Goal: Transaction & Acquisition: Purchase product/service

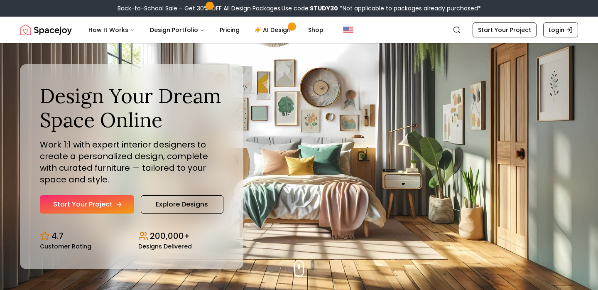
click at [103, 207] on link "Start Your Project" at bounding box center [87, 204] width 94 height 18
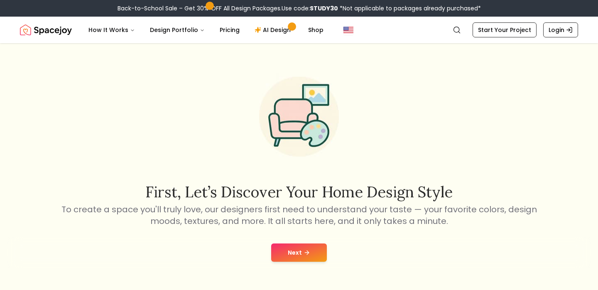
scroll to position [57, 0]
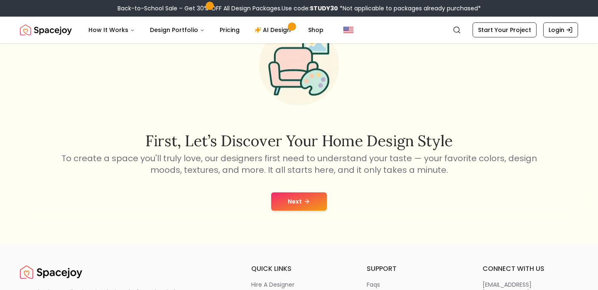
click at [301, 196] on button "Next" at bounding box center [299, 201] width 56 height 18
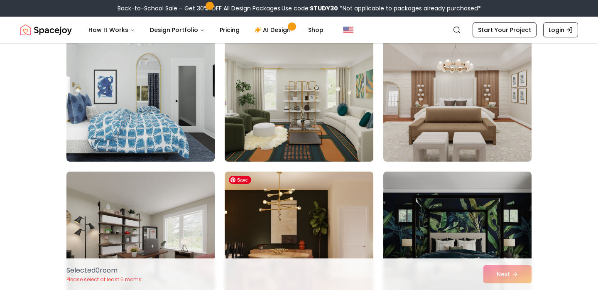
scroll to position [1083, 0]
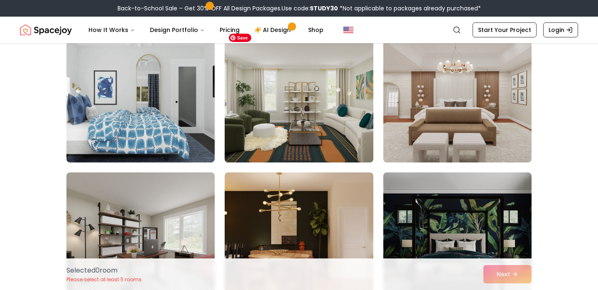
click at [344, 101] on img at bounding box center [299, 96] width 156 height 140
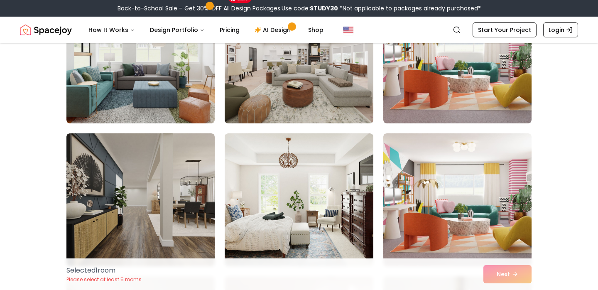
scroll to position [0, 0]
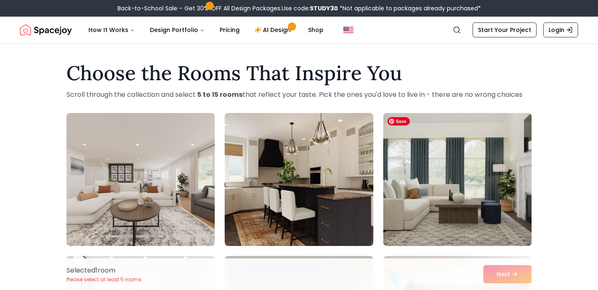
click at [474, 207] on img at bounding box center [457, 180] width 156 height 140
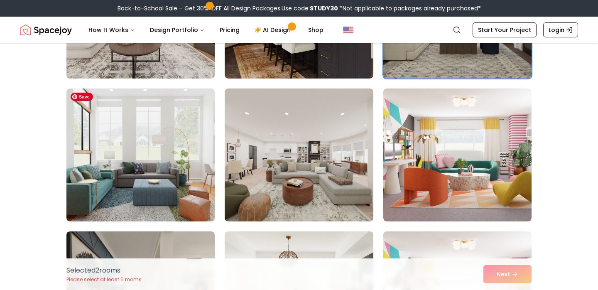
scroll to position [169, 0]
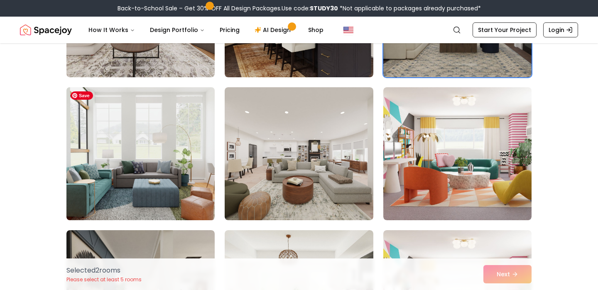
click at [160, 160] on img at bounding box center [141, 154] width 156 height 140
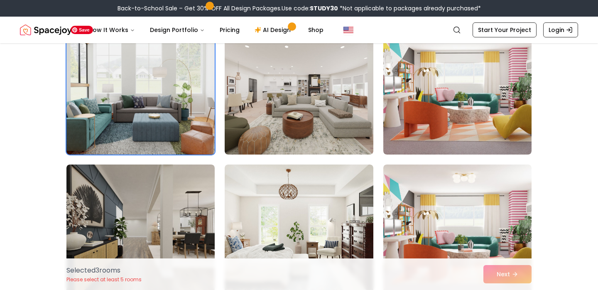
scroll to position [242, 0]
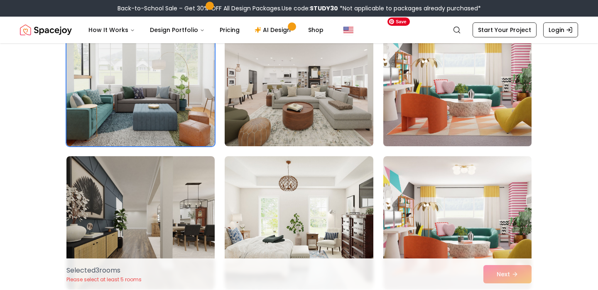
click at [465, 92] on img at bounding box center [457, 80] width 156 height 140
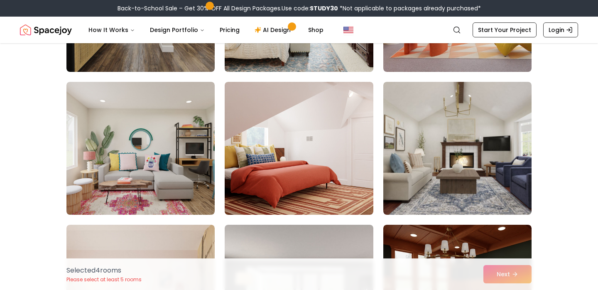
scroll to position [462, 0]
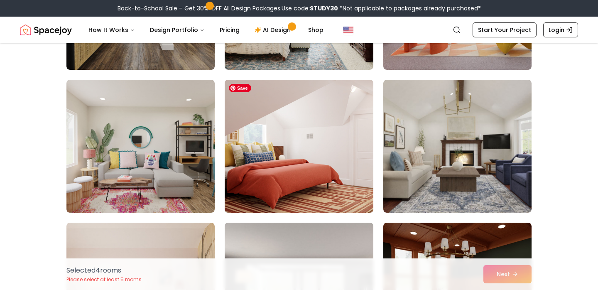
click at [328, 160] on img at bounding box center [299, 146] width 156 height 140
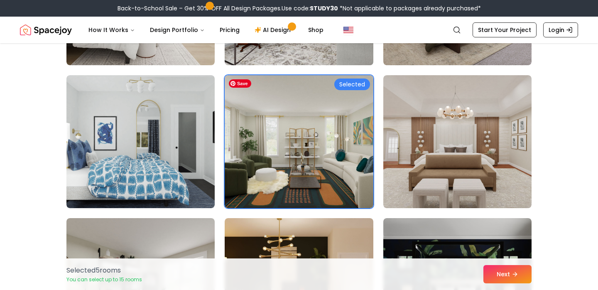
scroll to position [1041, 0]
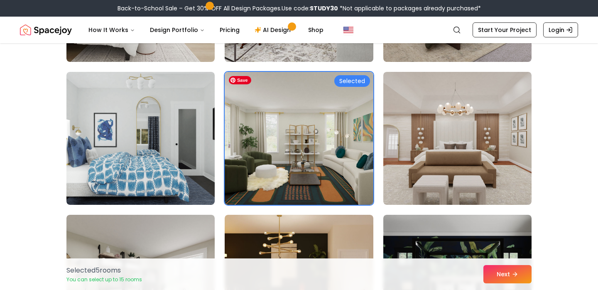
click at [328, 157] on img at bounding box center [299, 138] width 148 height 133
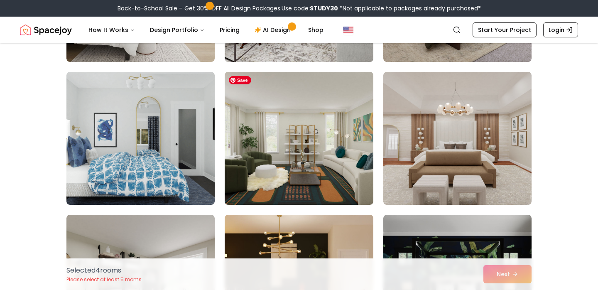
click at [328, 157] on img at bounding box center [299, 138] width 148 height 133
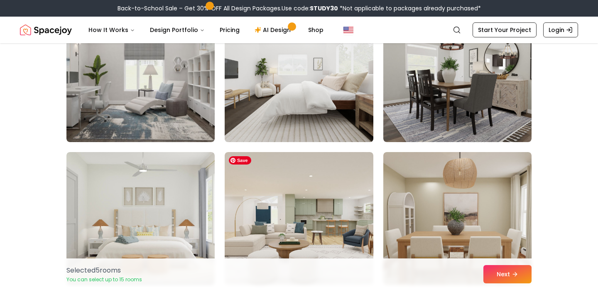
scroll to position [1388, 0]
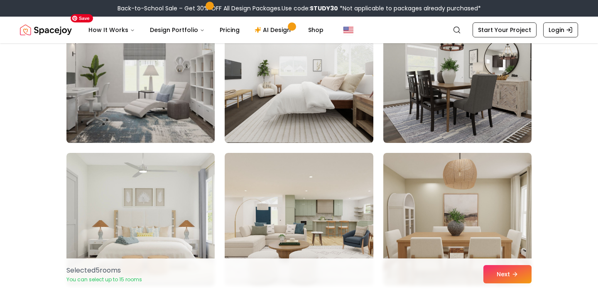
click at [165, 80] on img at bounding box center [141, 77] width 156 height 140
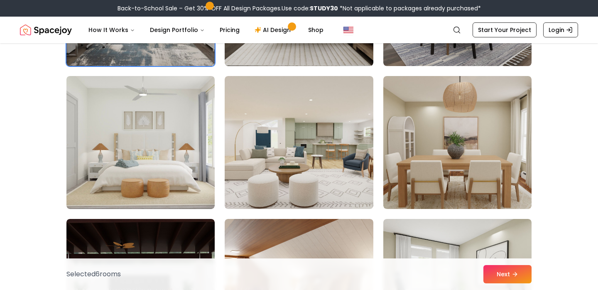
scroll to position [1466, 0]
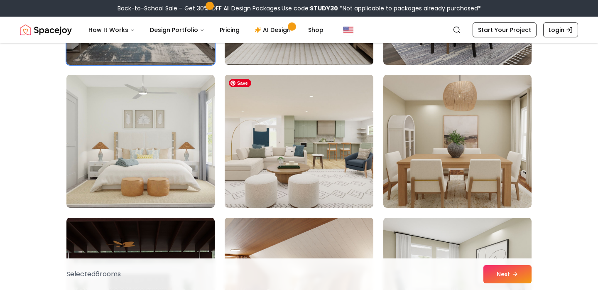
click at [286, 133] on img at bounding box center [299, 141] width 156 height 140
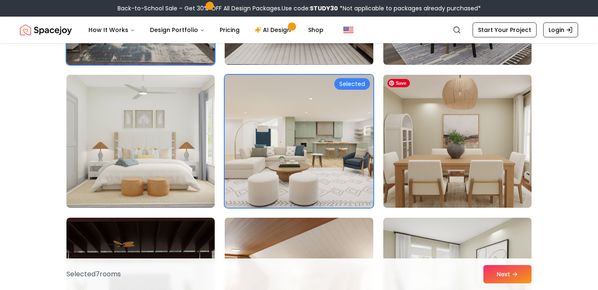
click at [436, 161] on img at bounding box center [457, 141] width 156 height 140
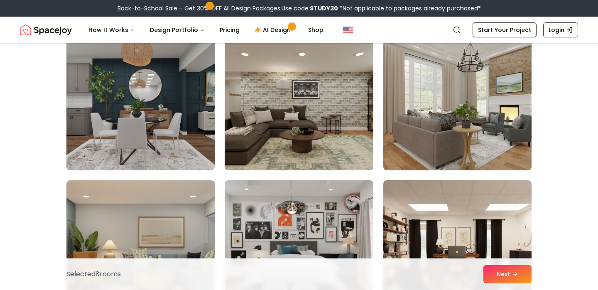
scroll to position [1796, 0]
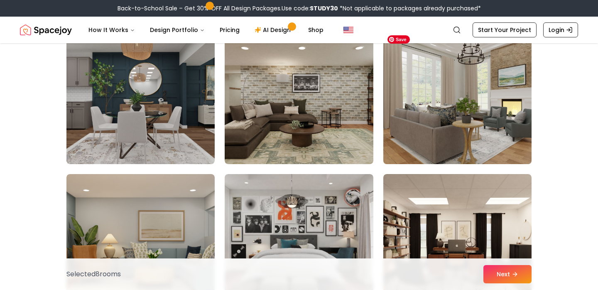
click at [456, 93] on img at bounding box center [457, 98] width 156 height 140
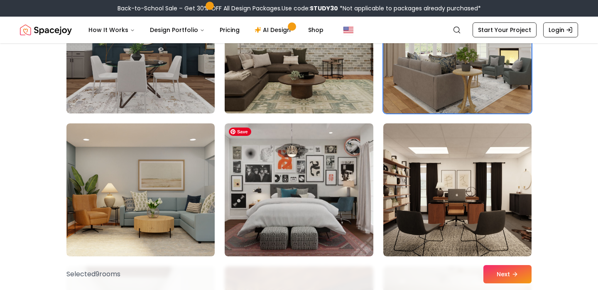
scroll to position [1847, 0]
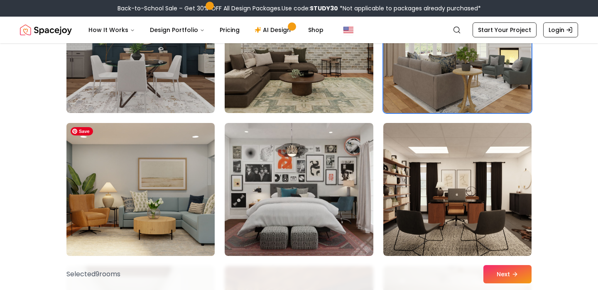
click at [183, 169] on img at bounding box center [141, 190] width 156 height 140
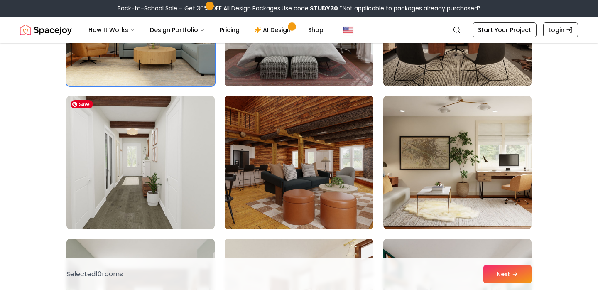
scroll to position [2021, 0]
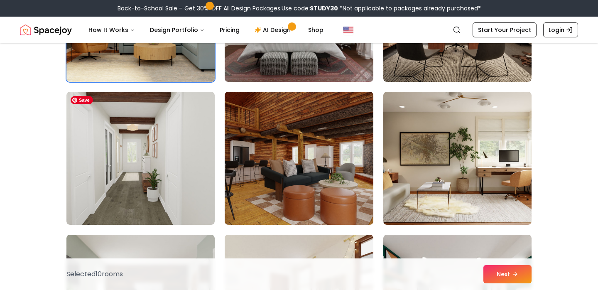
click at [183, 168] on img at bounding box center [140, 158] width 148 height 133
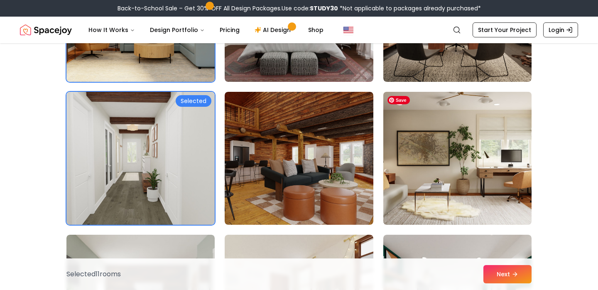
click at [463, 148] on img at bounding box center [457, 158] width 156 height 140
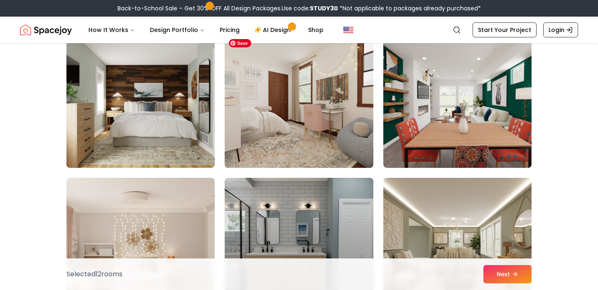
scroll to position [2224, 0]
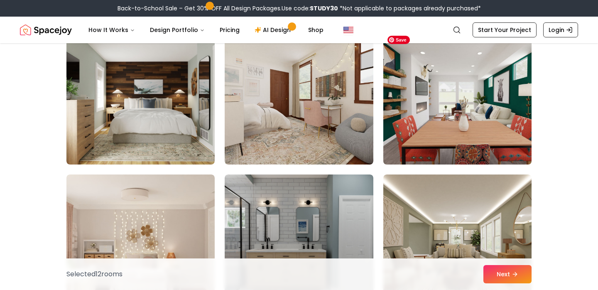
click at [462, 122] on img at bounding box center [457, 98] width 156 height 140
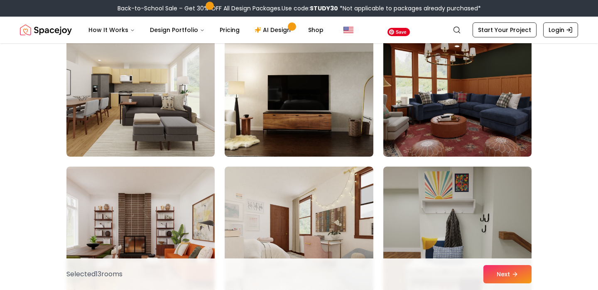
scroll to position [2518, 0]
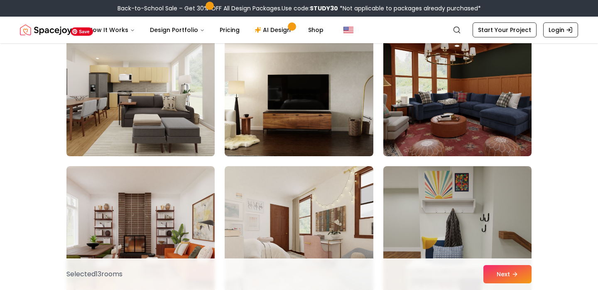
click at [211, 119] on img at bounding box center [141, 90] width 156 height 140
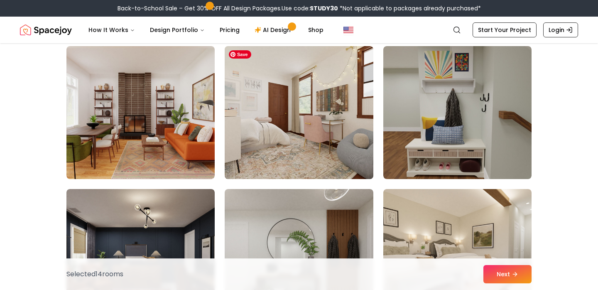
scroll to position [2640, 0]
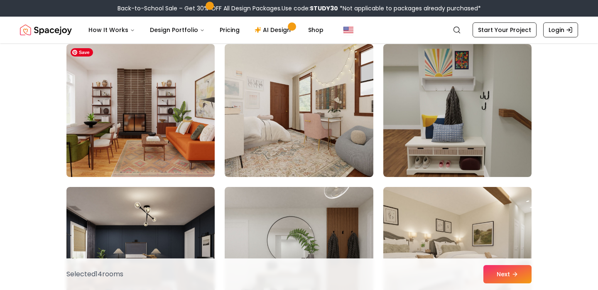
click at [141, 121] on img at bounding box center [141, 111] width 156 height 140
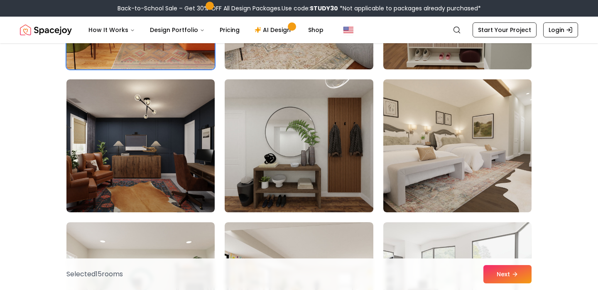
scroll to position [2748, 0]
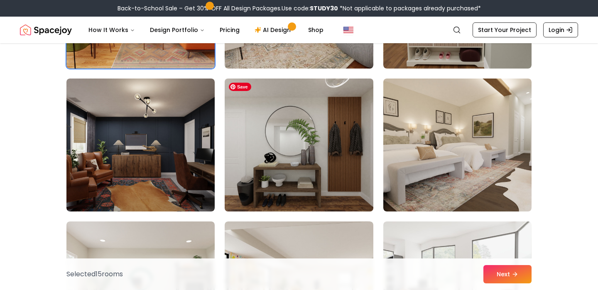
click at [335, 138] on img at bounding box center [299, 145] width 156 height 140
click at [282, 116] on img at bounding box center [299, 145] width 156 height 140
click at [362, 121] on img at bounding box center [299, 145] width 156 height 140
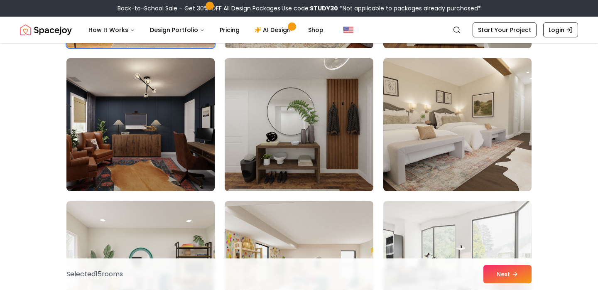
scroll to position [2773, 0]
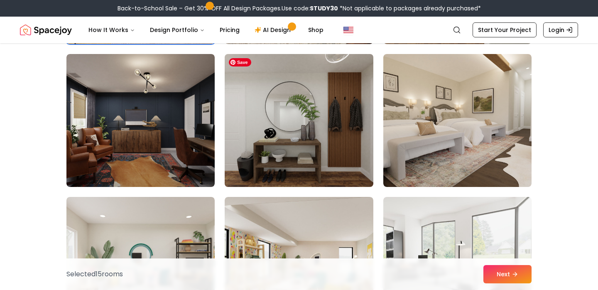
click at [303, 115] on img at bounding box center [299, 121] width 156 height 140
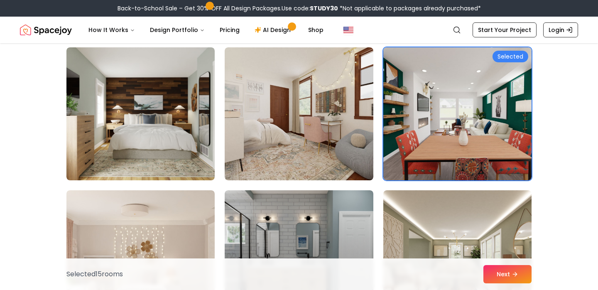
scroll to position [2208, 0]
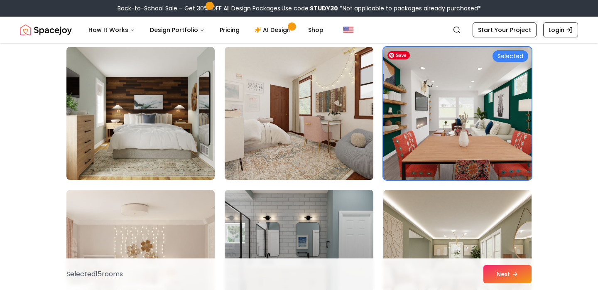
click at [471, 104] on img at bounding box center [457, 114] width 156 height 140
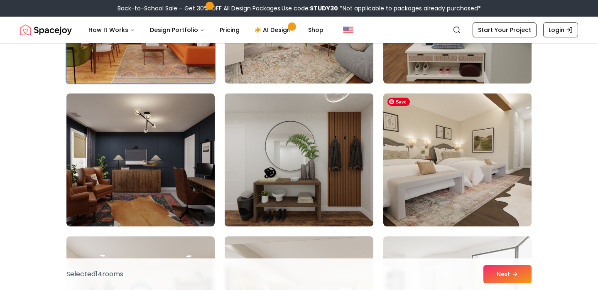
scroll to position [2734, 0]
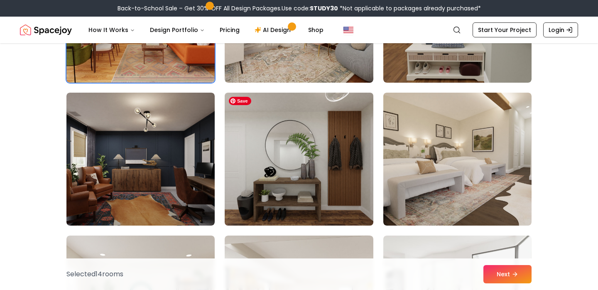
click at [316, 155] on img at bounding box center [299, 159] width 156 height 140
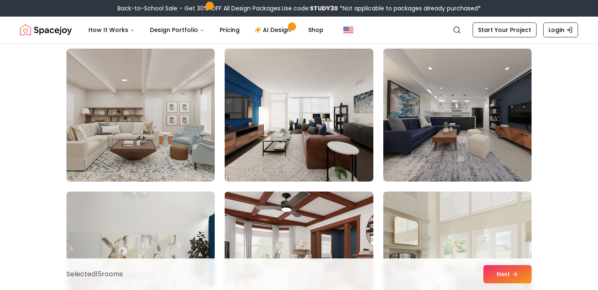
scroll to position [3391, 0]
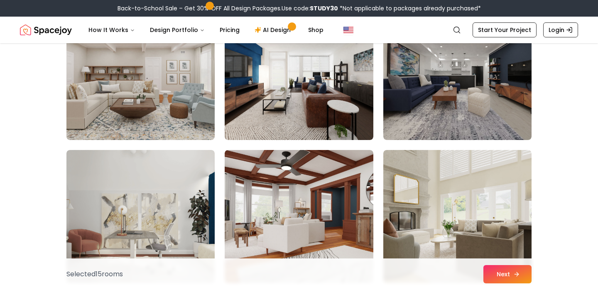
click at [512, 275] on button "Next" at bounding box center [507, 274] width 48 height 18
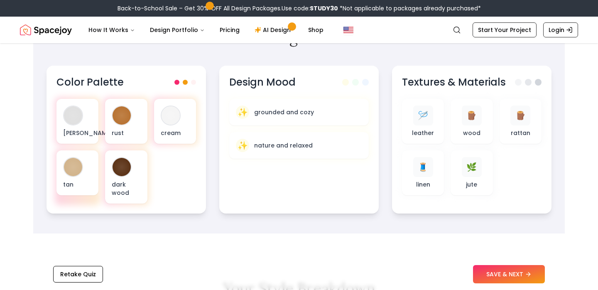
scroll to position [291, 0]
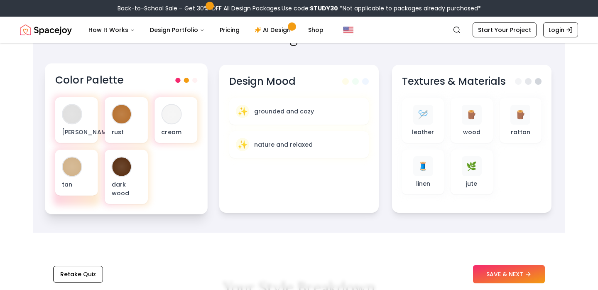
click at [186, 81] on span at bounding box center [186, 80] width 5 height 5
click at [195, 81] on span at bounding box center [194, 80] width 5 height 5
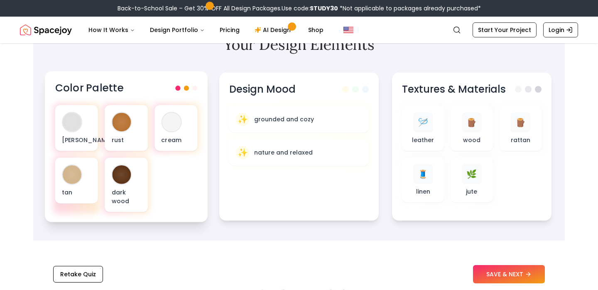
scroll to position [282, 0]
click at [77, 134] on div "olive green" at bounding box center [76, 128] width 43 height 46
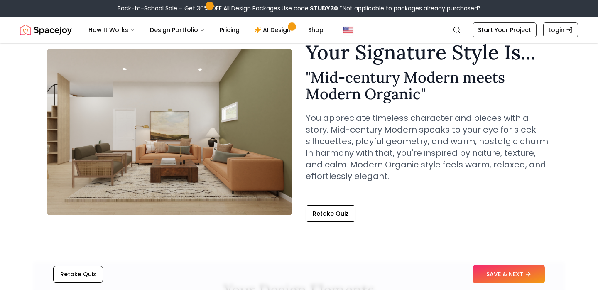
scroll to position [36, 0]
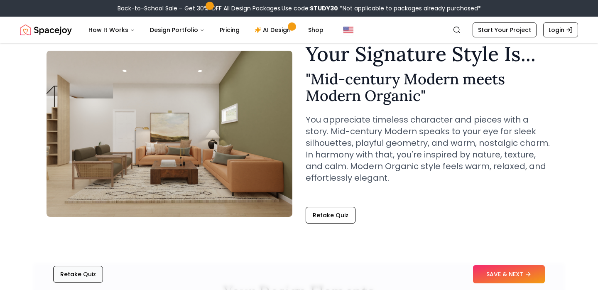
click at [89, 277] on button "Retake Quiz" at bounding box center [78, 274] width 50 height 17
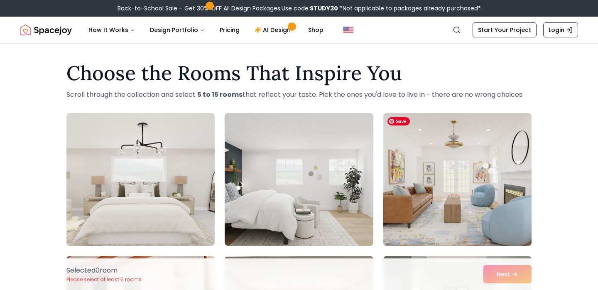
click at [474, 173] on img at bounding box center [457, 180] width 156 height 140
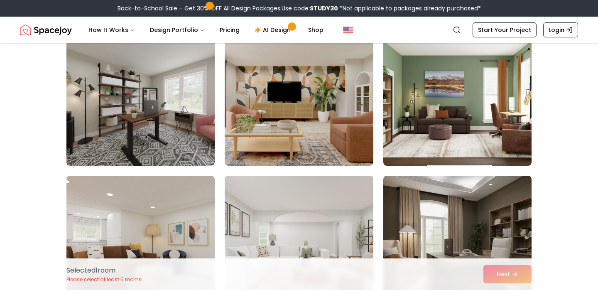
scroll to position [379, 0]
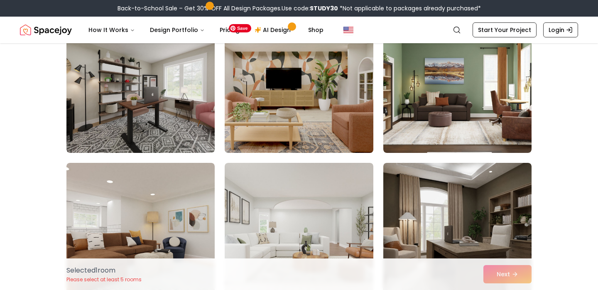
click at [347, 81] on img at bounding box center [299, 87] width 156 height 140
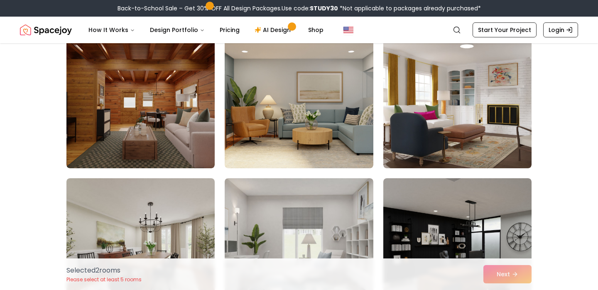
scroll to position [1079, 0]
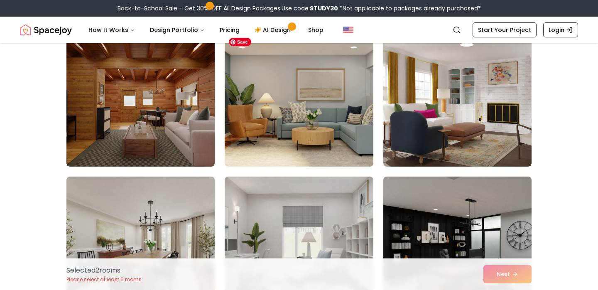
click at [343, 82] on img at bounding box center [299, 100] width 156 height 140
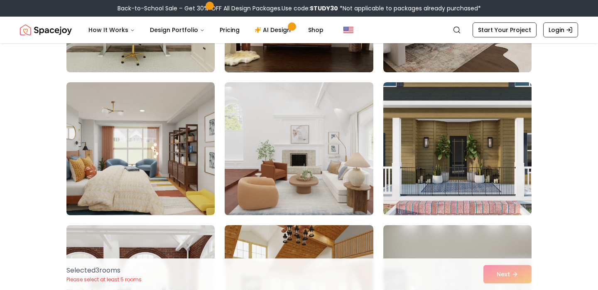
scroll to position [1463, 0]
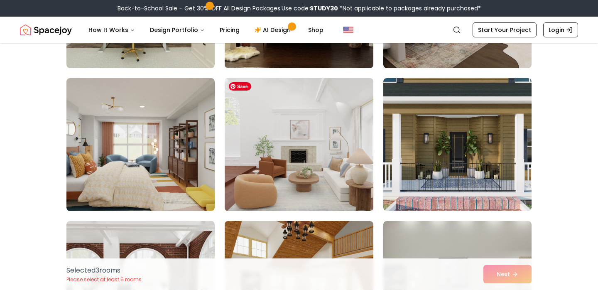
click at [311, 133] on img at bounding box center [299, 145] width 156 height 140
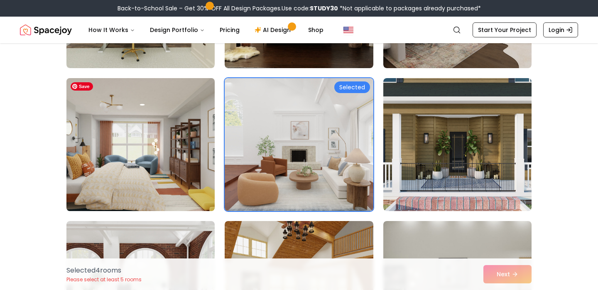
click at [147, 152] on img at bounding box center [141, 145] width 156 height 140
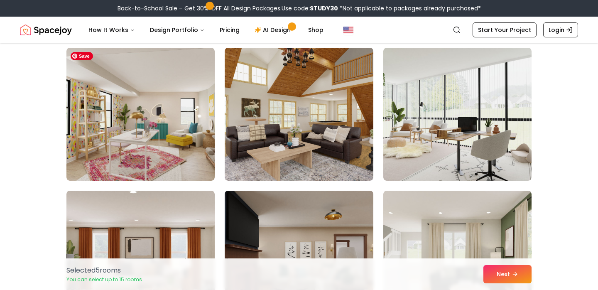
scroll to position [2208, 0]
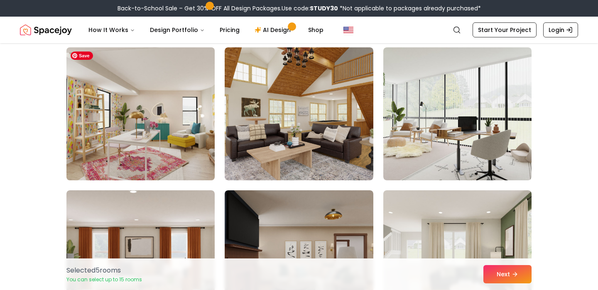
click at [193, 130] on img at bounding box center [141, 114] width 156 height 140
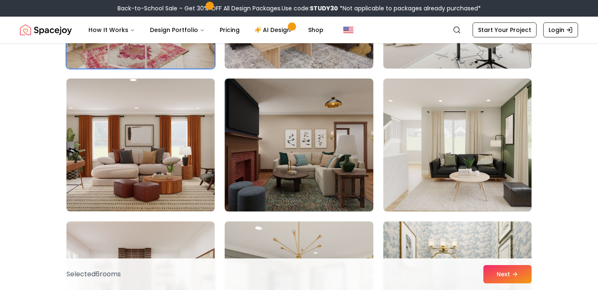
scroll to position [2322, 0]
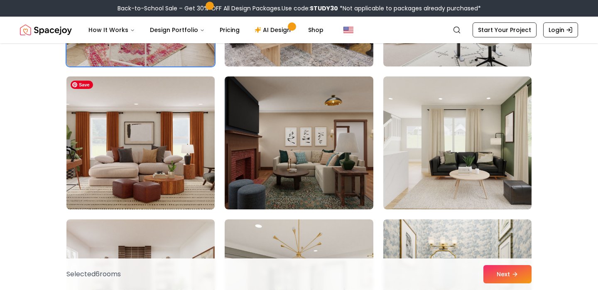
click at [193, 127] on img at bounding box center [141, 143] width 156 height 140
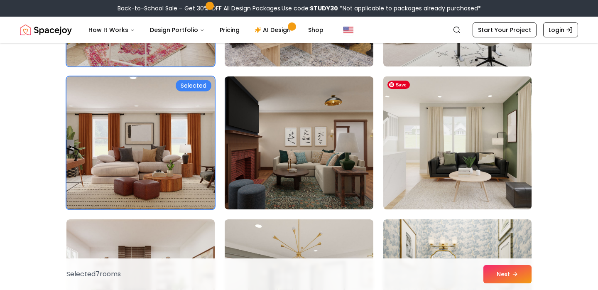
click at [462, 151] on img at bounding box center [457, 143] width 156 height 140
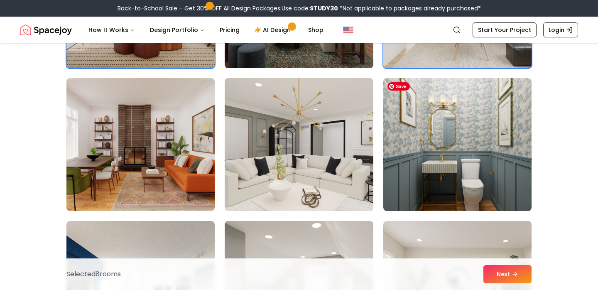
scroll to position [2466, 0]
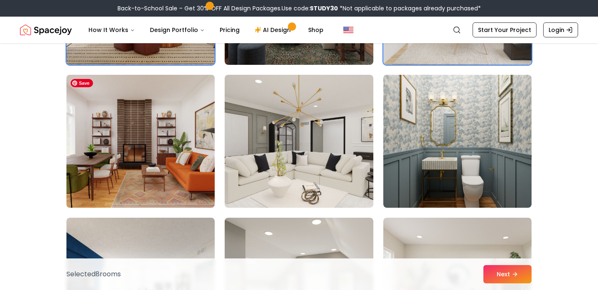
click at [165, 154] on img at bounding box center [141, 141] width 156 height 140
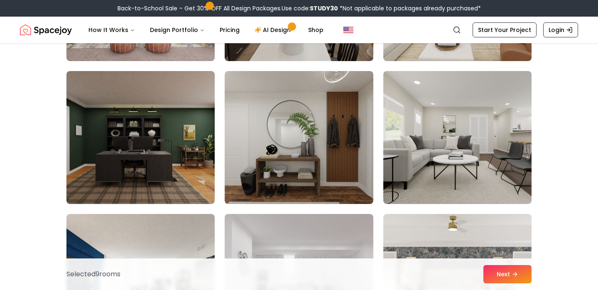
scroll to position [3059, 0]
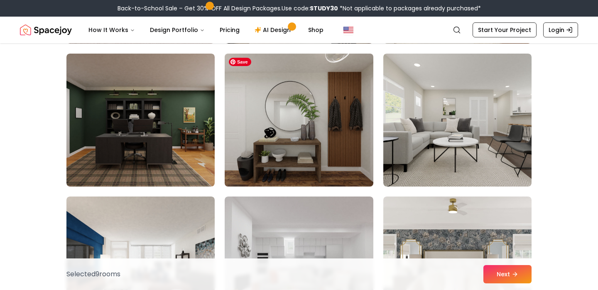
click at [332, 106] on img at bounding box center [299, 120] width 156 height 140
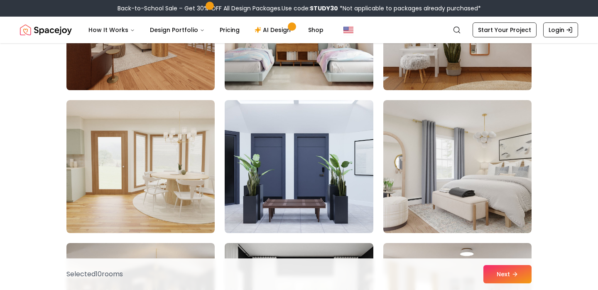
scroll to position [3444, 0]
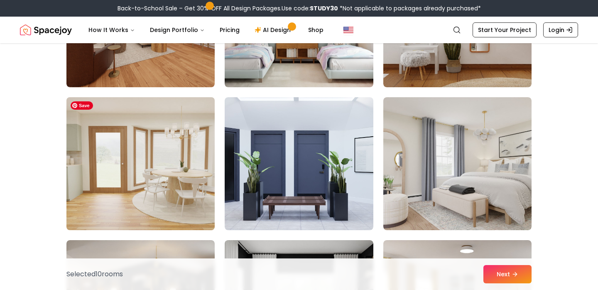
click at [166, 144] on img at bounding box center [141, 164] width 156 height 140
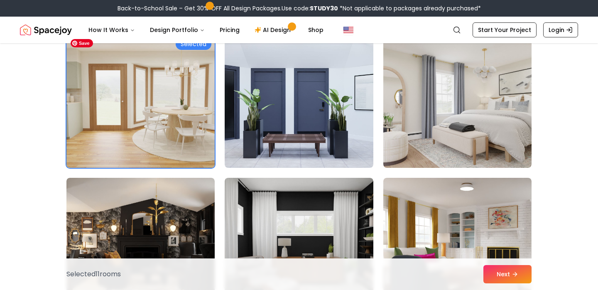
scroll to position [3508, 0]
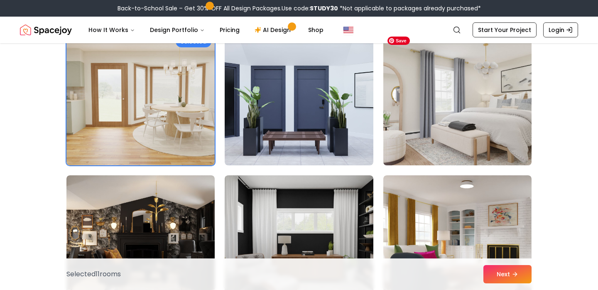
click at [425, 118] on img at bounding box center [457, 99] width 156 height 140
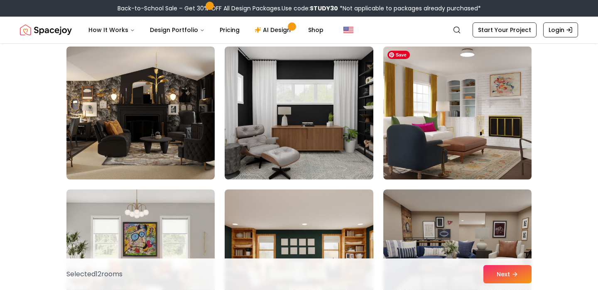
scroll to position [3641, 0]
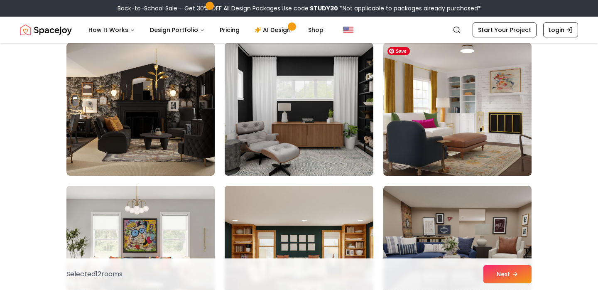
click at [495, 145] on img at bounding box center [457, 109] width 156 height 140
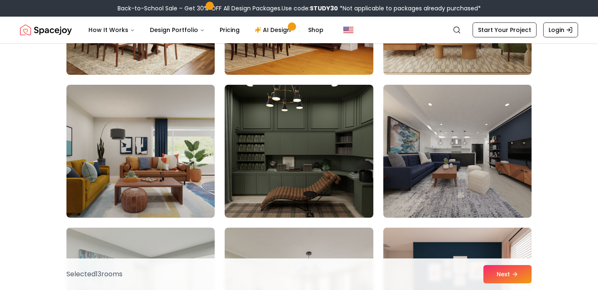
scroll to position [4122, 0]
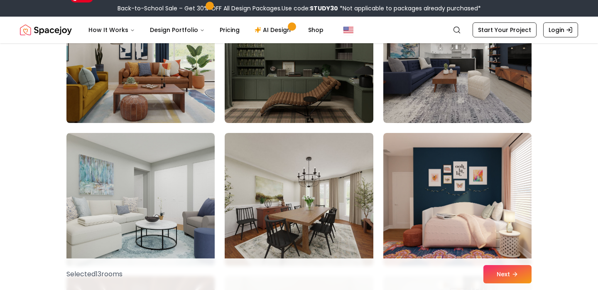
click at [164, 86] on img at bounding box center [141, 57] width 156 height 140
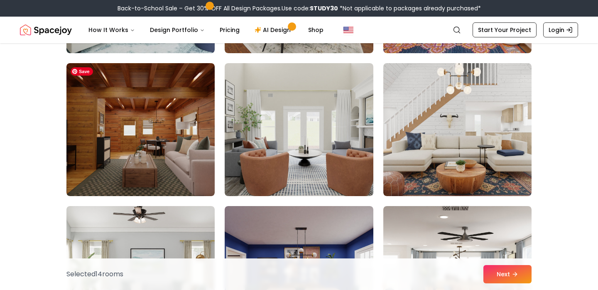
scroll to position [4335, 0]
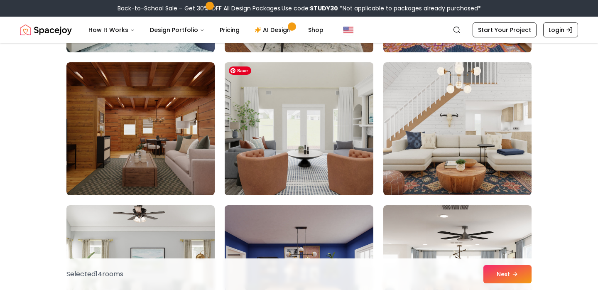
click at [270, 112] on img at bounding box center [299, 129] width 156 height 140
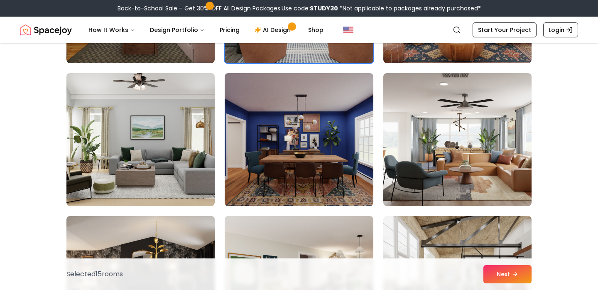
scroll to position [4469, 0]
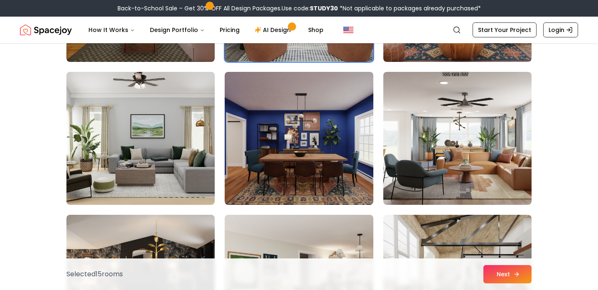
click at [508, 275] on button "Next" at bounding box center [507, 274] width 48 height 18
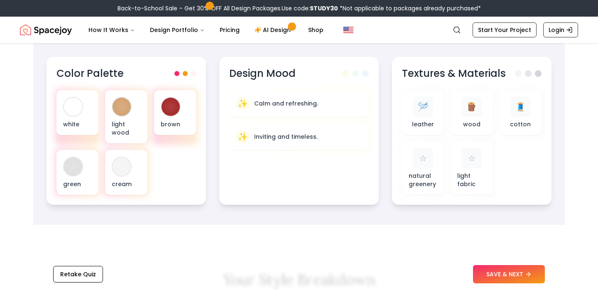
scroll to position [300, 0]
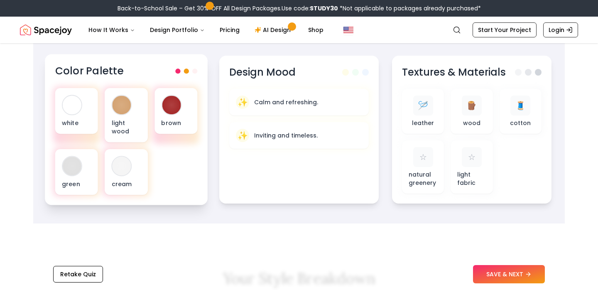
click at [187, 72] on span at bounding box center [186, 71] width 5 height 5
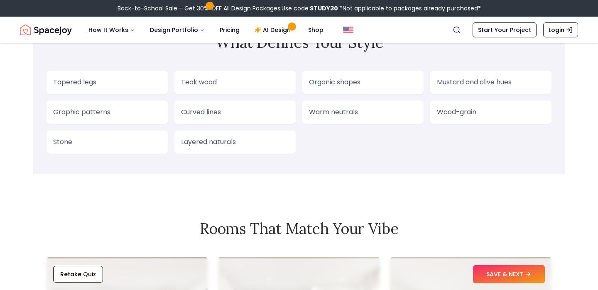
scroll to position [729, 0]
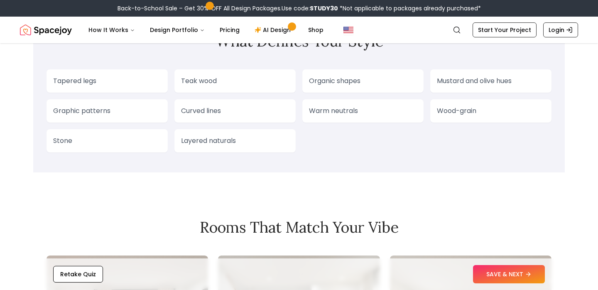
click at [338, 113] on p "Warm neutrals" at bounding box center [363, 111] width 108 height 10
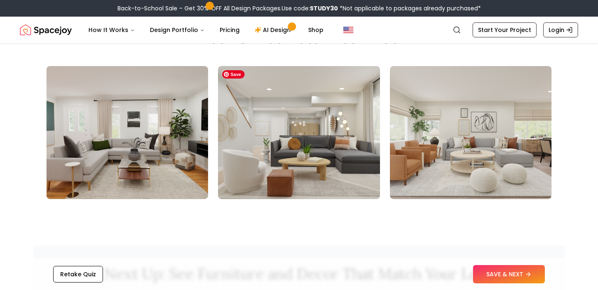
scroll to position [921, 0]
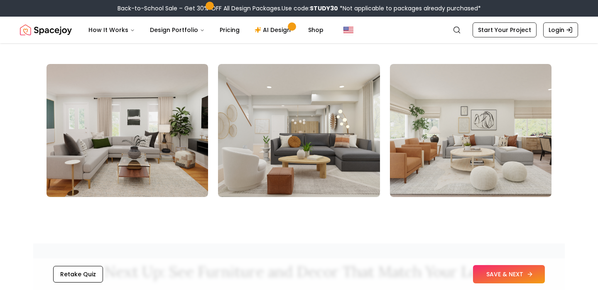
click at [502, 273] on button "SAVE & NEXT" at bounding box center [509, 274] width 72 height 18
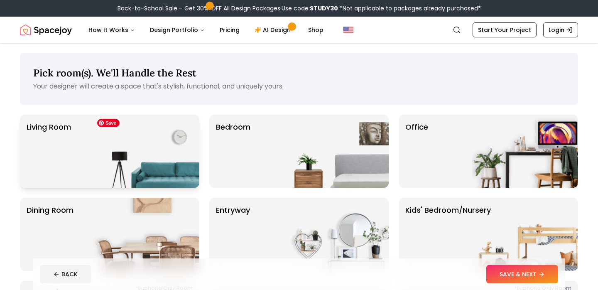
click at [164, 141] on img at bounding box center [146, 151] width 106 height 73
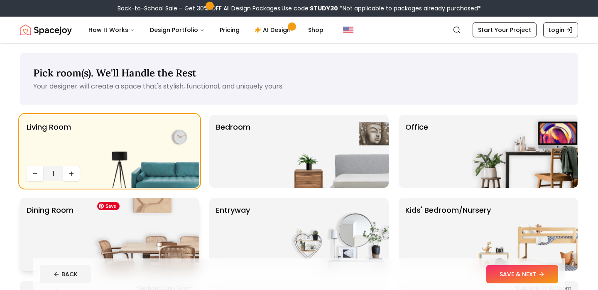
click at [168, 228] on img at bounding box center [146, 234] width 106 height 73
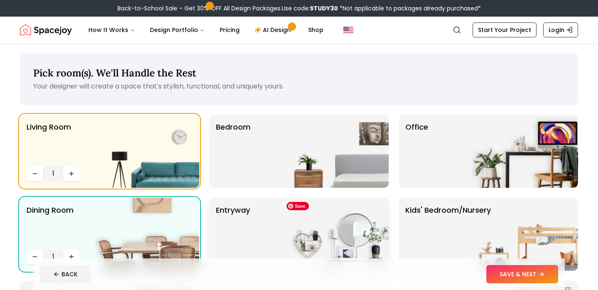
click at [293, 225] on img at bounding box center [335, 234] width 106 height 73
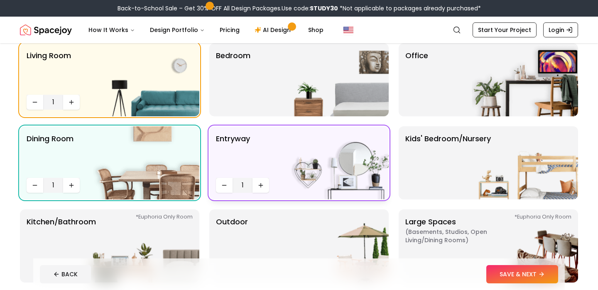
scroll to position [64, 0]
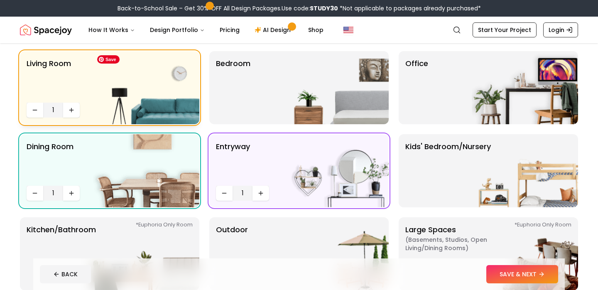
click at [137, 106] on img at bounding box center [146, 87] width 106 height 73
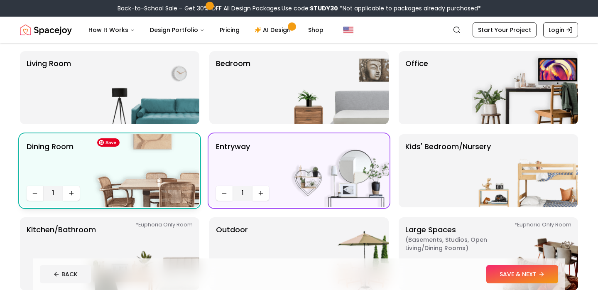
click at [129, 163] on img at bounding box center [146, 170] width 106 height 73
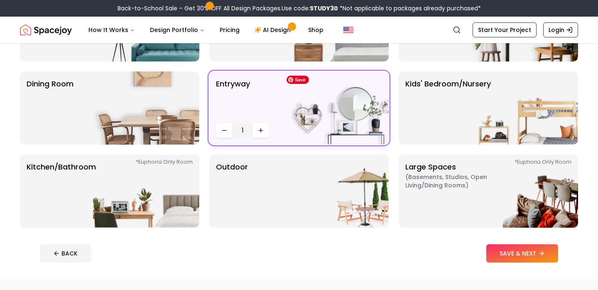
scroll to position [144, 0]
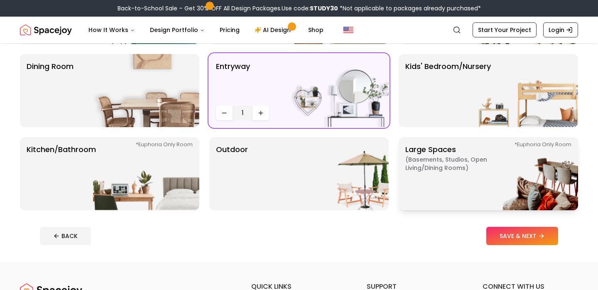
click at [457, 174] on p "Large Spaces ( Basements, Studios, Open living/dining rooms ) *Euphoria Only Ro…" at bounding box center [457, 174] width 104 height 60
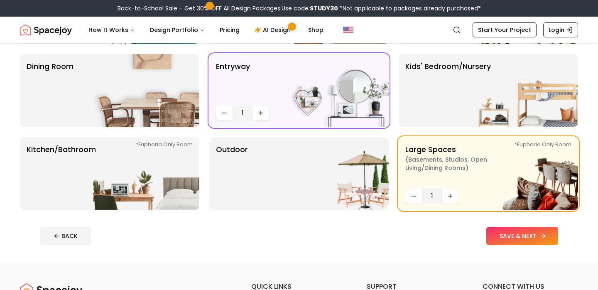
click at [506, 236] on button "SAVE & NEXT" at bounding box center [522, 236] width 72 height 18
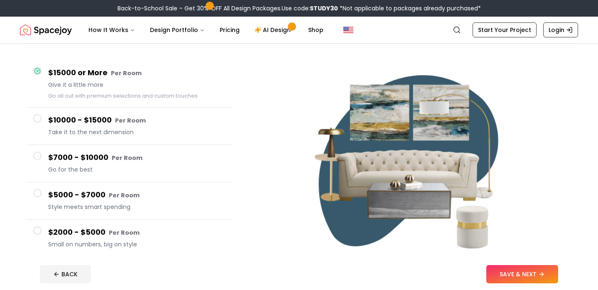
scroll to position [84, 0]
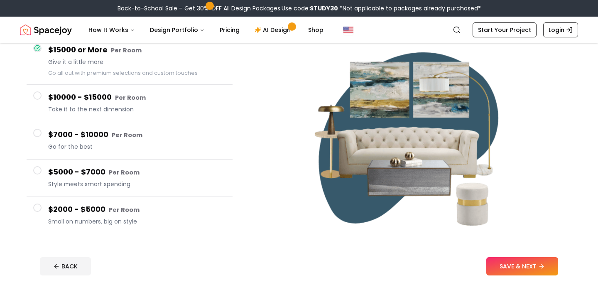
click at [83, 180] on span "Style meets smart spending" at bounding box center [137, 184] width 178 height 8
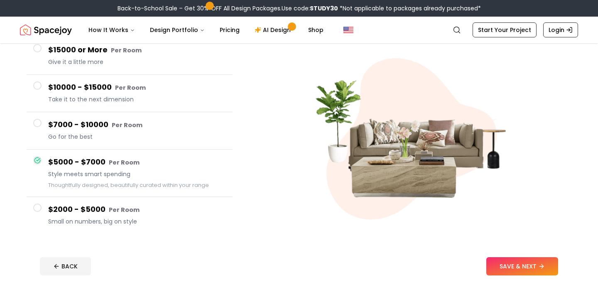
click at [78, 126] on h4 "$7000 - $10000 Per Room" at bounding box center [137, 125] width 178 height 12
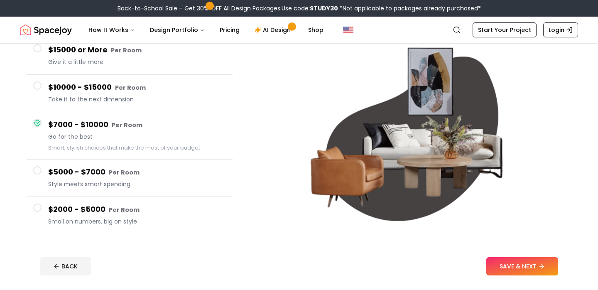
click at [73, 83] on h4 "$10000 - $15000 Per Room" at bounding box center [137, 87] width 178 height 12
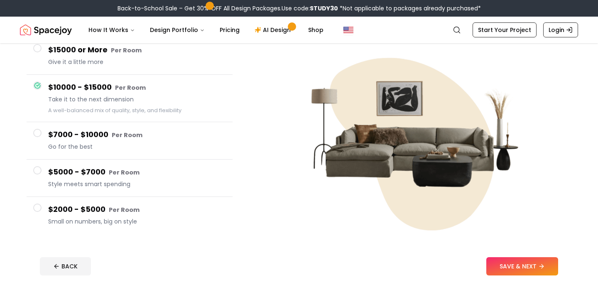
click at [78, 60] on span "Give it a little more" at bounding box center [137, 62] width 178 height 8
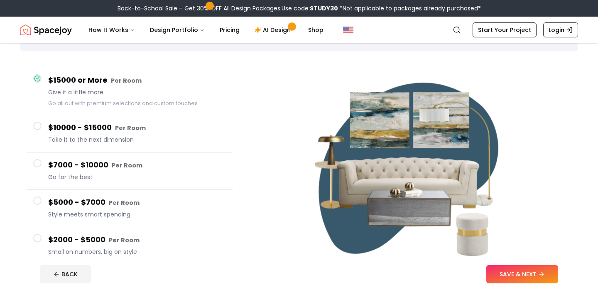
scroll to position [56, 0]
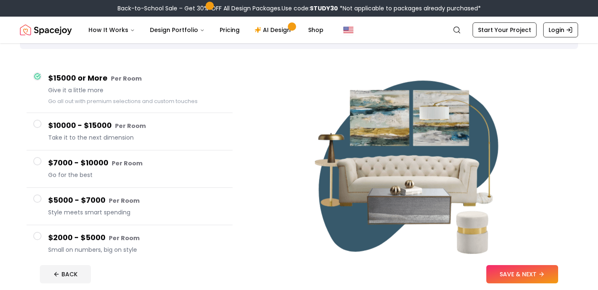
click at [86, 209] on span "Style meets smart spending" at bounding box center [137, 212] width 178 height 8
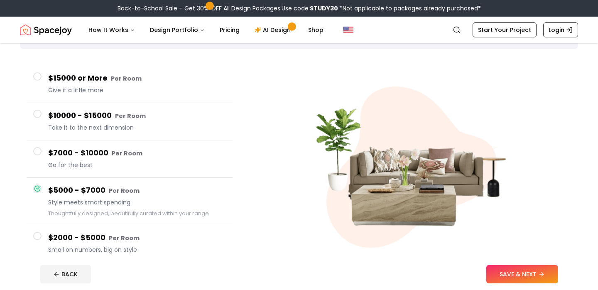
click at [72, 245] on span "Small on numbers, big on style" at bounding box center [137, 249] width 178 height 8
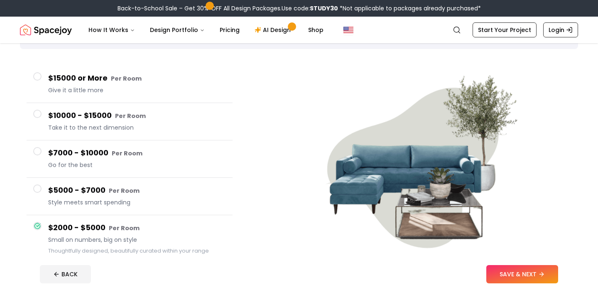
click at [81, 203] on span "Style meets smart spending" at bounding box center [137, 202] width 178 height 8
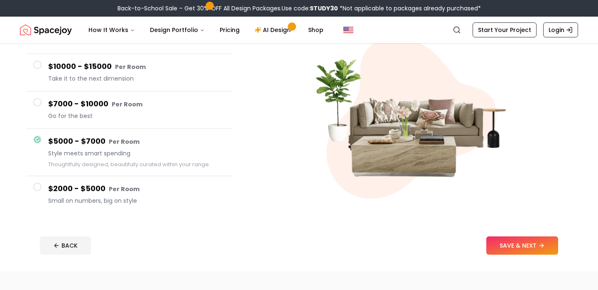
scroll to position [106, 0]
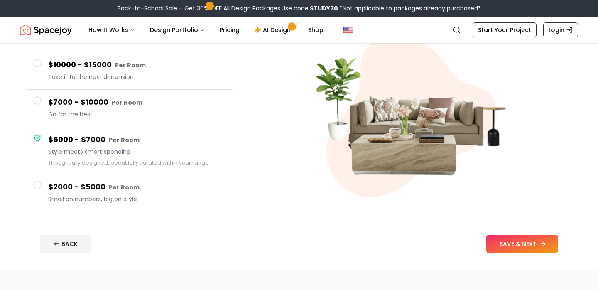
click at [518, 242] on button "SAVE & NEXT" at bounding box center [522, 244] width 72 height 18
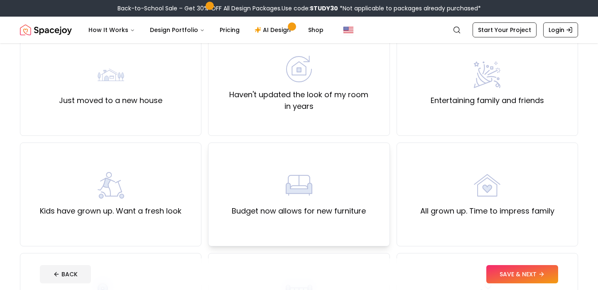
scroll to position [84, 0]
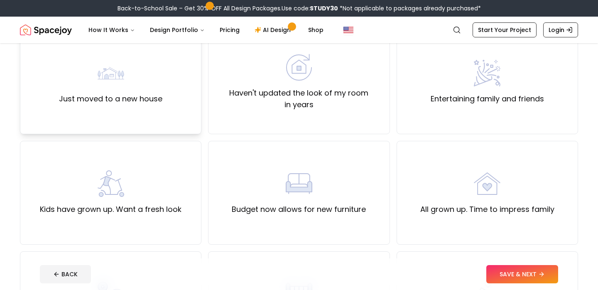
click at [144, 81] on div "Just moved to a new house" at bounding box center [110, 82] width 103 height 45
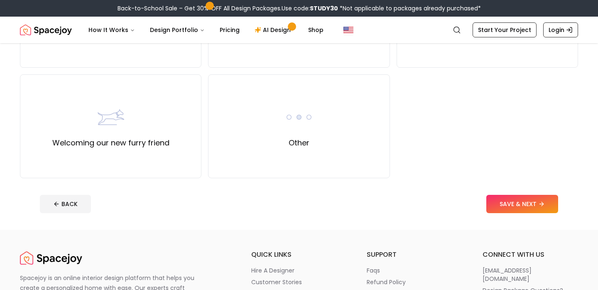
scroll to position [374, 0]
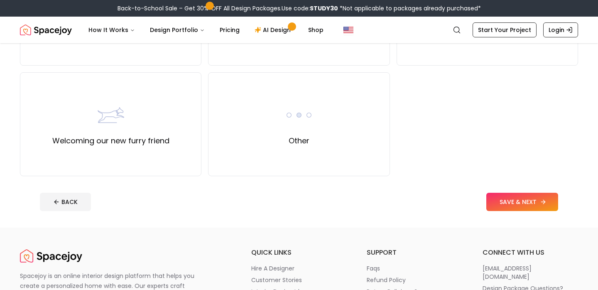
click at [513, 198] on button "SAVE & NEXT" at bounding box center [522, 202] width 72 height 18
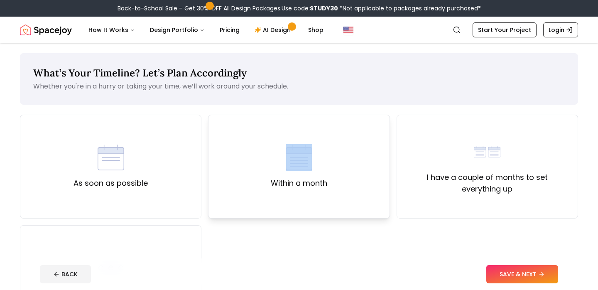
drag, startPoint x: 226, startPoint y: 153, endPoint x: 293, endPoint y: 151, distance: 66.9
click at [293, 151] on div "Within a month" at bounding box center [298, 167] width 181 height 104
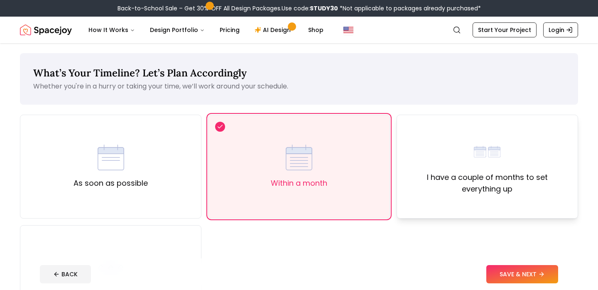
click at [459, 165] on div "I have a couple of months to set everything up" at bounding box center [487, 166] width 167 height 56
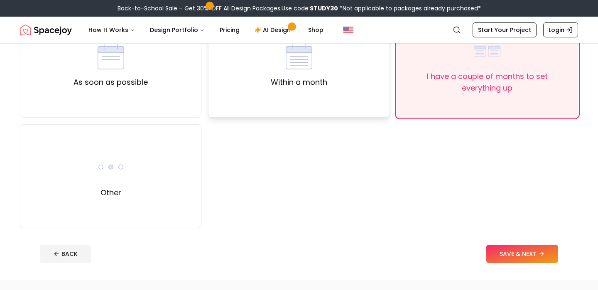
scroll to position [103, 0]
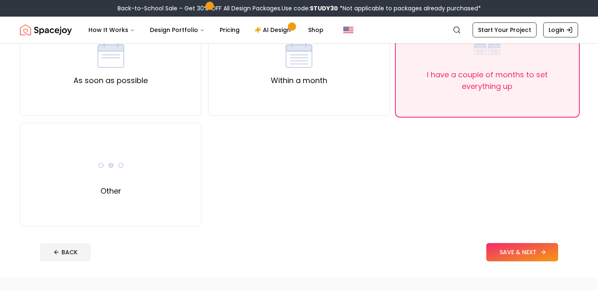
click at [513, 250] on button "SAVE & NEXT" at bounding box center [522, 252] width 72 height 18
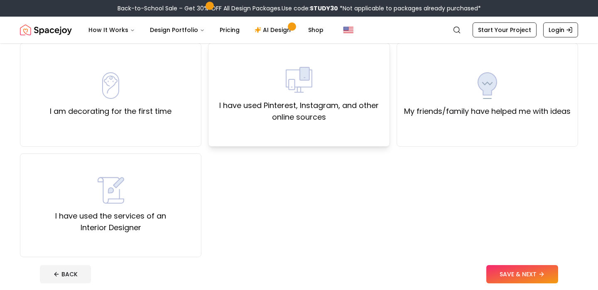
scroll to position [72, 0]
click at [120, 181] on img at bounding box center [111, 189] width 27 height 27
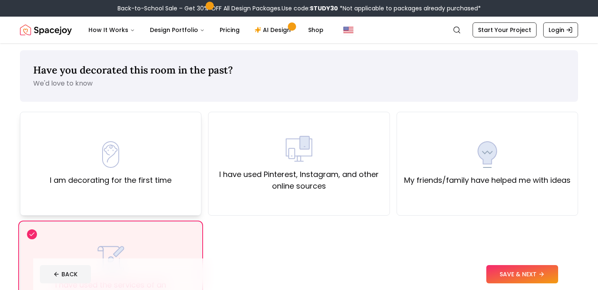
scroll to position [4, 0]
click at [122, 176] on label "I am decorating for the first time" at bounding box center [111, 180] width 122 height 12
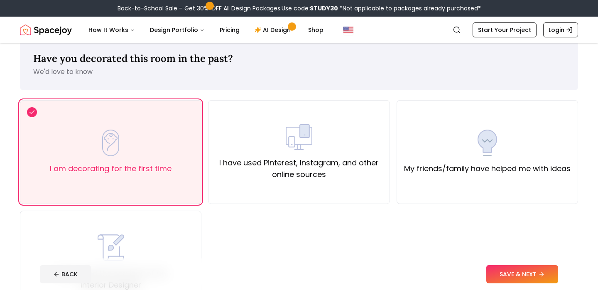
scroll to position [26, 0]
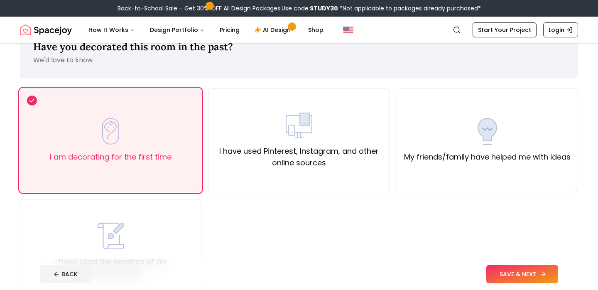
click at [527, 272] on button "SAVE & NEXT" at bounding box center [522, 274] width 72 height 18
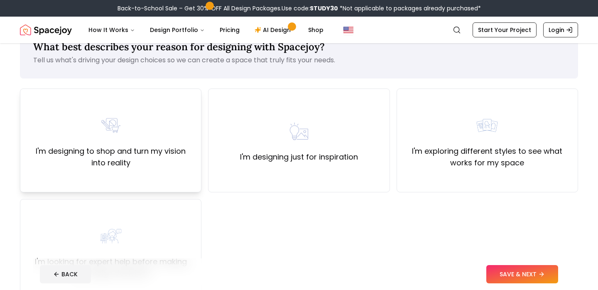
click at [140, 169] on div "I'm designing to shop and turn my vision into reality" at bounding box center [110, 140] width 181 height 104
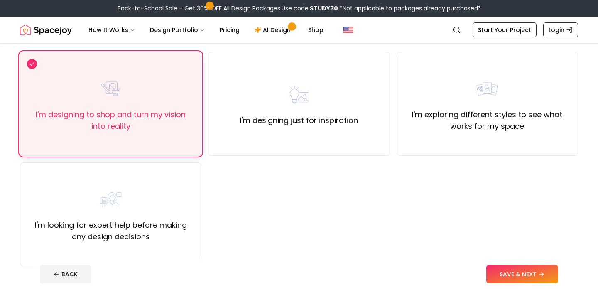
scroll to position [96, 0]
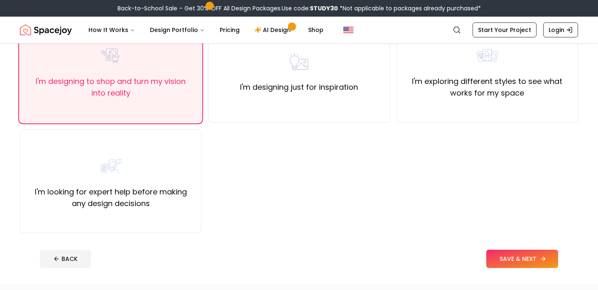
click at [504, 261] on button "SAVE & NEXT" at bounding box center [522, 259] width 72 height 18
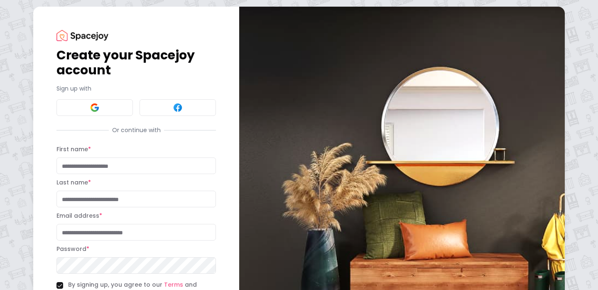
click at [116, 170] on input "First name *" at bounding box center [135, 165] width 159 height 17
type input "******"
click at [38, 134] on div "Create your Spacejoy account Sign up with Or continue with First name * ****** …" at bounding box center [136, 183] width 206 height 353
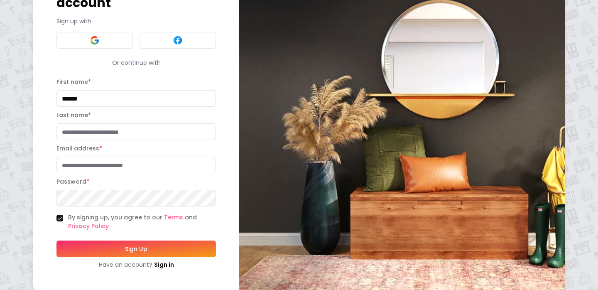
scroll to position [76, 0]
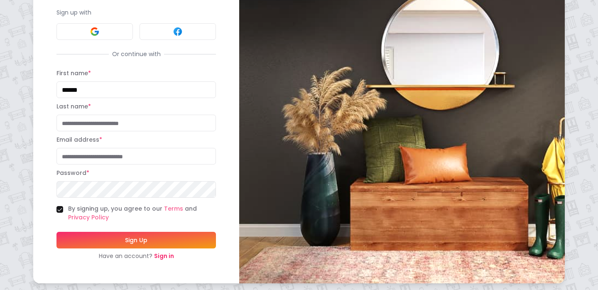
click at [164, 256] on link "Sign in" at bounding box center [164, 256] width 20 height 8
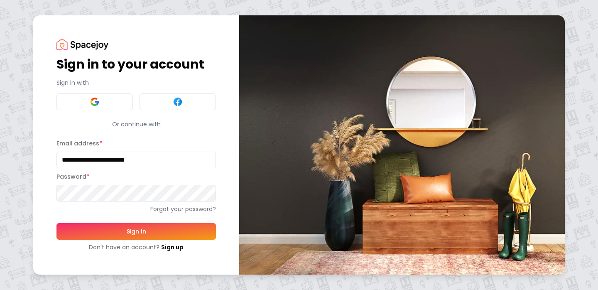
click at [120, 227] on button "Sign In" at bounding box center [135, 231] width 159 height 17
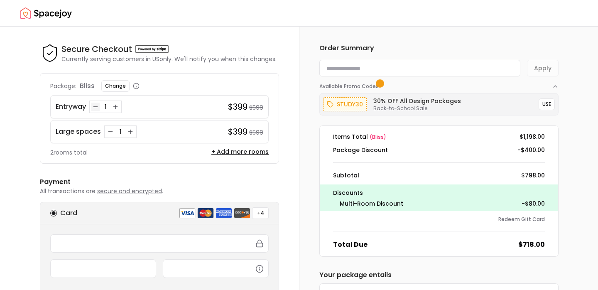
click at [93, 105] on icon "Decrease quantity for Entryway" at bounding box center [95, 106] width 7 height 7
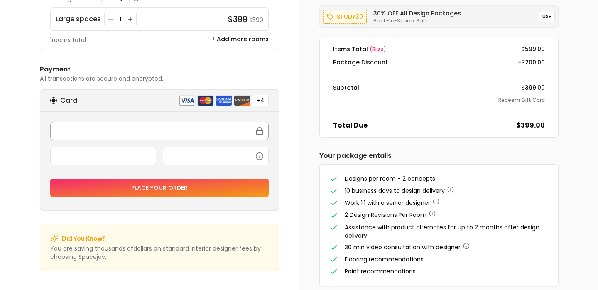
scroll to position [90, 0]
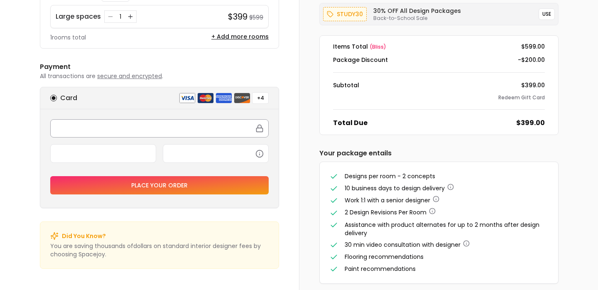
click at [91, 133] on div at bounding box center [159, 128] width 218 height 18
click at [192, 175] on form "Place your order" at bounding box center [159, 156] width 218 height 75
click at [191, 189] on button "Place your order" at bounding box center [159, 185] width 218 height 18
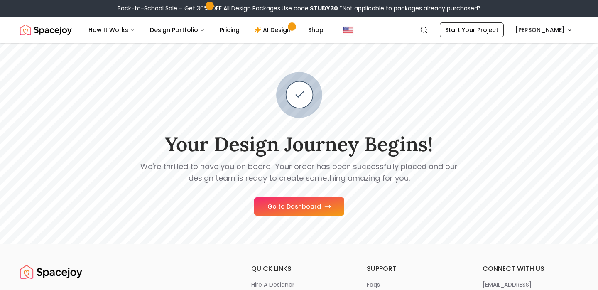
scroll to position [3, 0]
click at [286, 208] on button "Go to Dashboard" at bounding box center [299, 206] width 90 height 18
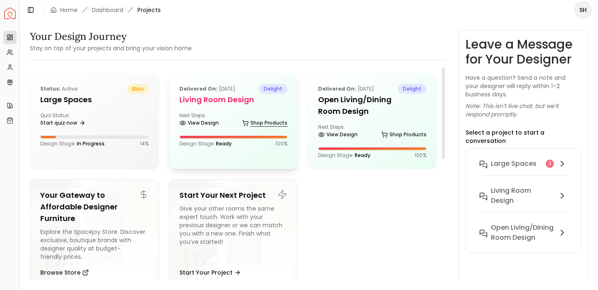
click at [249, 118] on link "Shop Products" at bounding box center [264, 123] width 45 height 12
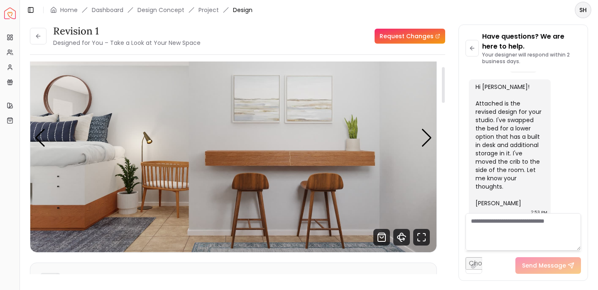
scroll to position [39, 0]
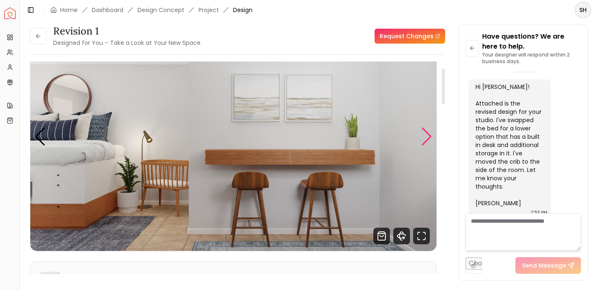
click at [421, 144] on div "Next slide" at bounding box center [426, 136] width 11 height 18
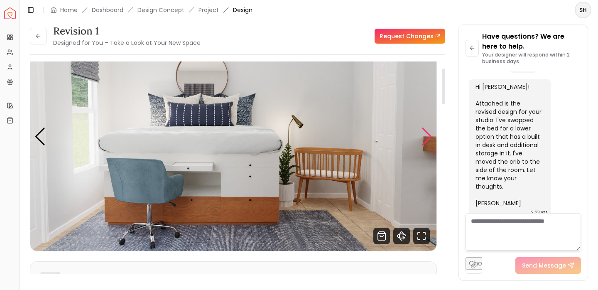
click at [421, 144] on div "Next slide" at bounding box center [426, 136] width 11 height 18
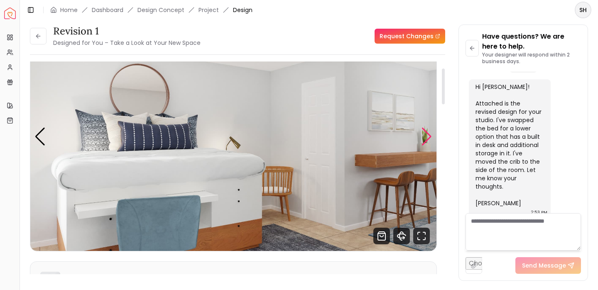
click at [421, 144] on div "Next slide" at bounding box center [426, 136] width 11 height 18
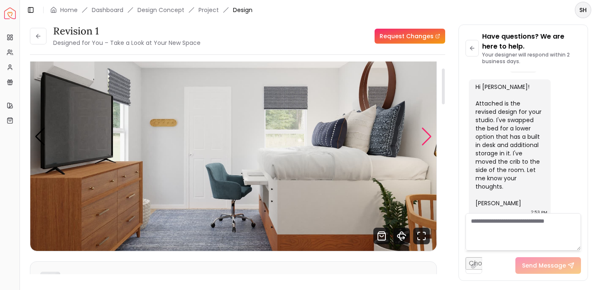
click at [421, 144] on div "Next slide" at bounding box center [426, 136] width 11 height 18
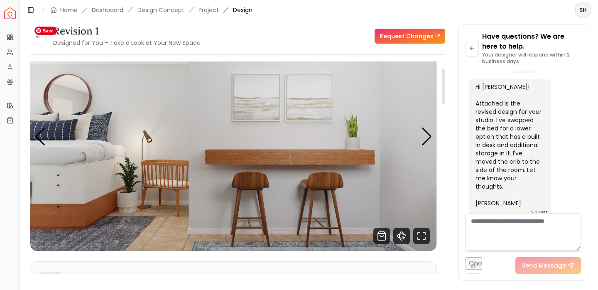
scroll to position [0, 0]
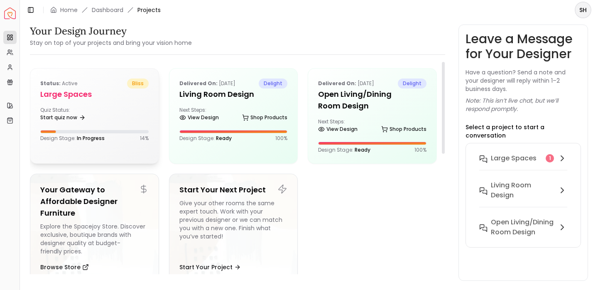
click at [125, 102] on div "Status: active bliss Large Spaces Quiz Status: Start quiz now Design Stage: In …" at bounding box center [94, 110] width 128 height 83
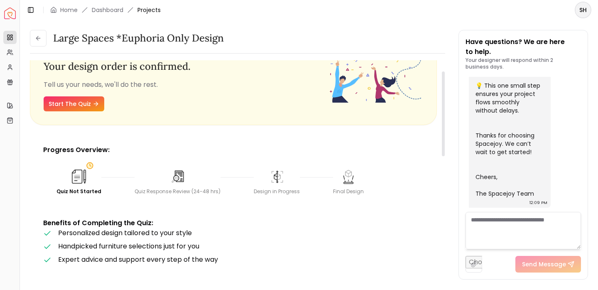
scroll to position [27, 0]
click at [77, 103] on link "Start The Quiz" at bounding box center [74, 104] width 61 height 15
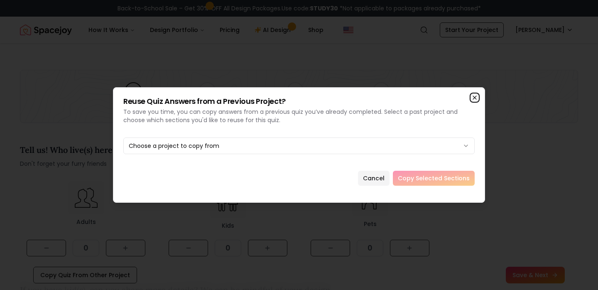
click at [474, 99] on icon "button" at bounding box center [474, 97] width 7 height 7
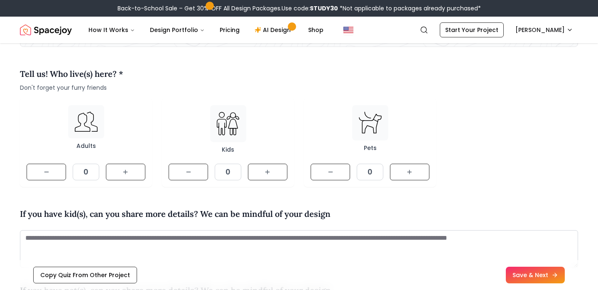
scroll to position [77, 0]
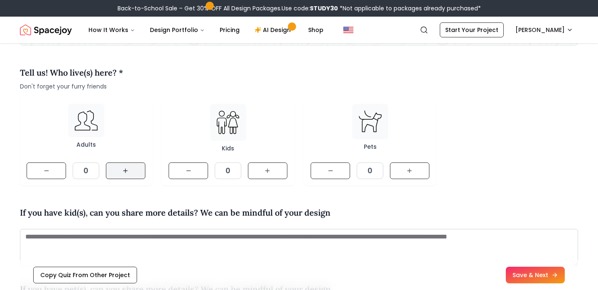
click at [131, 176] on button at bounding box center [125, 170] width 39 height 17
click at [275, 166] on button at bounding box center [267, 170] width 39 height 17
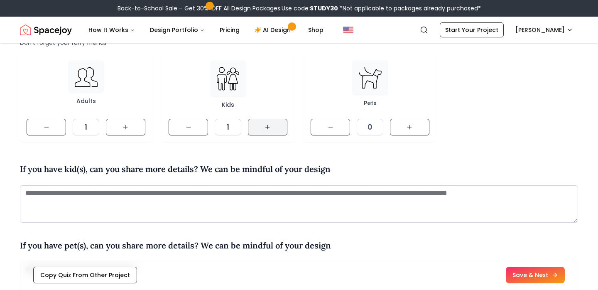
scroll to position [124, 0]
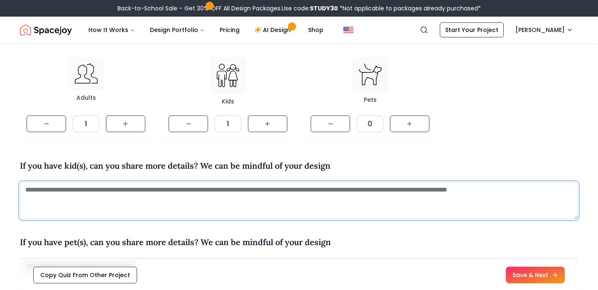
click at [113, 196] on textarea at bounding box center [299, 200] width 558 height 37
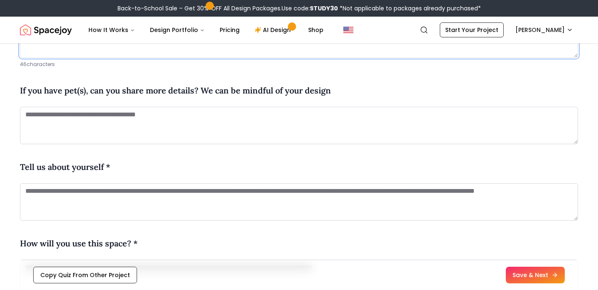
scroll to position [289, 0]
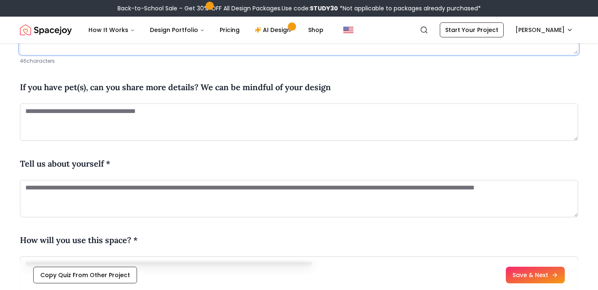
type textarea "**********"
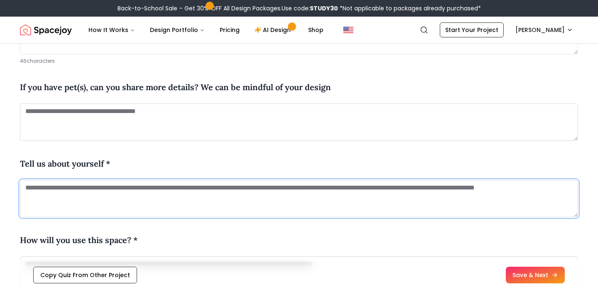
click at [129, 199] on textarea at bounding box center [299, 198] width 558 height 37
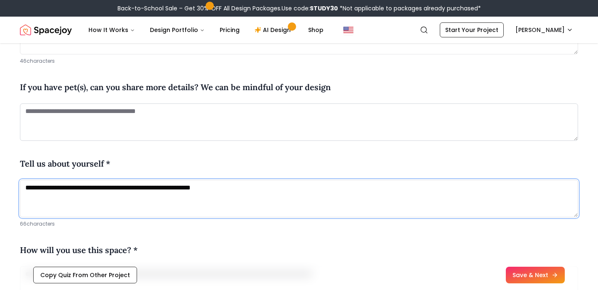
click at [106, 188] on textarea "**********" at bounding box center [299, 198] width 558 height 37
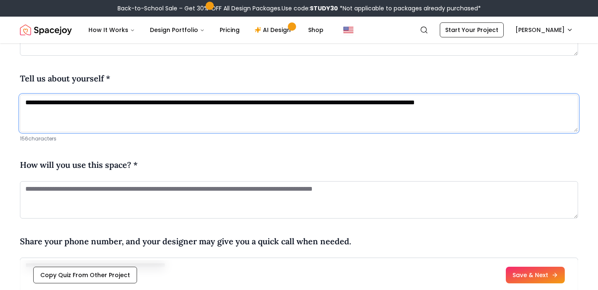
scroll to position [375, 0]
type textarea "**********"
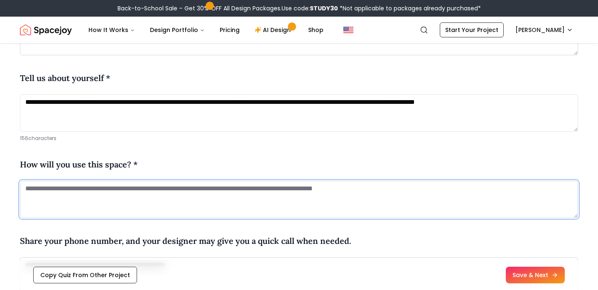
click at [157, 195] on textarea at bounding box center [299, 199] width 558 height 37
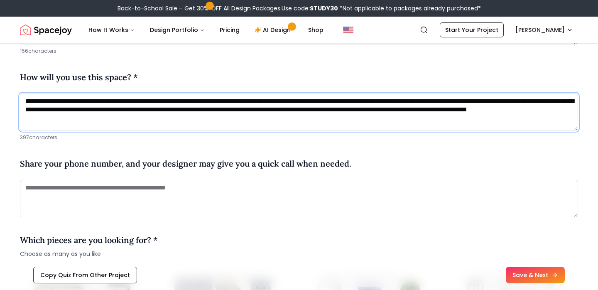
scroll to position [466, 0]
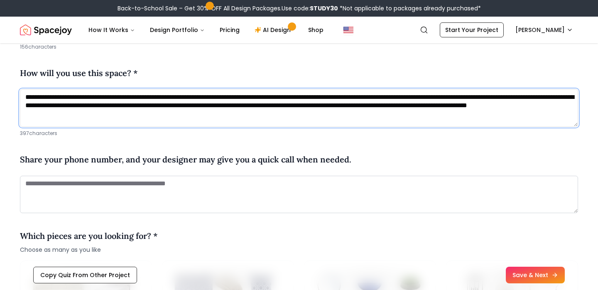
type textarea "**********"
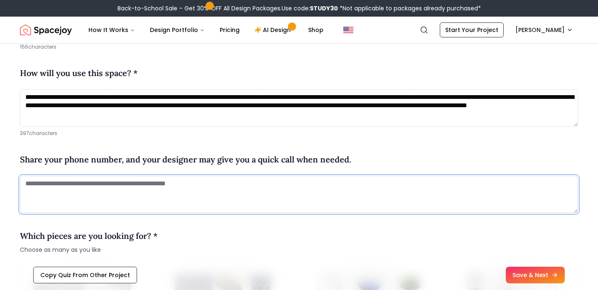
click at [119, 192] on textarea at bounding box center [299, 194] width 558 height 37
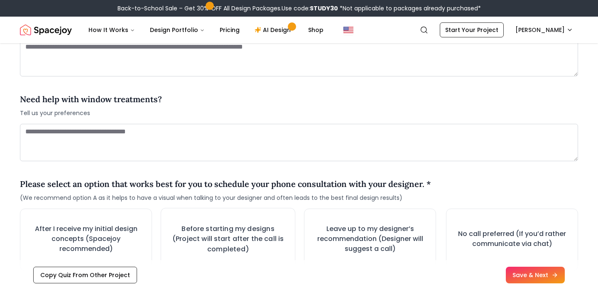
scroll to position [1105, 0]
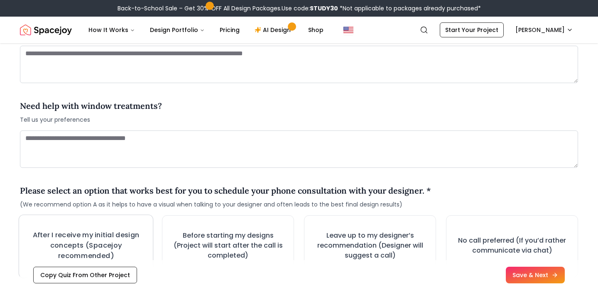
type textarea "**********"
click at [132, 230] on h3 "After I receive my initial design concepts (Spacejoy recommended)" at bounding box center [86, 245] width 118 height 31
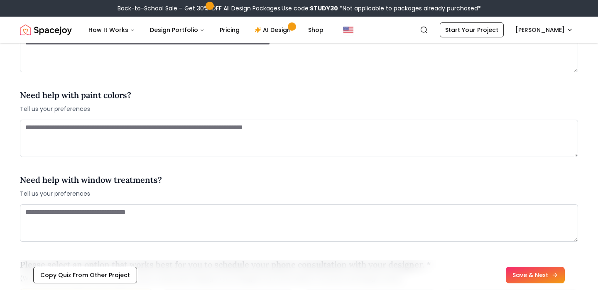
scroll to position [1029, 0]
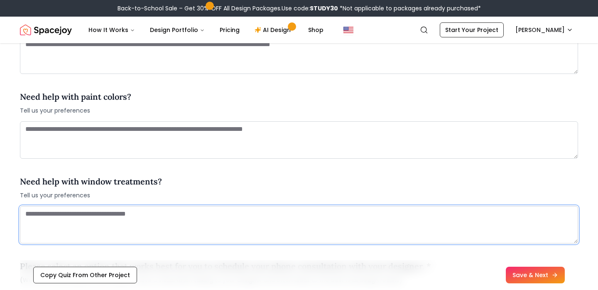
click at [132, 206] on textarea at bounding box center [299, 224] width 558 height 37
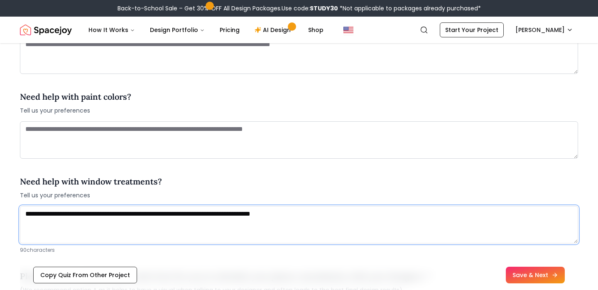
click at [301, 206] on textarea "**********" at bounding box center [299, 224] width 558 height 37
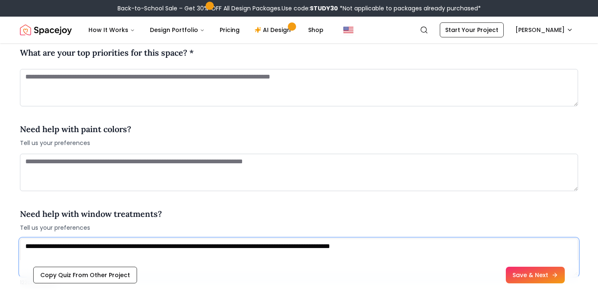
scroll to position [999, 0]
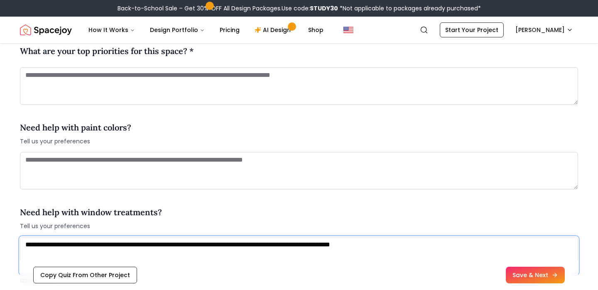
type textarea "**********"
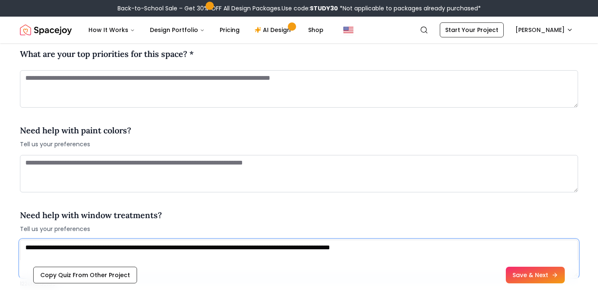
scroll to position [943, 0]
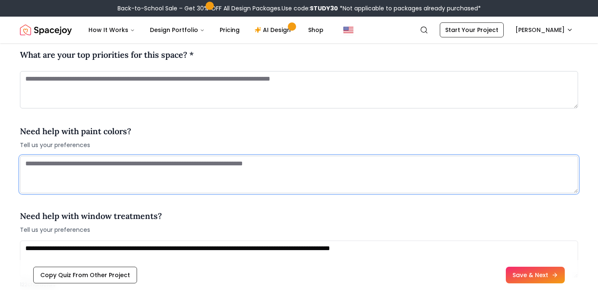
click at [36, 170] on textarea at bounding box center [299, 174] width 558 height 37
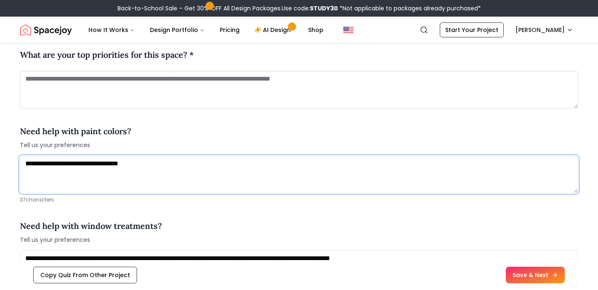
click at [41, 165] on textarea "**********" at bounding box center [299, 174] width 558 height 37
click at [163, 162] on textarea "**********" at bounding box center [299, 174] width 558 height 37
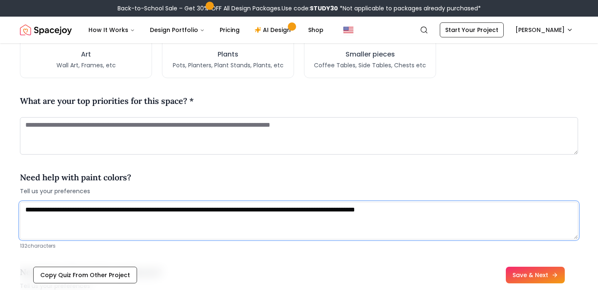
scroll to position [896, 0]
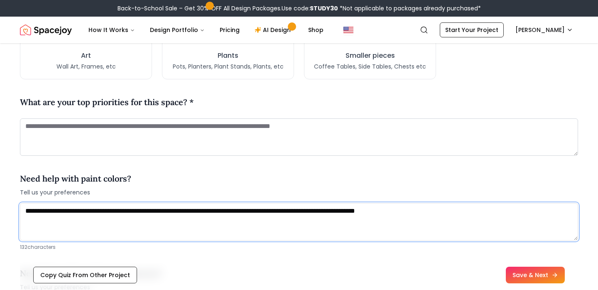
type textarea "**********"
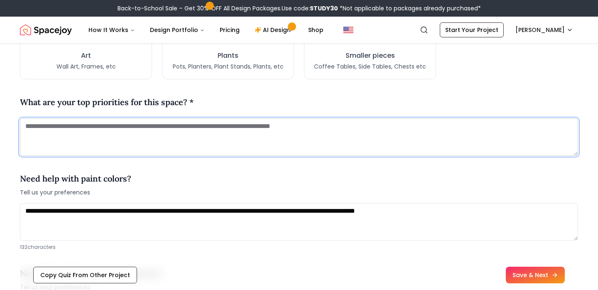
click at [47, 129] on textarea at bounding box center [299, 136] width 558 height 37
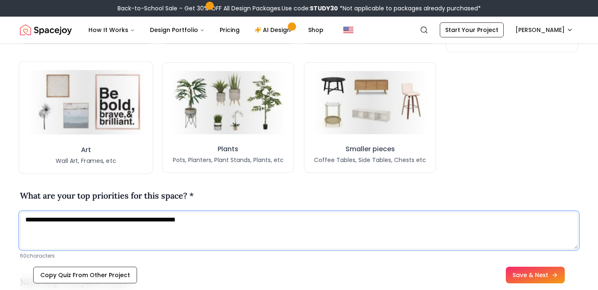
scroll to position [802, 0]
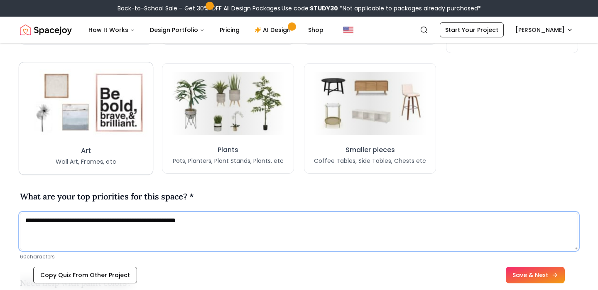
type textarea "**********"
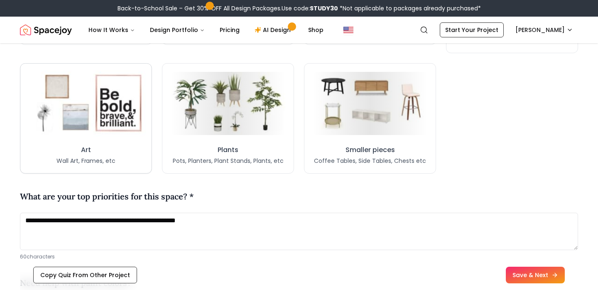
click at [88, 113] on img at bounding box center [86, 103] width 120 height 66
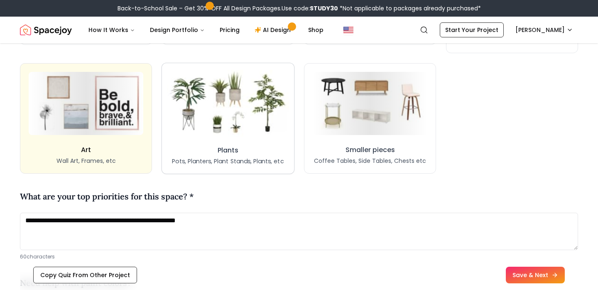
click at [243, 120] on img at bounding box center [227, 103] width 121 height 67
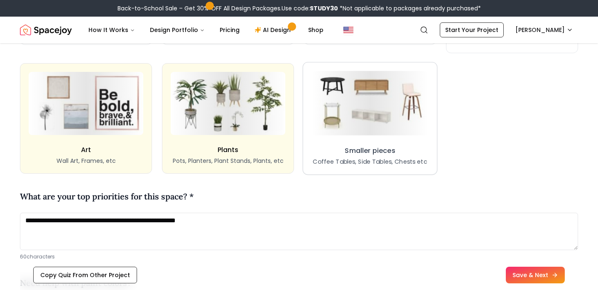
click at [353, 135] on button "Smaller pieces Coffee Tables, Side Tables, Chests etc" at bounding box center [370, 118] width 135 height 113
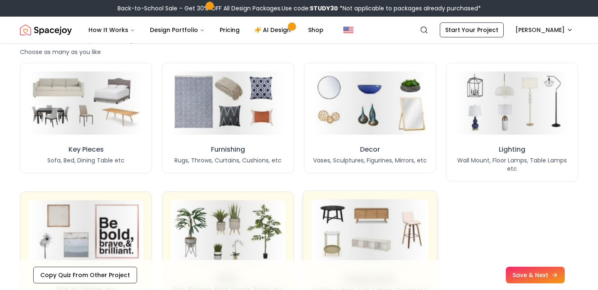
scroll to position [671, 0]
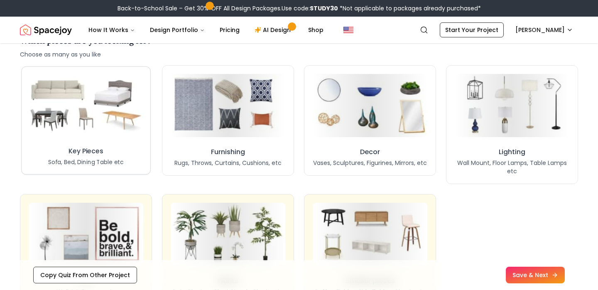
click at [129, 117] on img at bounding box center [86, 105] width 118 height 65
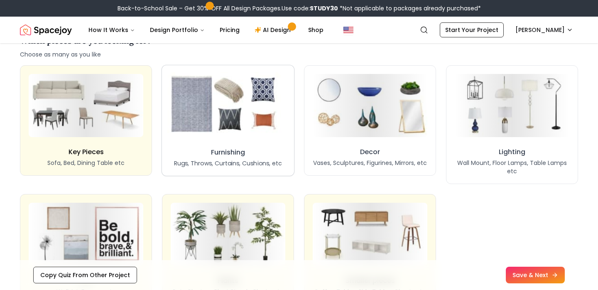
click at [231, 121] on img at bounding box center [227, 105] width 121 height 67
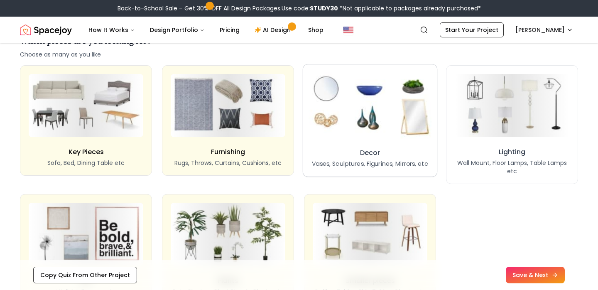
click at [335, 123] on img at bounding box center [369, 105] width 123 height 68
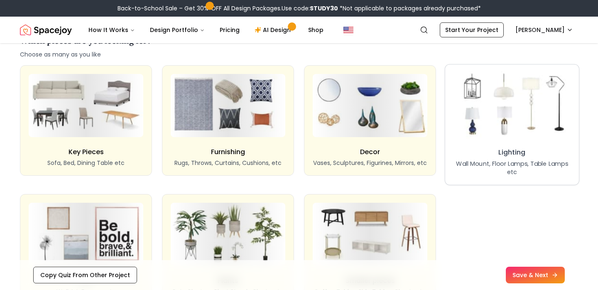
click at [509, 127] on img at bounding box center [511, 105] width 123 height 68
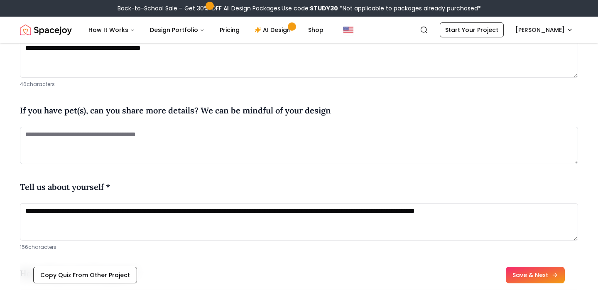
scroll to position [261, 0]
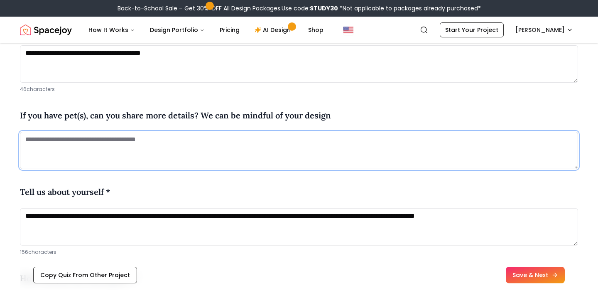
click at [221, 143] on textarea at bounding box center [299, 150] width 558 height 37
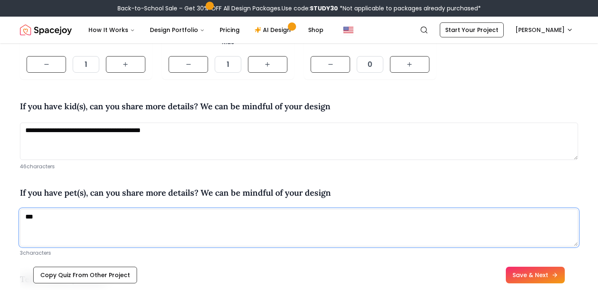
scroll to position [180, 0]
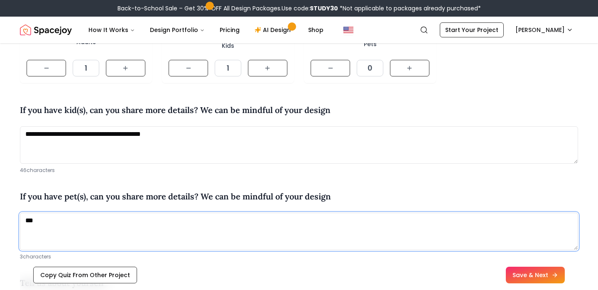
type textarea "***"
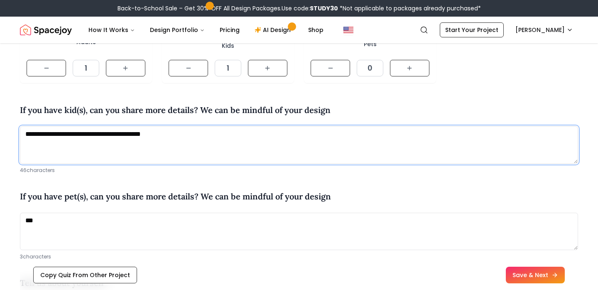
click at [192, 134] on textarea "**********" at bounding box center [299, 144] width 558 height 37
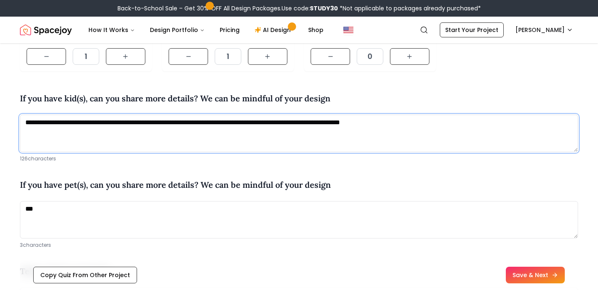
scroll to position [191, 0]
drag, startPoint x: 176, startPoint y: 122, endPoint x: 462, endPoint y: 130, distance: 285.3
click at [462, 130] on textarea "**********" at bounding box center [299, 133] width 558 height 37
click at [254, 125] on textarea "**********" at bounding box center [299, 133] width 558 height 37
click at [183, 120] on textarea "**********" at bounding box center [299, 133] width 558 height 37
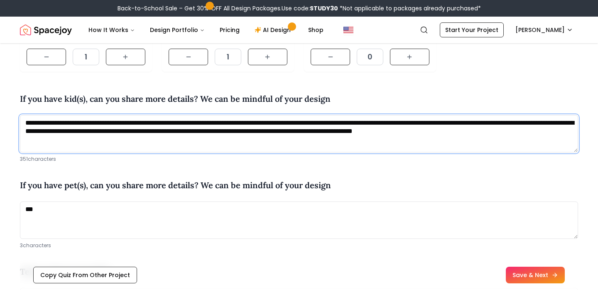
click at [338, 131] on textarea "**********" at bounding box center [299, 133] width 558 height 37
click at [333, 130] on textarea "**********" at bounding box center [299, 133] width 558 height 37
click at [353, 131] on textarea "**********" at bounding box center [299, 133] width 558 height 37
drag, startPoint x: 364, startPoint y: 132, endPoint x: 342, endPoint y: 130, distance: 22.5
click at [342, 130] on textarea "**********" at bounding box center [299, 133] width 558 height 37
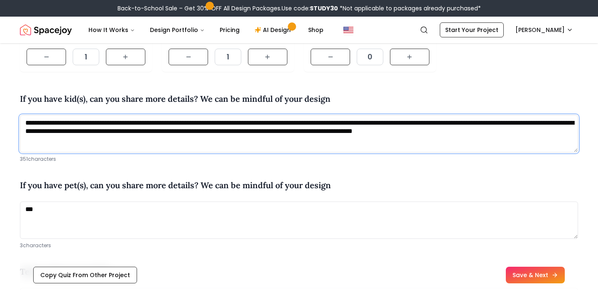
click at [357, 132] on textarea "**********" at bounding box center [299, 133] width 558 height 37
drag, startPoint x: 363, startPoint y: 133, endPoint x: 335, endPoint y: 132, distance: 27.8
click at [335, 132] on textarea "**********" at bounding box center [299, 133] width 558 height 37
click at [352, 131] on textarea "**********" at bounding box center [299, 133] width 558 height 37
click at [298, 126] on textarea "**********" at bounding box center [299, 133] width 558 height 37
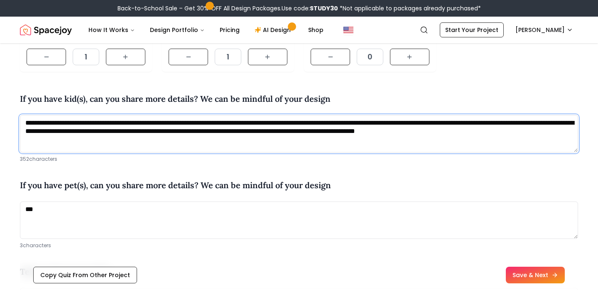
drag, startPoint x: 528, startPoint y: 124, endPoint x: 559, endPoint y: 125, distance: 31.6
click at [559, 125] on textarea "**********" at bounding box center [299, 133] width 558 height 37
drag, startPoint x: 370, startPoint y: 135, endPoint x: 371, endPoint y: 143, distance: 7.9
click at [371, 143] on textarea "**********" at bounding box center [299, 133] width 558 height 37
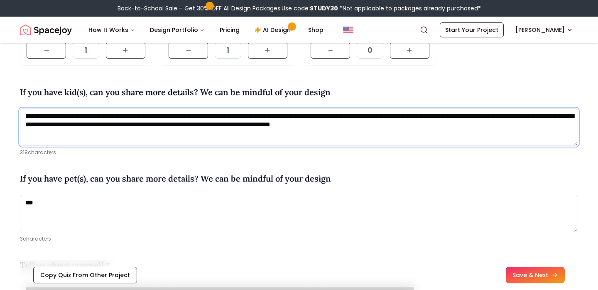
scroll to position [208, 0]
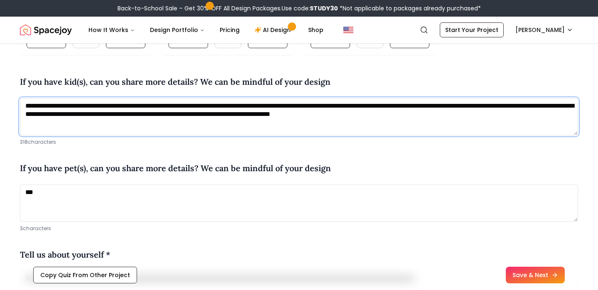
click at [296, 105] on textarea "**********" at bounding box center [299, 116] width 558 height 37
click at [45, 117] on textarea "**********" at bounding box center [299, 116] width 558 height 37
click at [283, 117] on textarea "**********" at bounding box center [299, 116] width 558 height 37
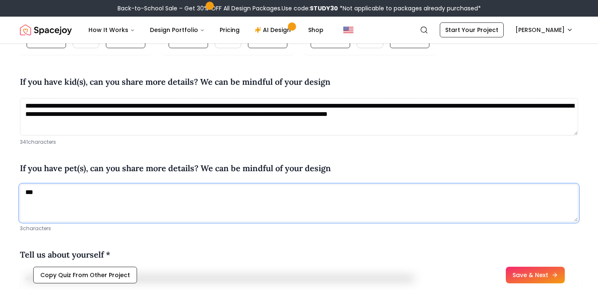
click at [306, 215] on textarea "***" at bounding box center [299, 202] width 558 height 37
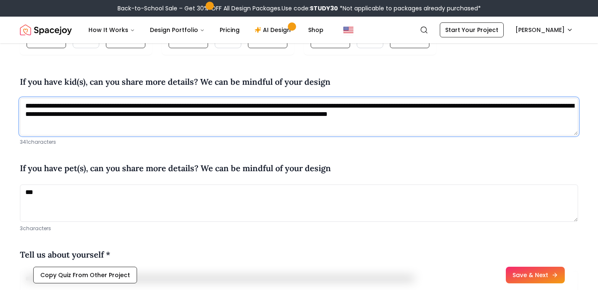
click at [377, 106] on textarea "**********" at bounding box center [299, 116] width 558 height 37
drag, startPoint x: 453, startPoint y: 108, endPoint x: 420, endPoint y: 106, distance: 33.3
click at [420, 106] on textarea "**********" at bounding box center [299, 116] width 558 height 37
drag, startPoint x: 78, startPoint y: 118, endPoint x: 113, endPoint y: 114, distance: 34.6
click at [113, 114] on textarea "**********" at bounding box center [299, 116] width 558 height 37
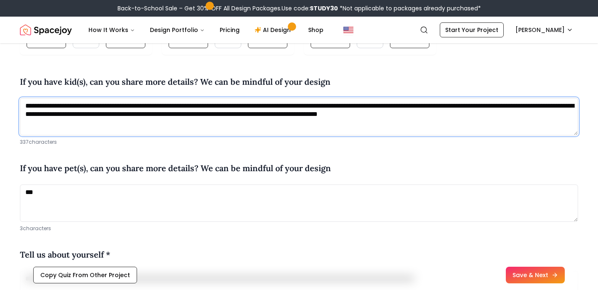
click at [558, 111] on textarea "**********" at bounding box center [299, 116] width 558 height 37
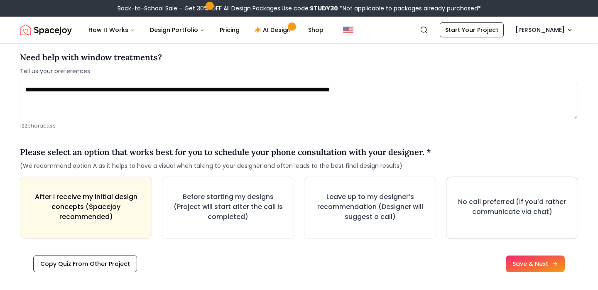
scroll to position [1134, 0]
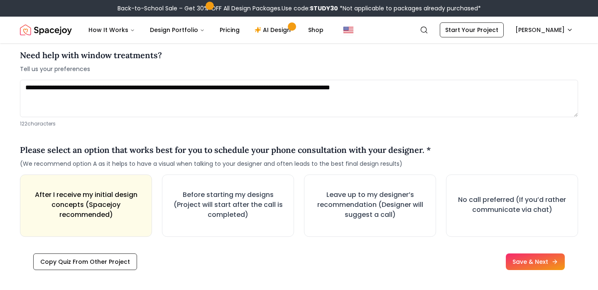
type textarea "**********"
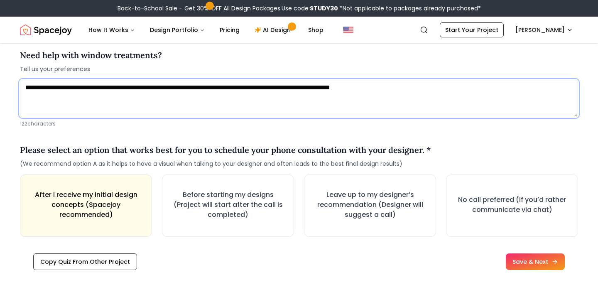
drag, startPoint x: 353, startPoint y: 89, endPoint x: 412, endPoint y: 84, distance: 60.0
click at [412, 84] on textarea "**********" at bounding box center [299, 98] width 558 height 37
click at [310, 92] on textarea "**********" at bounding box center [299, 98] width 558 height 37
click at [309, 88] on textarea "**********" at bounding box center [299, 98] width 558 height 37
click at [394, 91] on textarea "**********" at bounding box center [299, 98] width 558 height 37
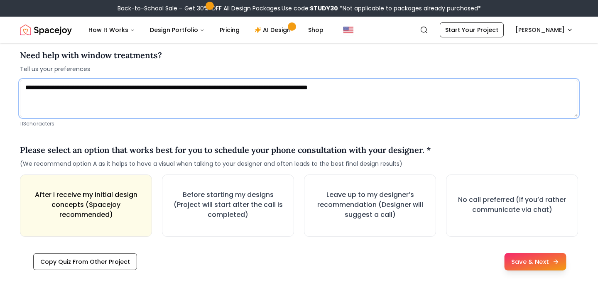
type textarea "**********"
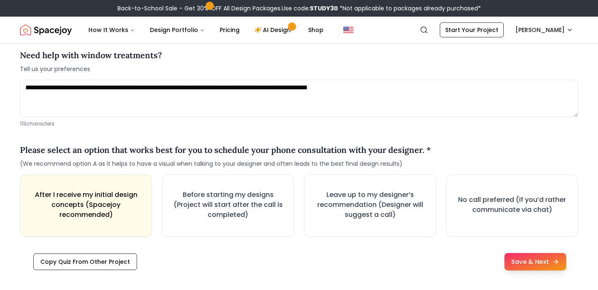
click at [544, 266] on button "Save & Next" at bounding box center [535, 261] width 62 height 17
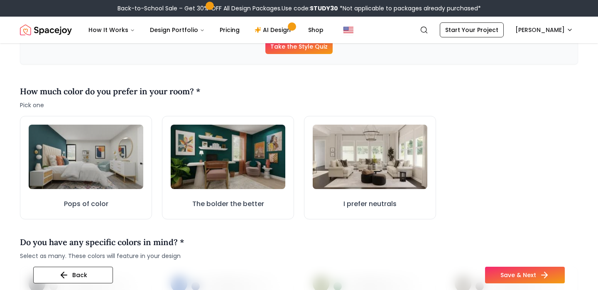
scroll to position [205, 0]
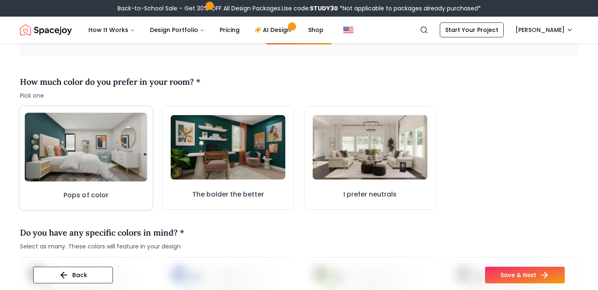
click at [114, 156] on img at bounding box center [85, 147] width 122 height 69
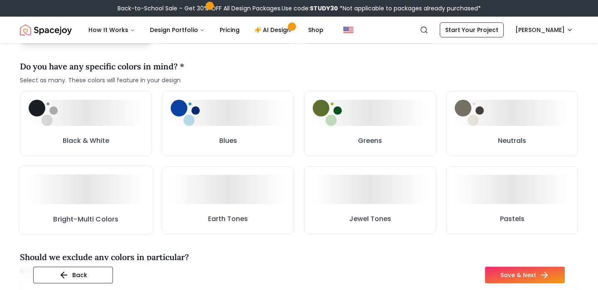
scroll to position [370, 0]
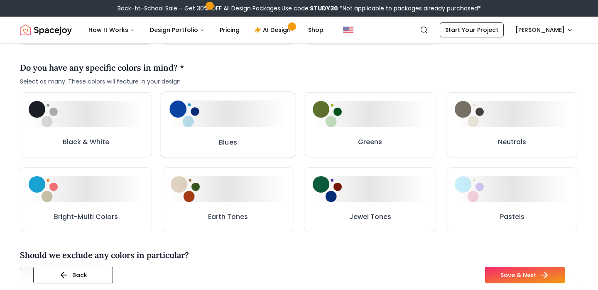
click at [235, 119] on div at bounding box center [227, 113] width 117 height 27
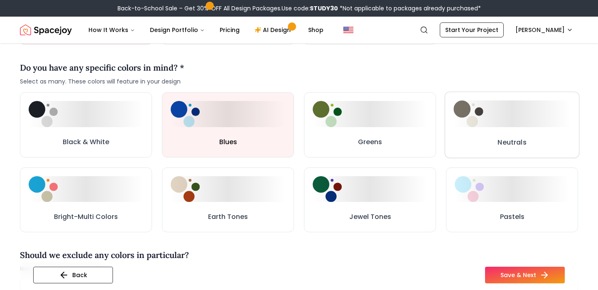
click at [470, 131] on button "Neutrals" at bounding box center [512, 125] width 135 height 66
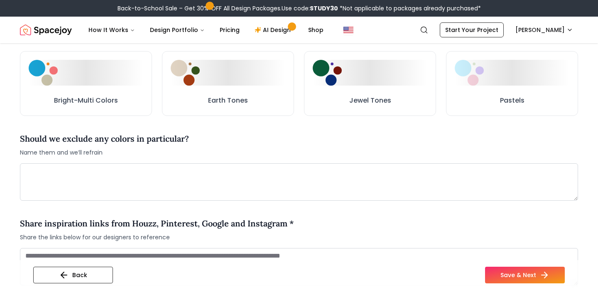
scroll to position [488, 0]
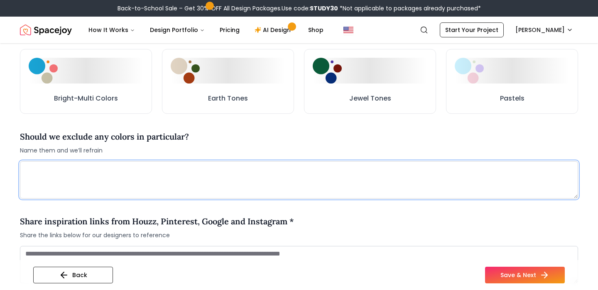
click at [79, 176] on textarea at bounding box center [299, 179] width 558 height 37
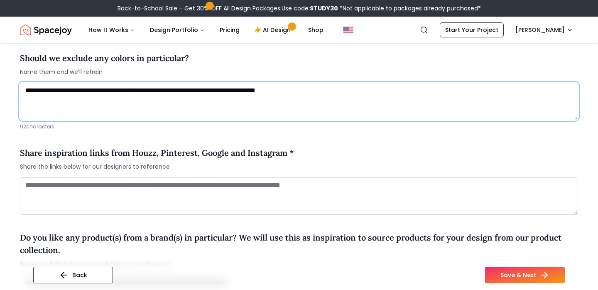
scroll to position [568, 0]
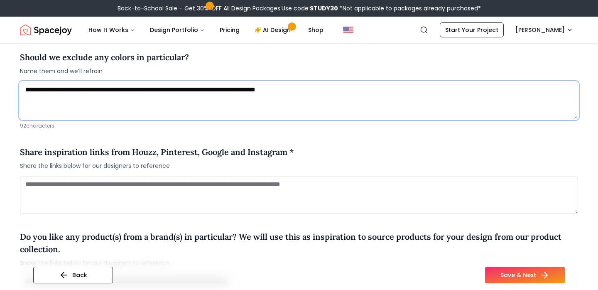
type textarea "**********"
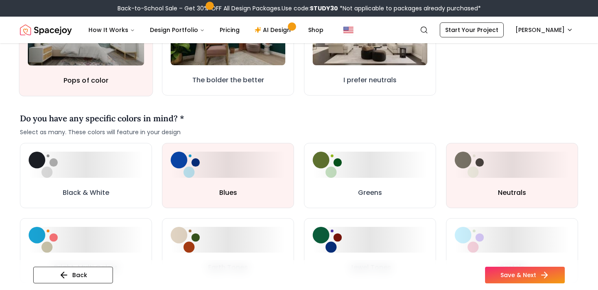
scroll to position [342, 0]
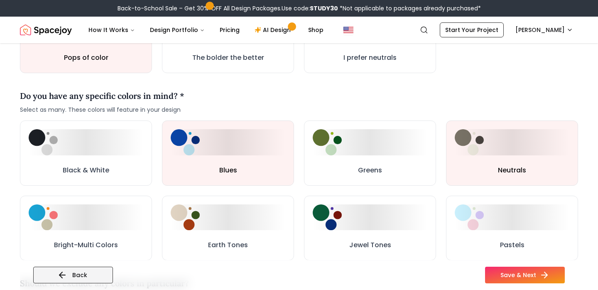
click at [85, 270] on button "Back" at bounding box center [73, 275] width 80 height 17
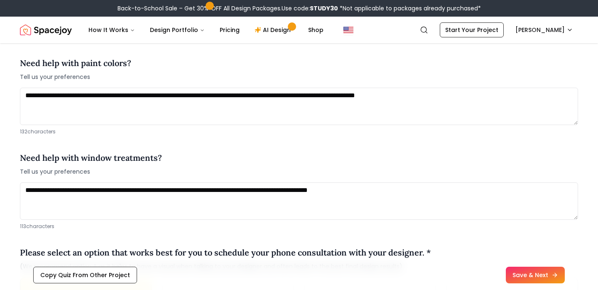
scroll to position [1034, 0]
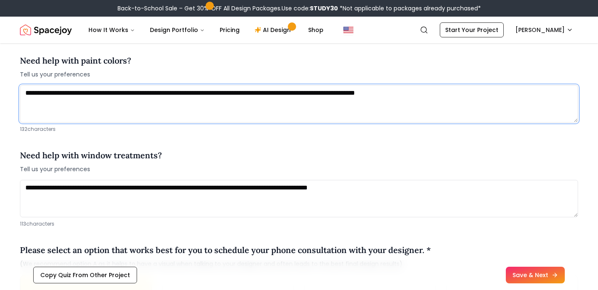
click at [469, 97] on textarea "**********" at bounding box center [299, 103] width 558 height 37
click at [484, 91] on textarea "**********" at bounding box center [299, 103] width 558 height 37
drag, startPoint x: 527, startPoint y: 93, endPoint x: 574, endPoint y: 92, distance: 46.9
click at [574, 92] on textarea "**********" at bounding box center [299, 103] width 558 height 37
click at [77, 105] on textarea "**********" at bounding box center [299, 103] width 558 height 37
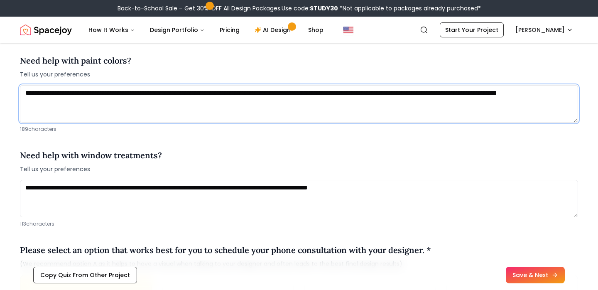
paste textarea "**********"
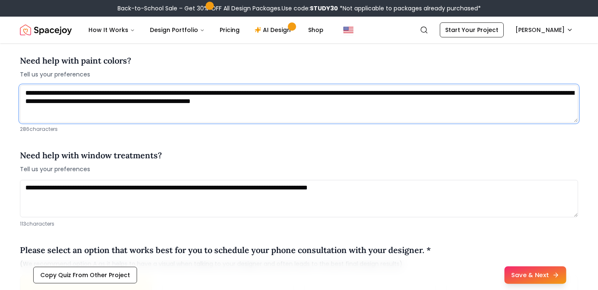
type textarea "**********"
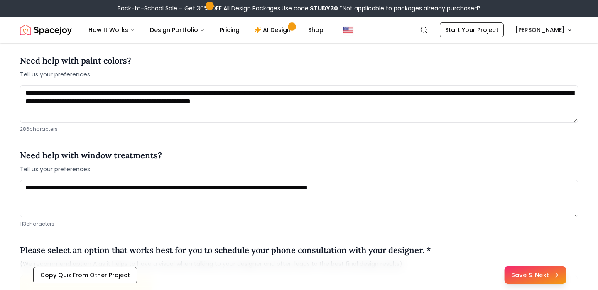
click at [532, 267] on button "Save & Next" at bounding box center [535, 274] width 62 height 17
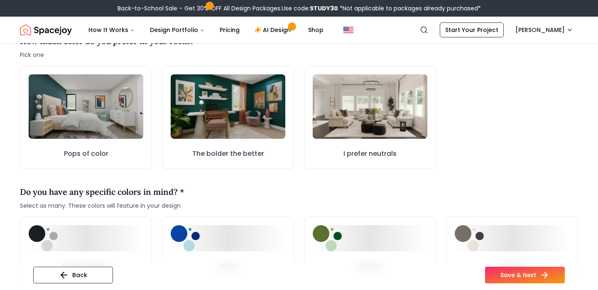
scroll to position [252, 0]
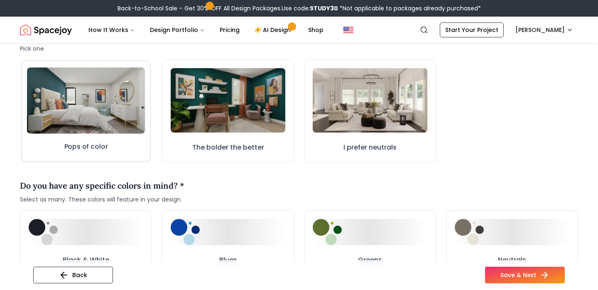
click at [72, 110] on img at bounding box center [86, 100] width 118 height 66
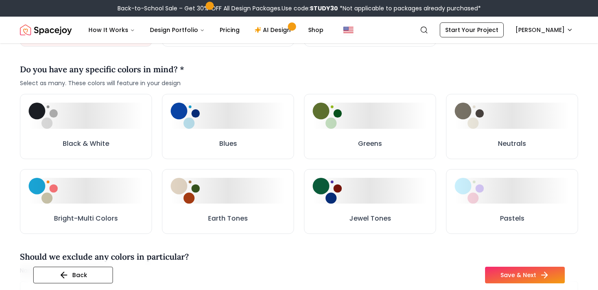
scroll to position [397, 0]
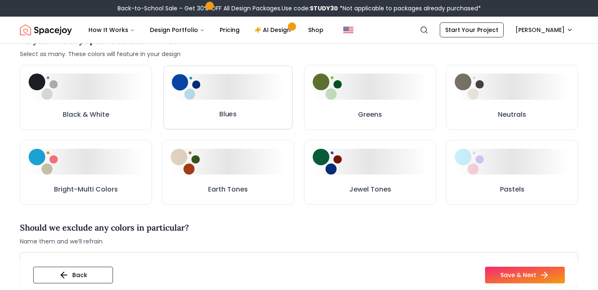
click at [218, 92] on div at bounding box center [228, 86] width 112 height 25
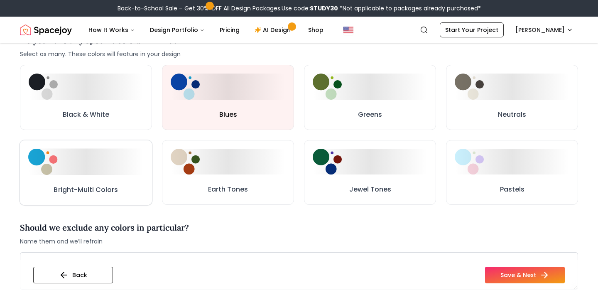
click at [117, 166] on div at bounding box center [85, 162] width 115 height 26
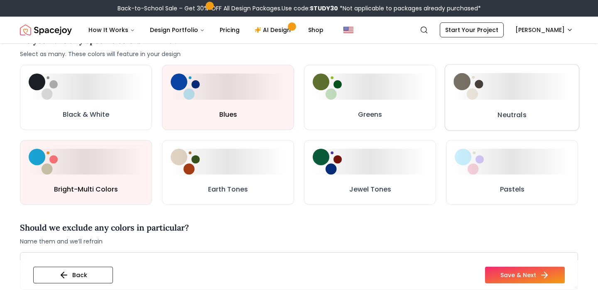
click at [524, 81] on div at bounding box center [511, 86] width 117 height 27
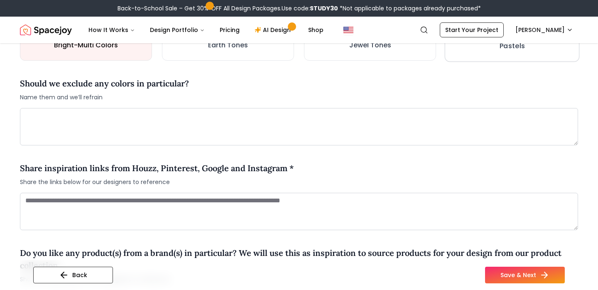
scroll to position [545, 0]
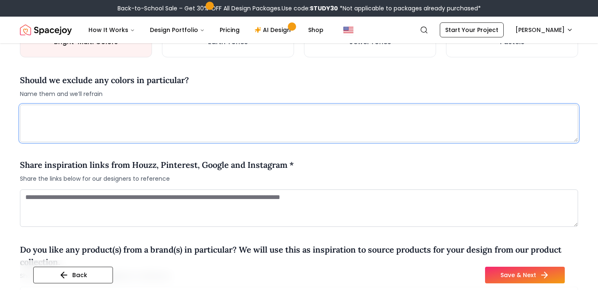
click at [307, 129] on textarea at bounding box center [299, 123] width 558 height 37
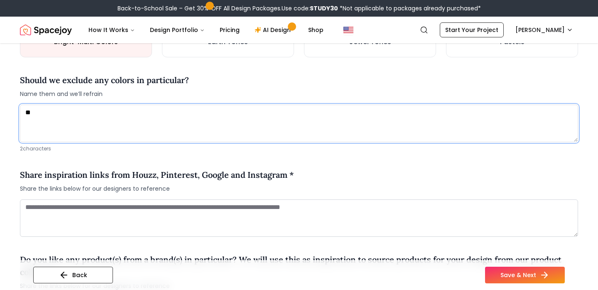
type textarea "*"
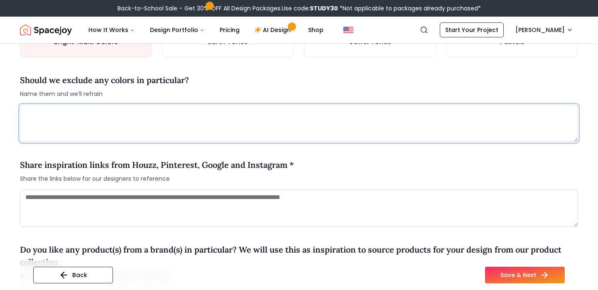
type textarea "*"
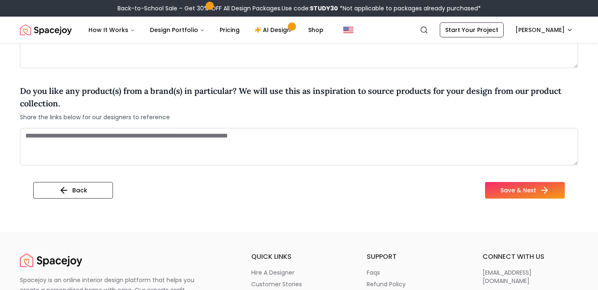
scroll to position [706, 0]
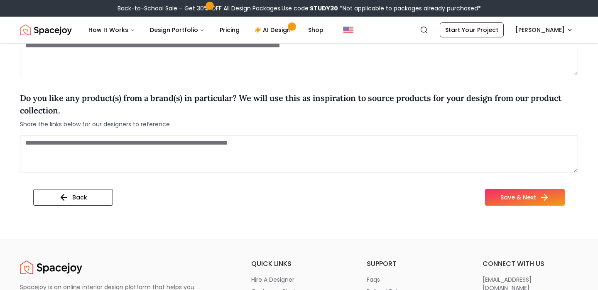
type textarea "**********"
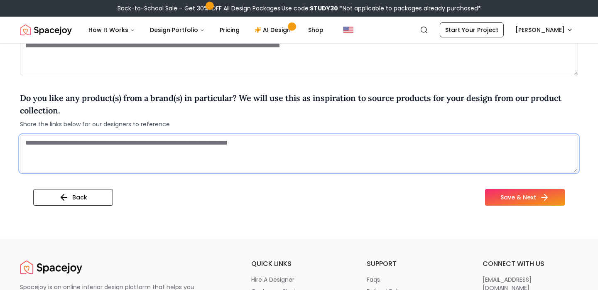
click at [315, 147] on textarea at bounding box center [299, 153] width 558 height 37
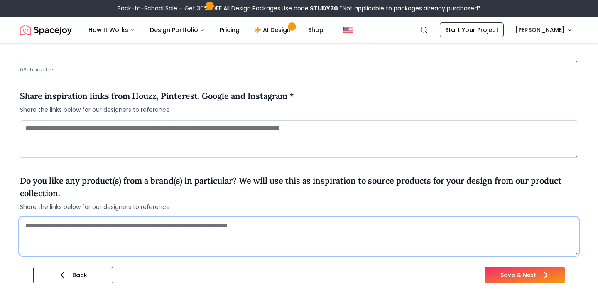
scroll to position [608, 0]
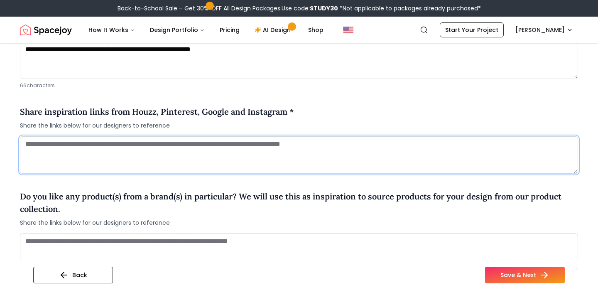
click at [160, 155] on textarea at bounding box center [299, 154] width 558 height 37
paste textarea "**********"
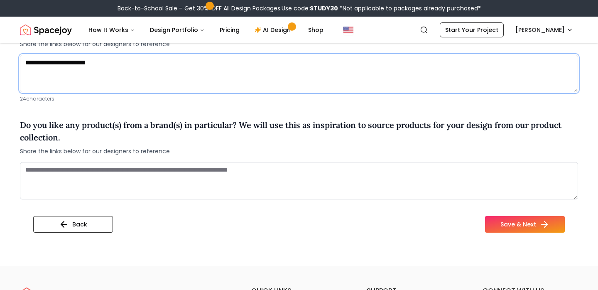
scroll to position [691, 0]
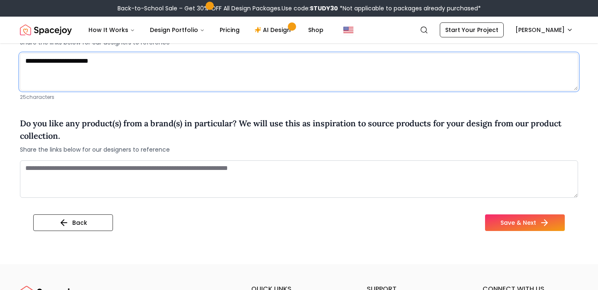
paste textarea "**********"
type textarea "**********"
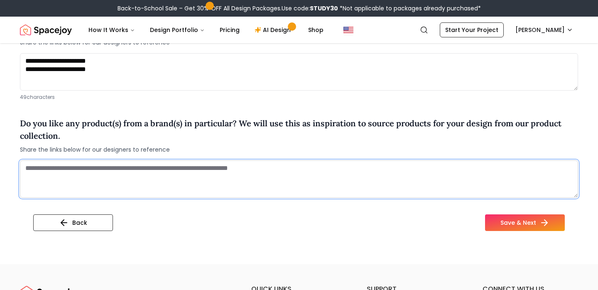
click at [128, 171] on textarea at bounding box center [299, 178] width 558 height 37
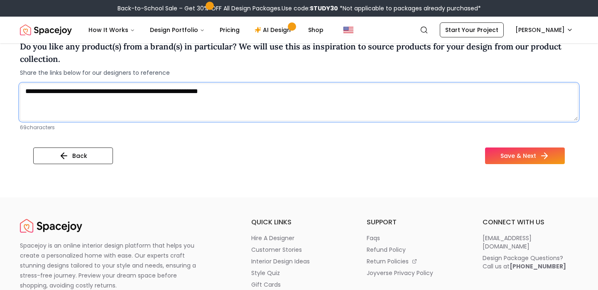
scroll to position [800, 0]
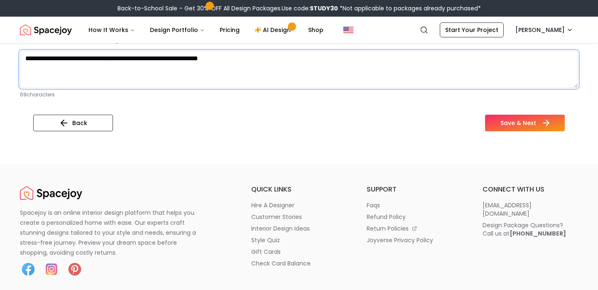
type textarea "**********"
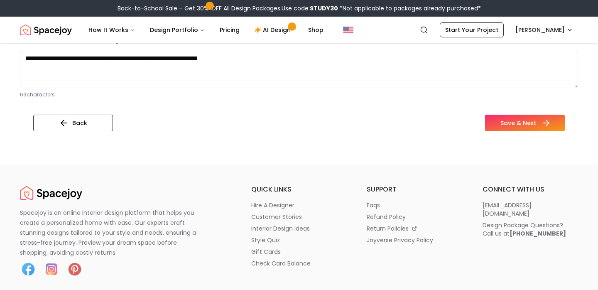
click at [514, 123] on button "Save & Next" at bounding box center [525, 123] width 80 height 17
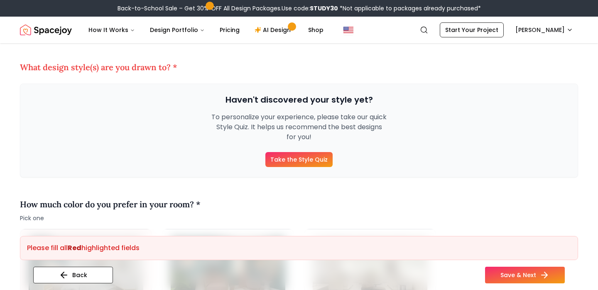
scroll to position [85, 0]
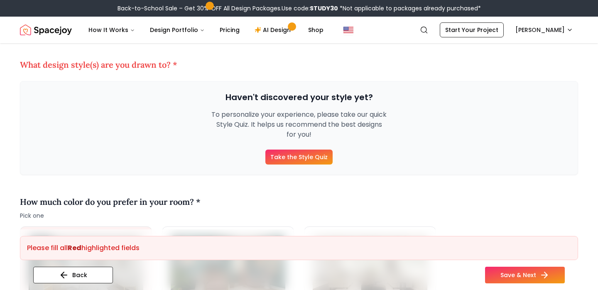
click at [306, 162] on link "Take the Style Quiz" at bounding box center [298, 156] width 67 height 15
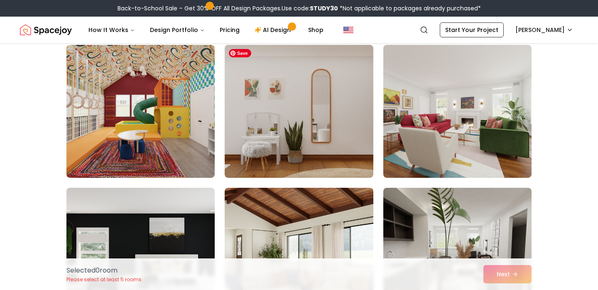
scroll to position [223, 0]
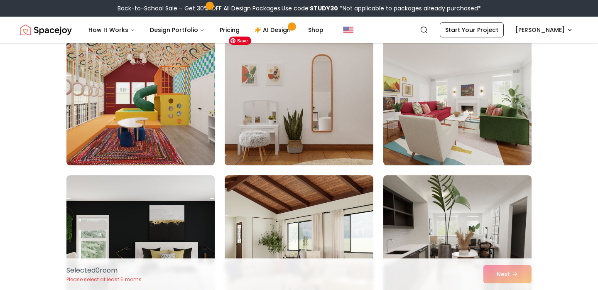
click at [347, 105] on img at bounding box center [299, 99] width 156 height 140
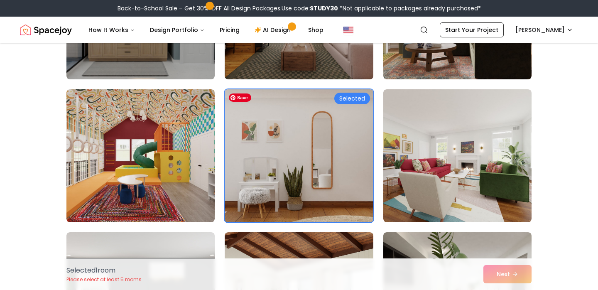
scroll to position [164, 0]
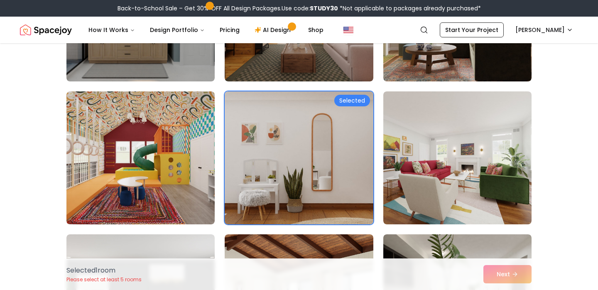
click at [358, 98] on div "Selected" at bounding box center [352, 101] width 36 height 12
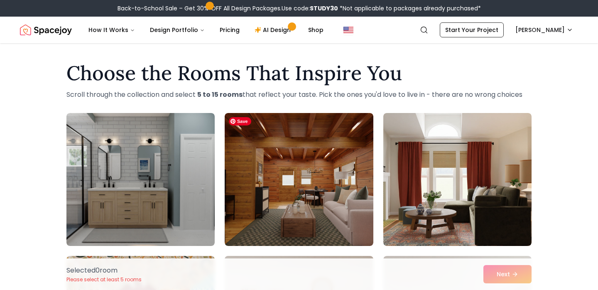
scroll to position [5, 0]
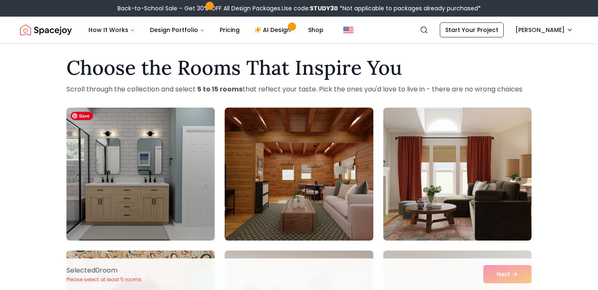
click at [149, 193] on img at bounding box center [141, 174] width 156 height 140
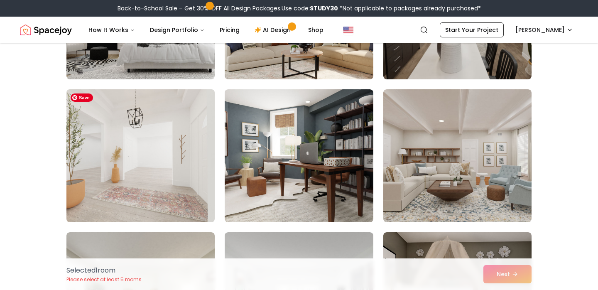
scroll to position [454, 0]
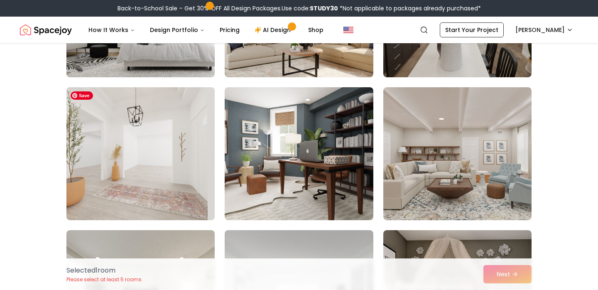
click at [149, 190] on img at bounding box center [141, 154] width 156 height 140
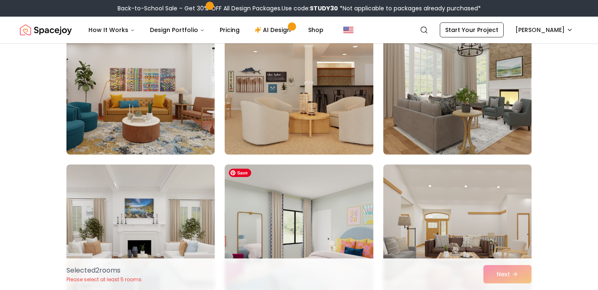
scroll to position [1093, 0]
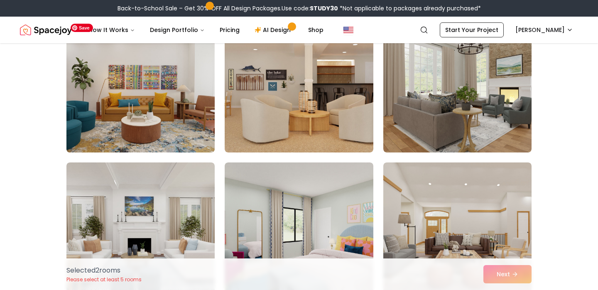
click at [168, 129] on img at bounding box center [141, 86] width 156 height 140
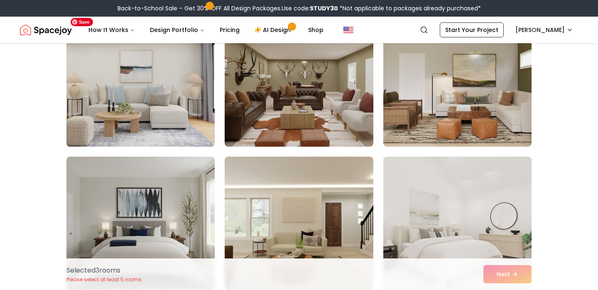
scroll to position [1386, 0]
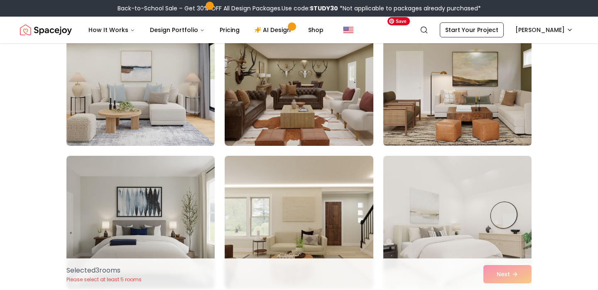
click at [403, 91] on img at bounding box center [457, 80] width 156 height 140
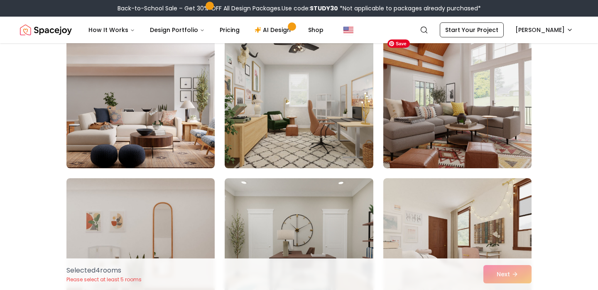
scroll to position [2079, 0]
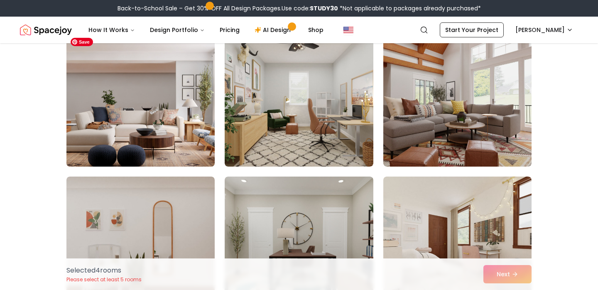
click at [170, 115] on img at bounding box center [141, 100] width 156 height 140
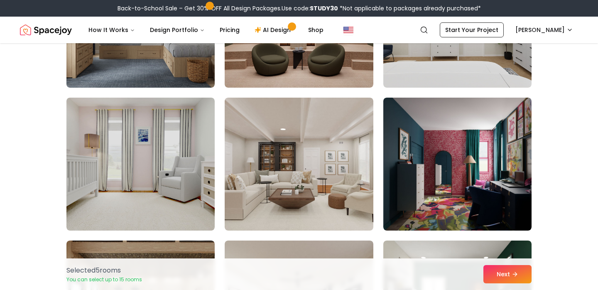
scroll to position [3304, 0]
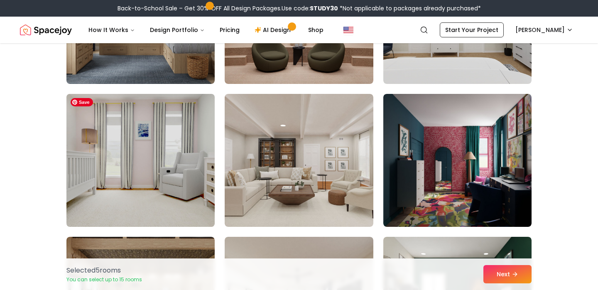
click at [168, 118] on img at bounding box center [141, 161] width 156 height 140
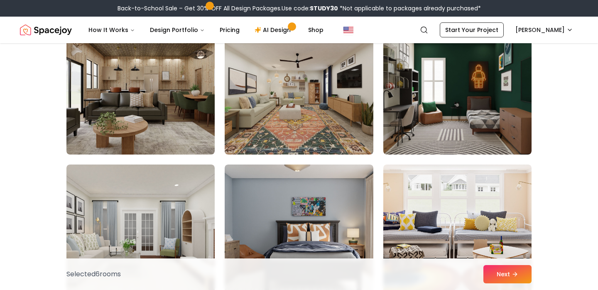
scroll to position [3520, 0]
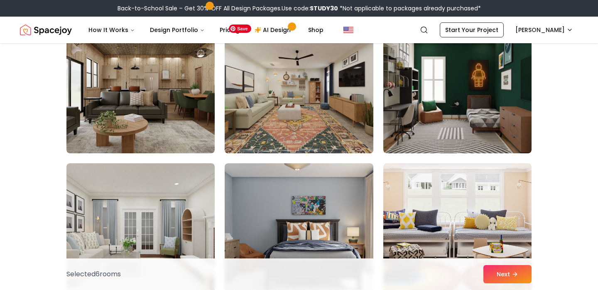
click at [277, 142] on img at bounding box center [299, 87] width 156 height 140
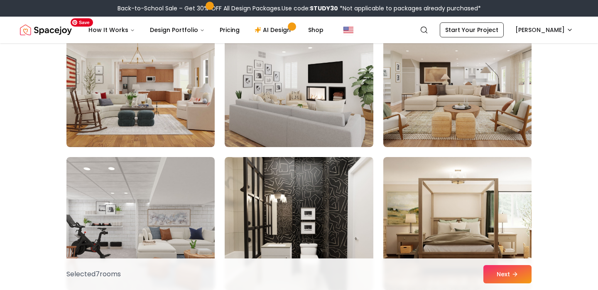
scroll to position [3815, 0]
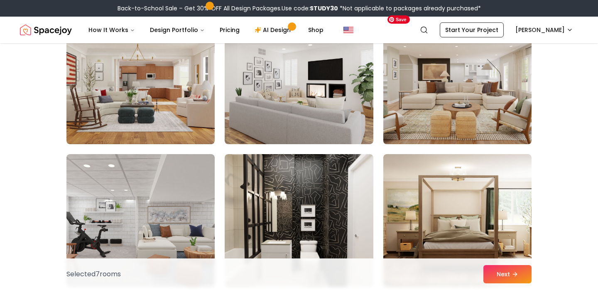
click at [428, 71] on img at bounding box center [457, 78] width 156 height 140
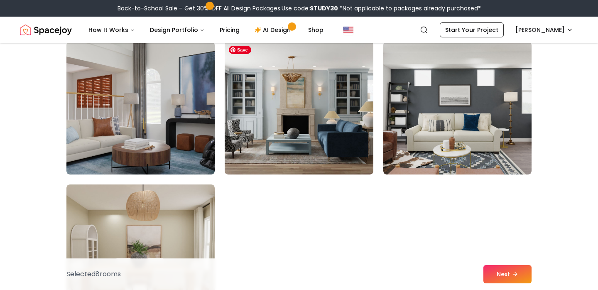
scroll to position [4646, 0]
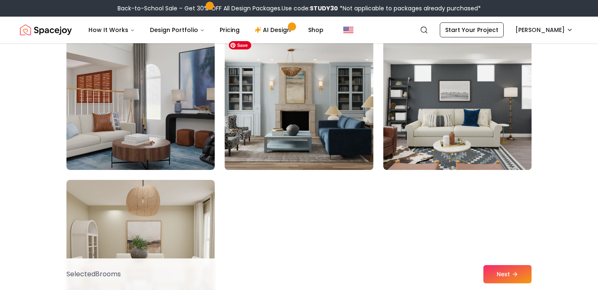
click at [341, 149] on img at bounding box center [299, 104] width 156 height 140
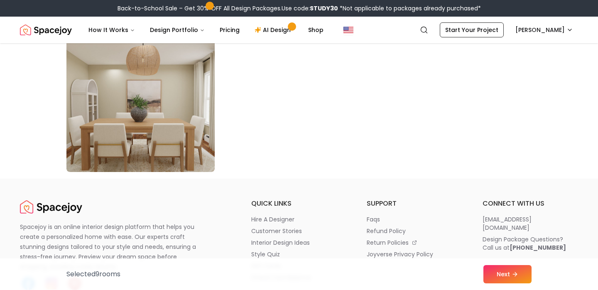
scroll to position [4789, 0]
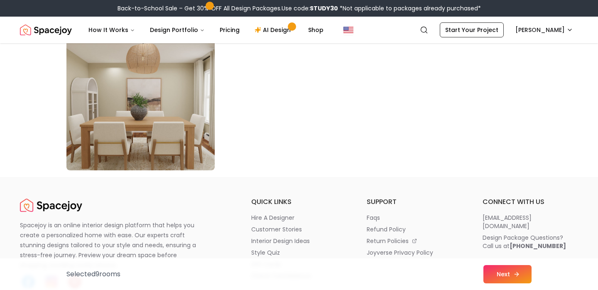
click at [509, 270] on button "Next" at bounding box center [507, 274] width 48 height 18
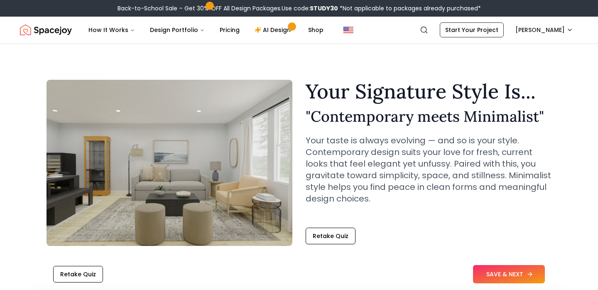
click at [507, 276] on button "SAVE & NEXT" at bounding box center [509, 274] width 72 height 18
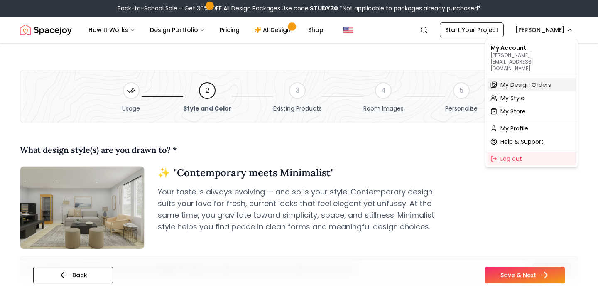
click at [515, 81] on span "My Design Orders" at bounding box center [525, 85] width 51 height 8
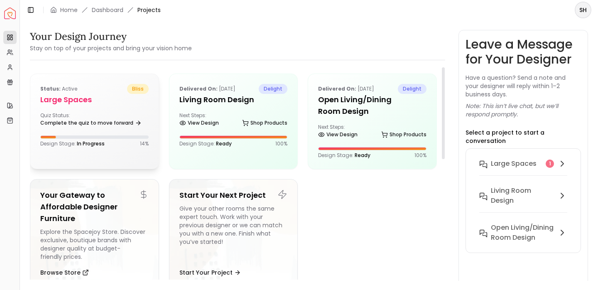
click at [111, 110] on div "Status: active bliss Large Spaces Quiz Status: Complete the quiz to move forwar…" at bounding box center [94, 115] width 128 height 83
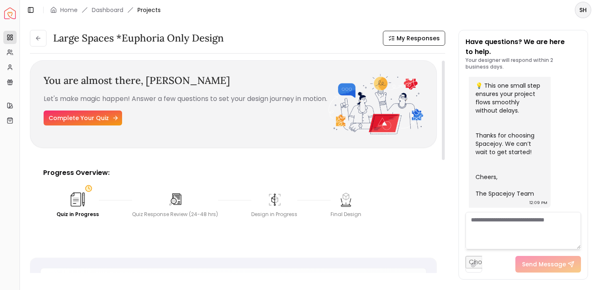
click at [74, 125] on link "Complete Your Quiz" at bounding box center [83, 117] width 78 height 15
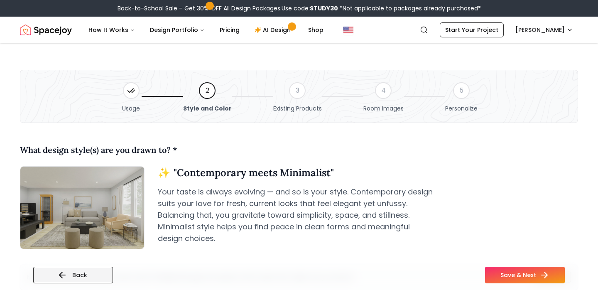
click at [87, 273] on button "Back" at bounding box center [73, 275] width 80 height 17
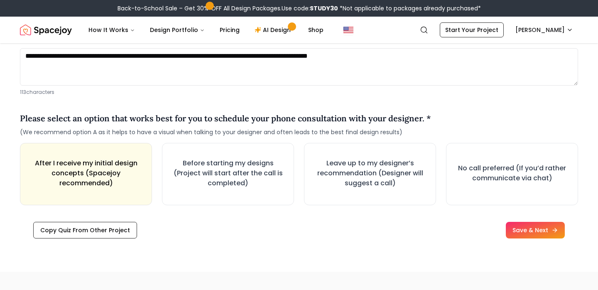
scroll to position [1245, 0]
click at [549, 221] on button "Save & Next" at bounding box center [535, 229] width 62 height 17
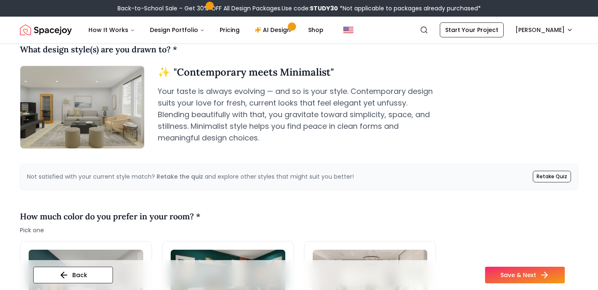
scroll to position [101, 0]
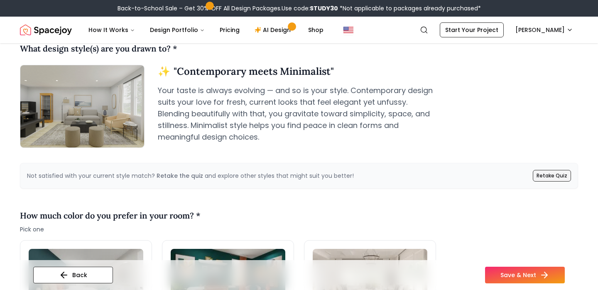
click at [563, 176] on link "Retake Quiz" at bounding box center [552, 176] width 38 height 12
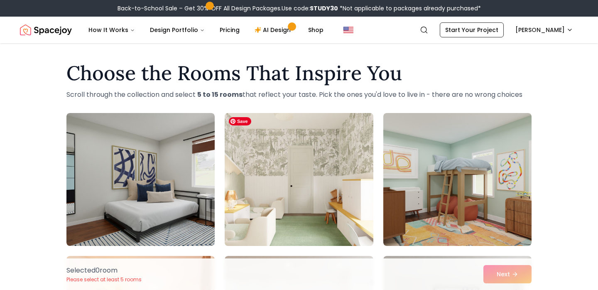
click at [331, 195] on img at bounding box center [299, 180] width 156 height 140
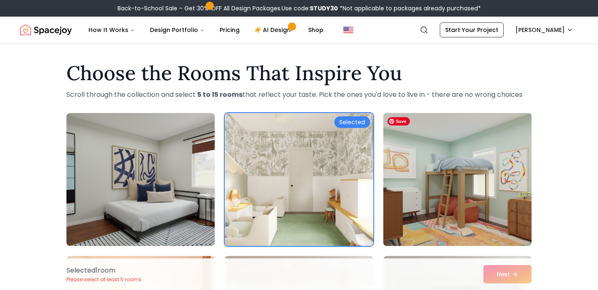
click at [466, 195] on img at bounding box center [457, 180] width 156 height 140
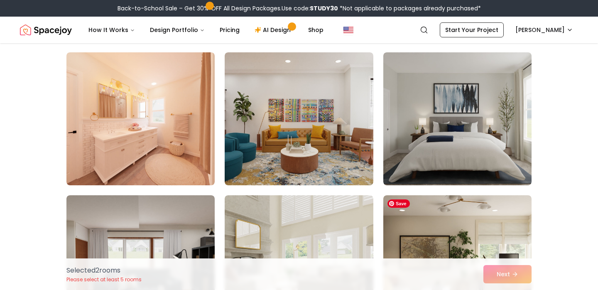
scroll to position [205, 0]
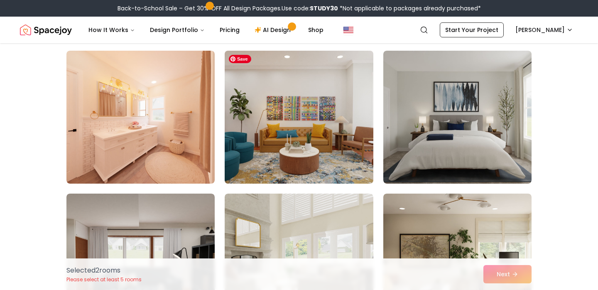
click at [316, 159] on img at bounding box center [299, 117] width 156 height 140
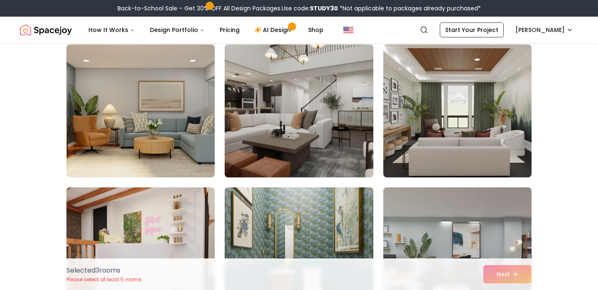
scroll to position [499, 0]
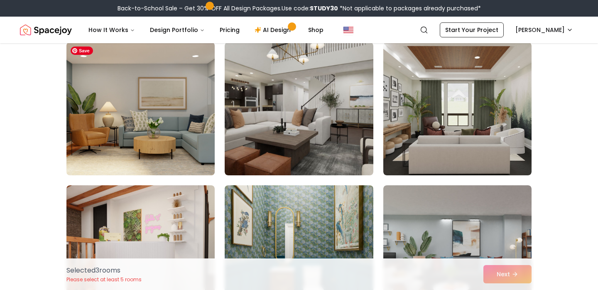
click at [141, 118] on img at bounding box center [141, 109] width 156 height 140
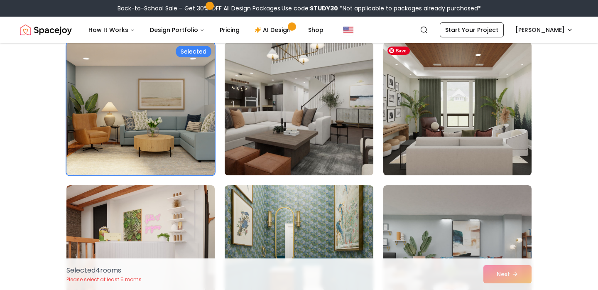
click at [448, 99] on img at bounding box center [457, 109] width 156 height 140
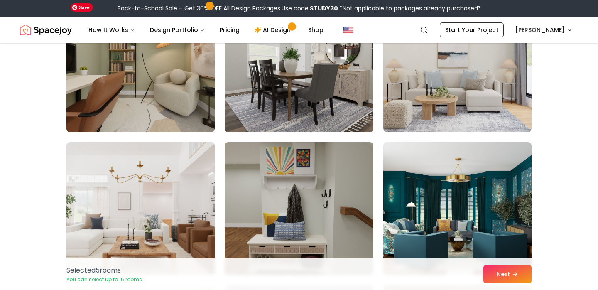
scroll to position [1115, 0]
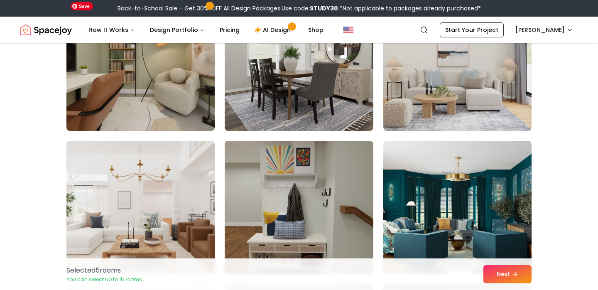
click at [191, 110] on img at bounding box center [141, 65] width 156 height 140
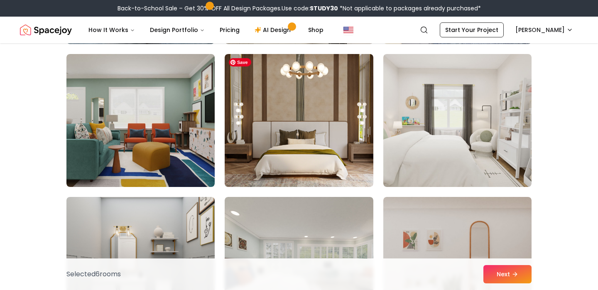
scroll to position [2631, 0]
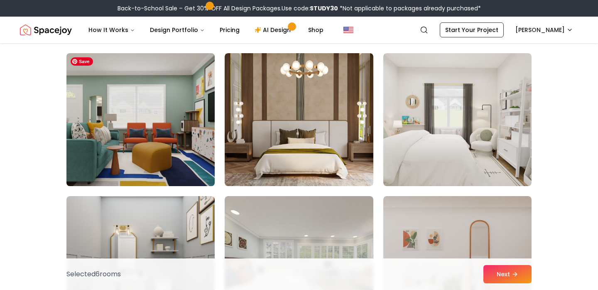
click at [182, 148] on img at bounding box center [141, 120] width 156 height 140
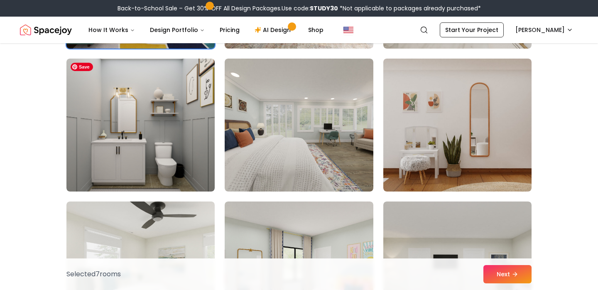
scroll to position [2769, 0]
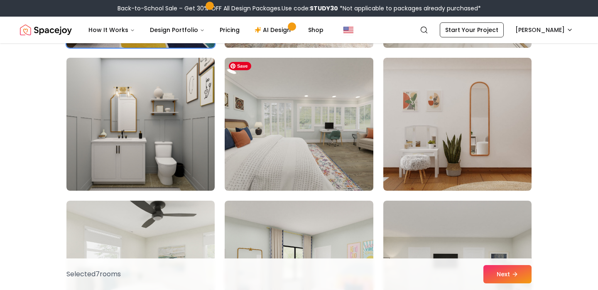
click at [302, 147] on img at bounding box center [299, 124] width 156 height 140
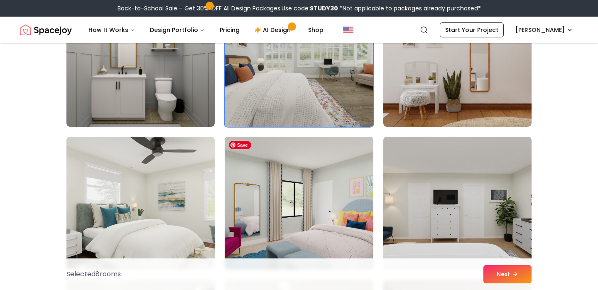
scroll to position [2815, 0]
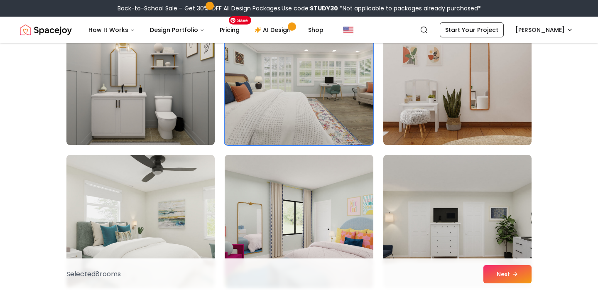
click at [322, 99] on img at bounding box center [299, 79] width 156 height 140
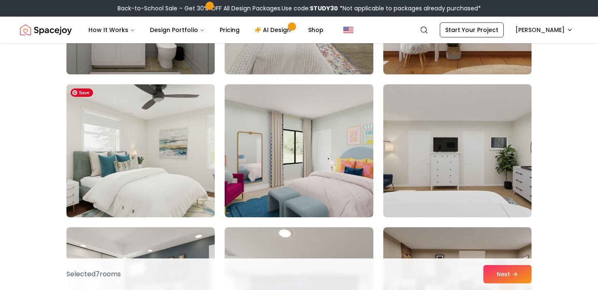
scroll to position [2887, 0]
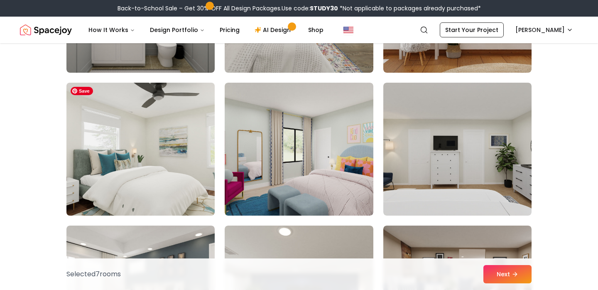
click at [142, 191] on img at bounding box center [141, 149] width 156 height 140
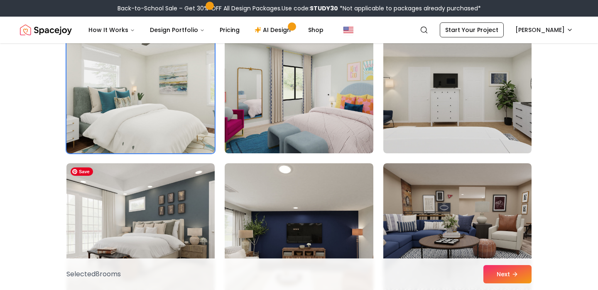
scroll to position [2951, 0]
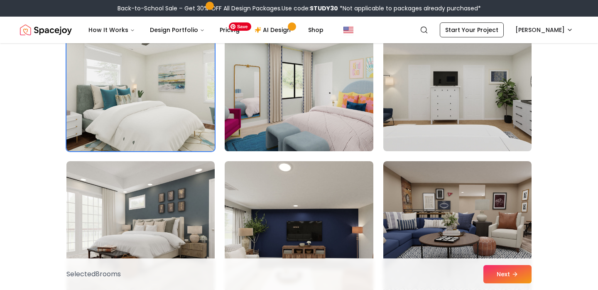
click at [304, 98] on img at bounding box center [299, 85] width 156 height 140
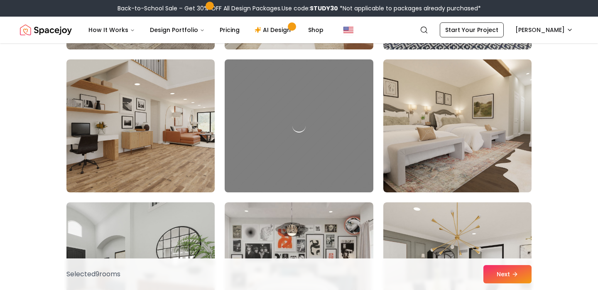
scroll to position [3203, 0]
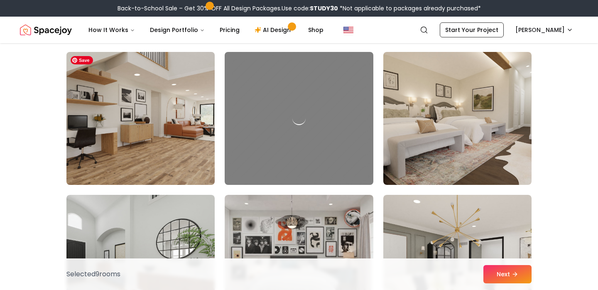
click at [162, 119] on img at bounding box center [141, 119] width 156 height 140
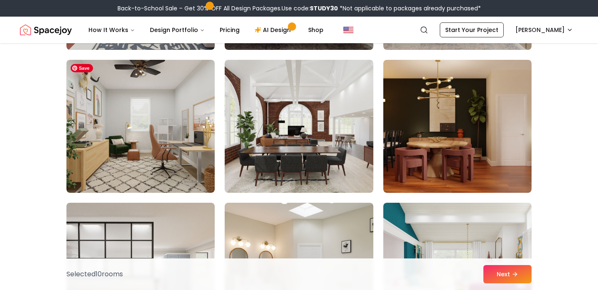
scroll to position [3625, 0]
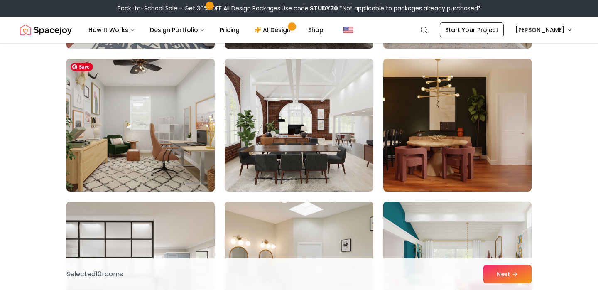
click at [162, 119] on img at bounding box center [141, 125] width 156 height 140
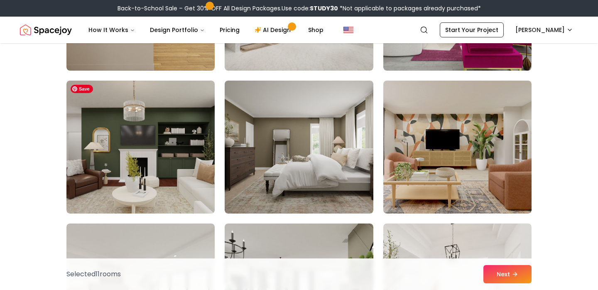
scroll to position [3892, 0]
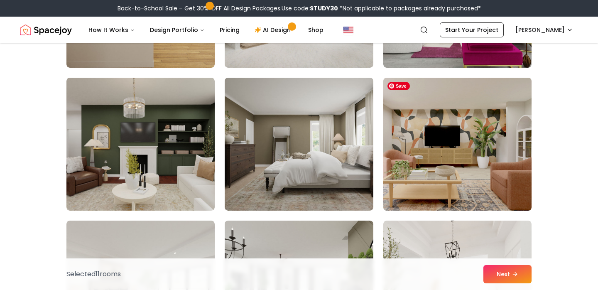
click at [475, 142] on img at bounding box center [457, 144] width 156 height 140
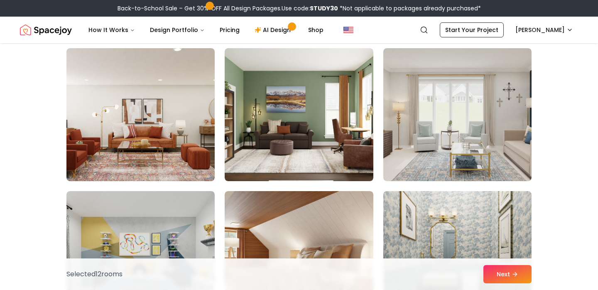
scroll to position [4351, 0]
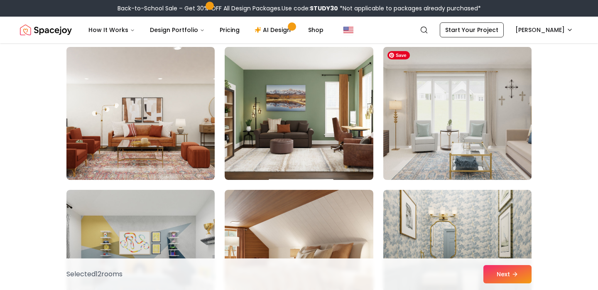
click at [465, 99] on img at bounding box center [457, 114] width 156 height 140
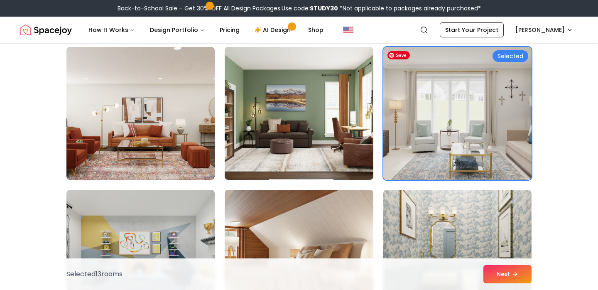
click at [498, 131] on img at bounding box center [457, 114] width 156 height 140
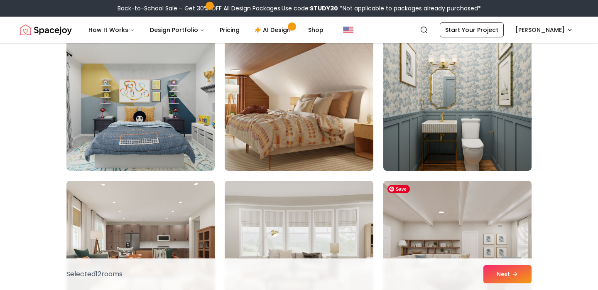
scroll to position [4504, 0]
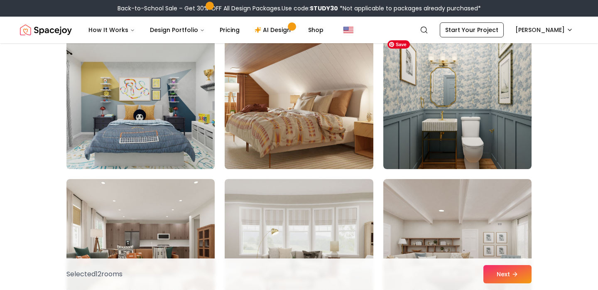
click at [498, 128] on img at bounding box center [457, 102] width 148 height 133
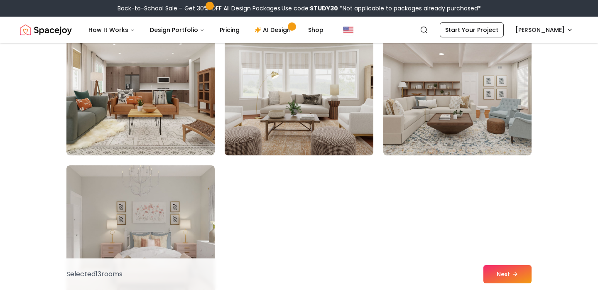
scroll to position [4662, 0]
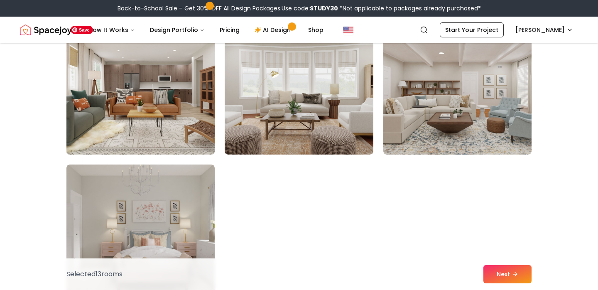
click at [149, 105] on img at bounding box center [141, 88] width 156 height 140
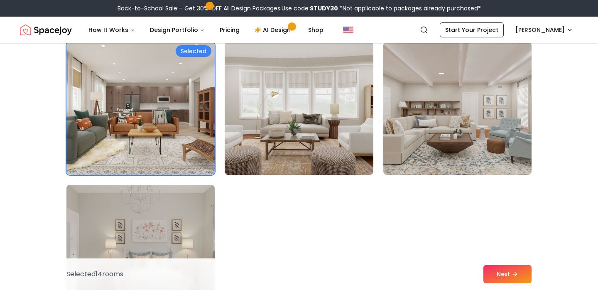
scroll to position [4641, 0]
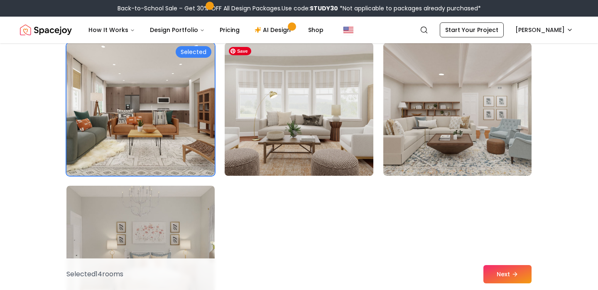
click at [291, 119] on img at bounding box center [299, 109] width 156 height 140
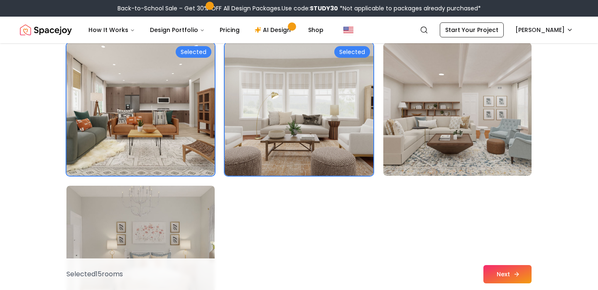
click at [499, 277] on button "Next" at bounding box center [507, 274] width 48 height 18
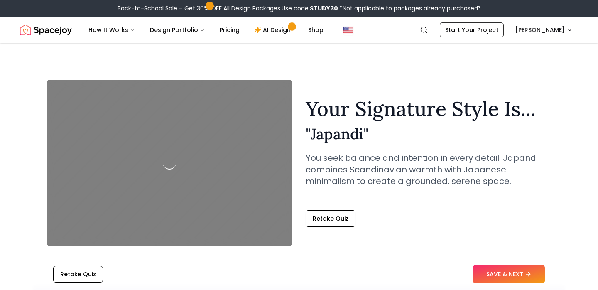
click at [499, 277] on button "SAVE & NEXT" at bounding box center [509, 274] width 72 height 18
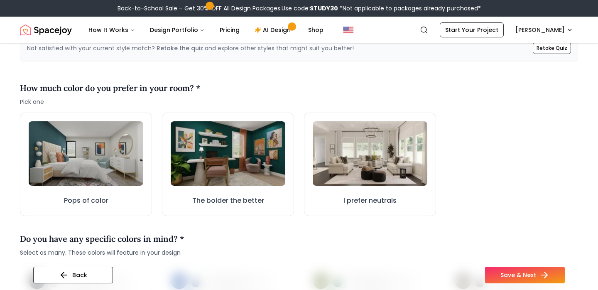
scroll to position [222, 0]
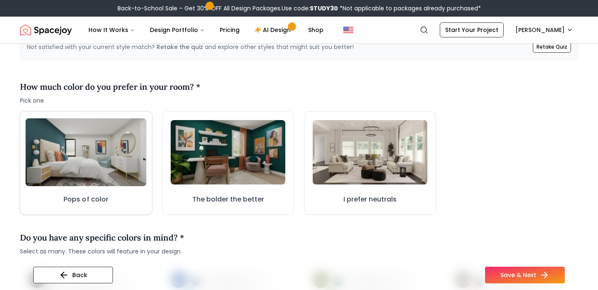
click at [108, 155] on img at bounding box center [85, 152] width 121 height 68
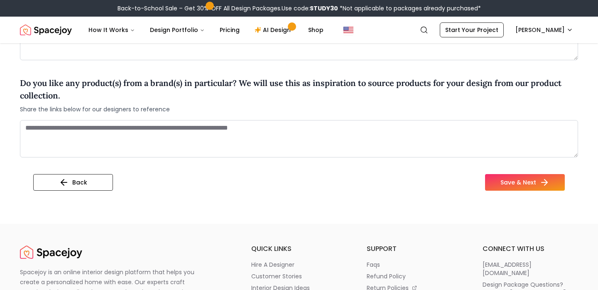
scroll to position [734, 0]
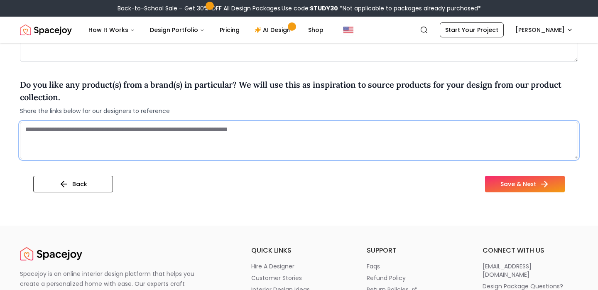
click at [113, 146] on textarea at bounding box center [299, 140] width 558 height 37
click at [85, 135] on textarea at bounding box center [299, 140] width 558 height 37
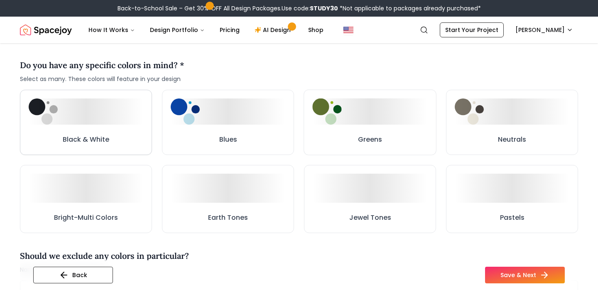
scroll to position [396, 0]
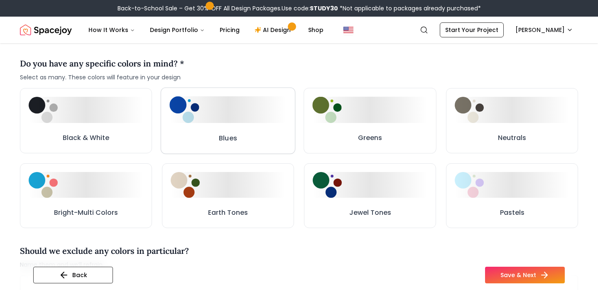
type textarea "**********"
click at [239, 105] on div at bounding box center [227, 109] width 117 height 27
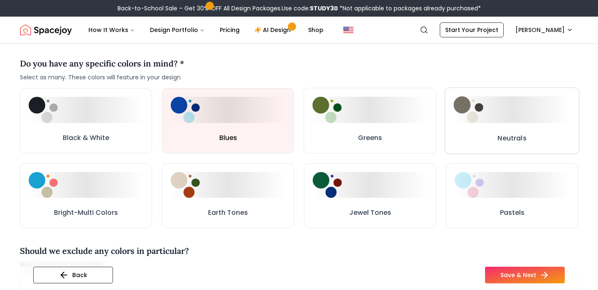
click at [536, 128] on button "Neutrals" at bounding box center [512, 121] width 135 height 66
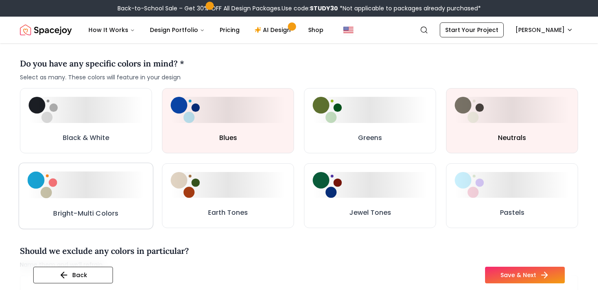
click at [130, 192] on div at bounding box center [85, 184] width 117 height 27
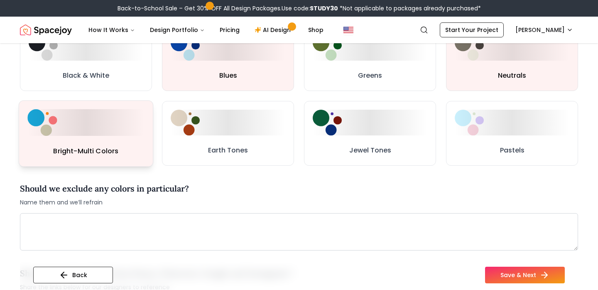
scroll to position [456, 0]
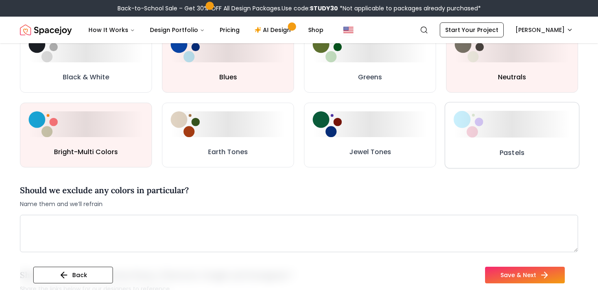
click at [499, 132] on div at bounding box center [511, 124] width 117 height 27
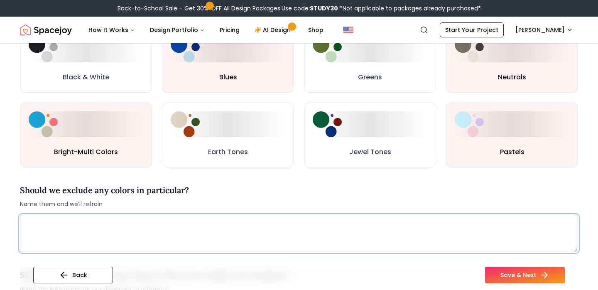
click at [203, 227] on textarea at bounding box center [299, 233] width 558 height 37
type textarea "*"
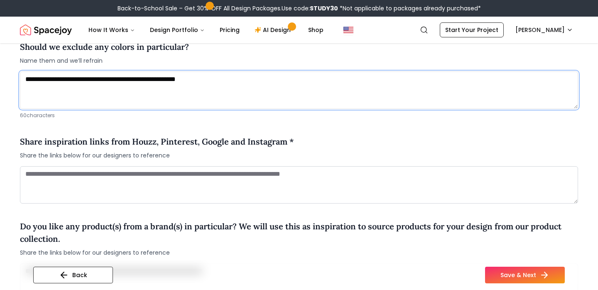
scroll to position [601, 0]
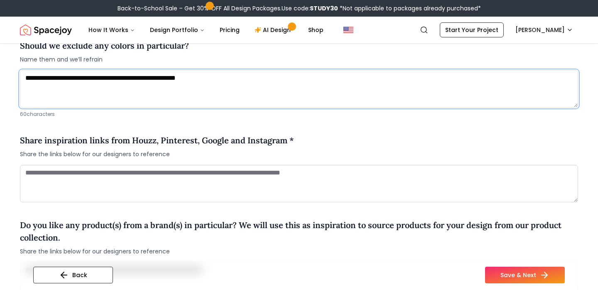
type textarea "**********"
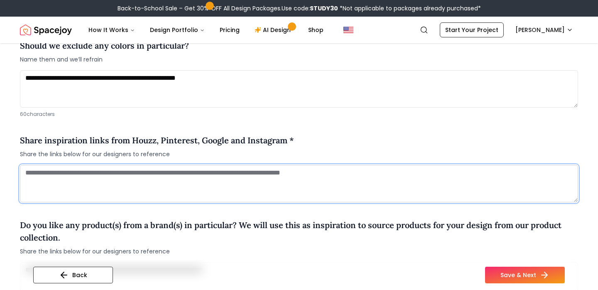
click at [86, 174] on textarea at bounding box center [299, 183] width 558 height 37
paste textarea "**********"
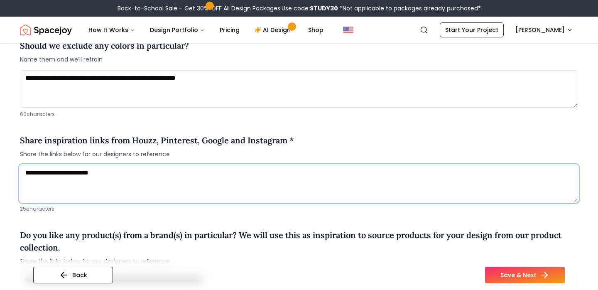
paste textarea "**********"
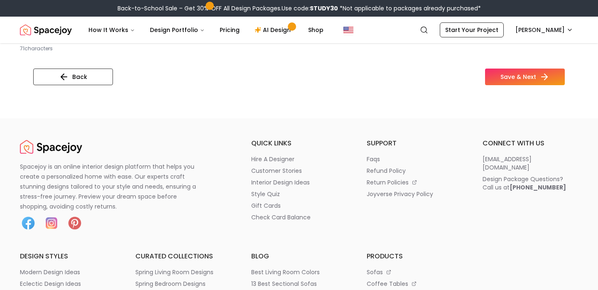
scroll to position [863, 0]
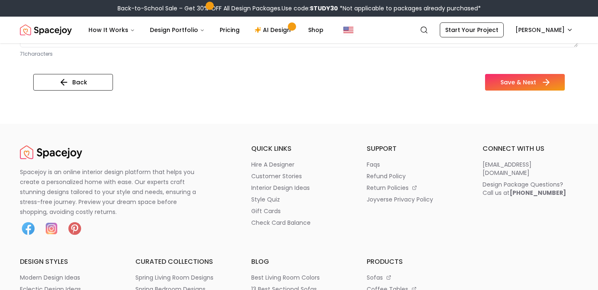
type textarea "**********"
click at [513, 83] on button "Save & Next" at bounding box center [525, 82] width 80 height 17
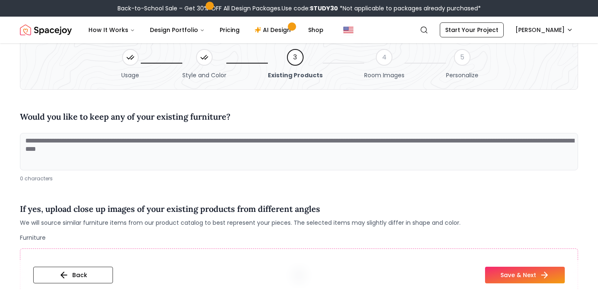
scroll to position [32, 0]
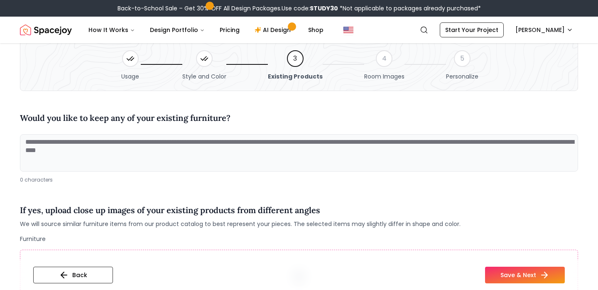
click at [68, 132] on div "Would you like to keep any of your existing furniture?" at bounding box center [299, 119] width 558 height 29
click at [66, 141] on textarea at bounding box center [299, 152] width 558 height 37
paste textarea "**********"
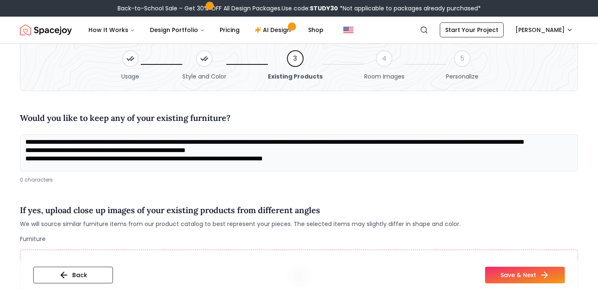
scroll to position [0, 0]
type textarea "**********"
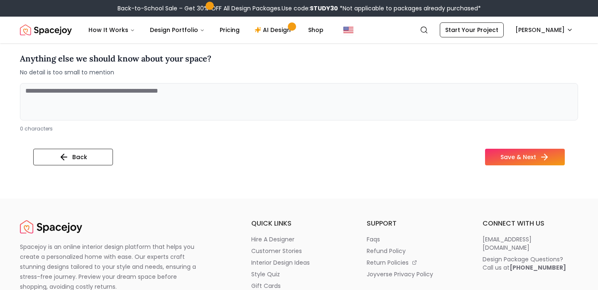
scroll to position [353, 0]
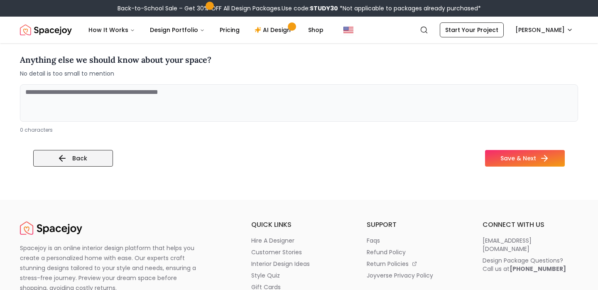
click at [88, 157] on button "Back" at bounding box center [73, 158] width 80 height 17
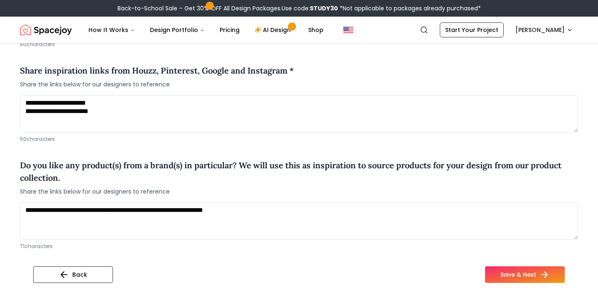
scroll to position [741, 0]
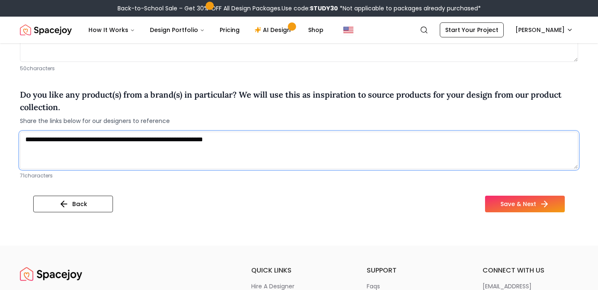
click at [111, 140] on textarea "**********" at bounding box center [299, 150] width 558 height 37
click at [270, 142] on textarea "**********" at bounding box center [299, 150] width 558 height 37
type textarea "**********"
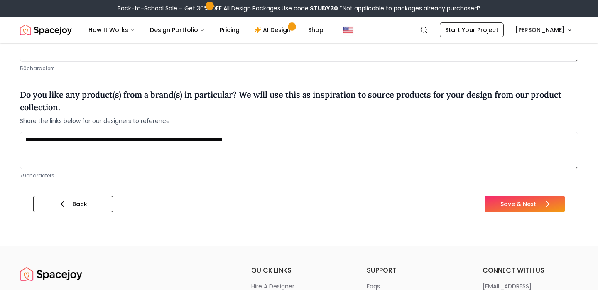
click at [542, 200] on icon at bounding box center [546, 204] width 10 height 10
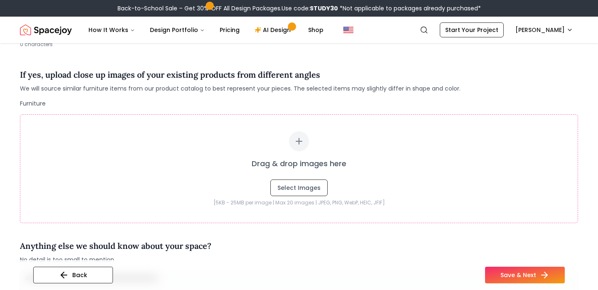
scroll to position [169, 0]
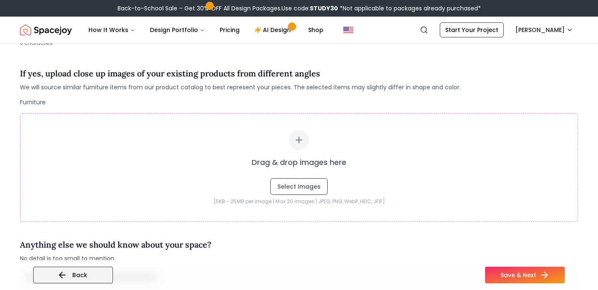
click at [86, 273] on button "Back" at bounding box center [73, 275] width 80 height 17
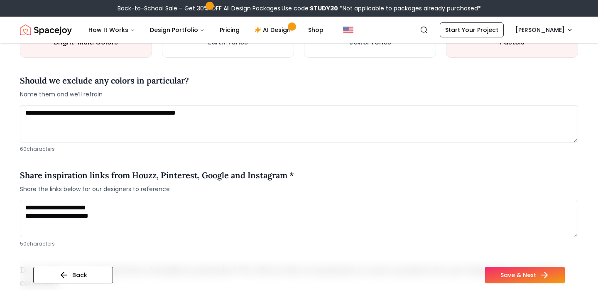
scroll to position [568, 0]
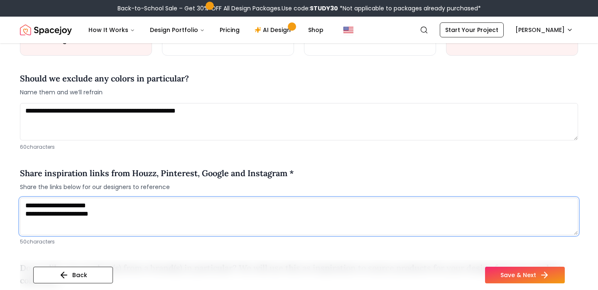
click at [127, 217] on textarea "**********" at bounding box center [299, 216] width 558 height 37
paste textarea "**********"
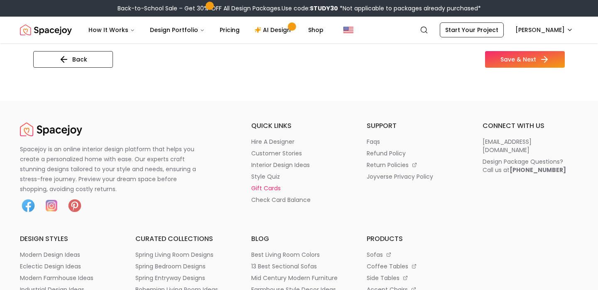
scroll to position [886, 0]
type textarea "**********"
click at [534, 59] on button "Save & Next" at bounding box center [525, 58] width 80 height 17
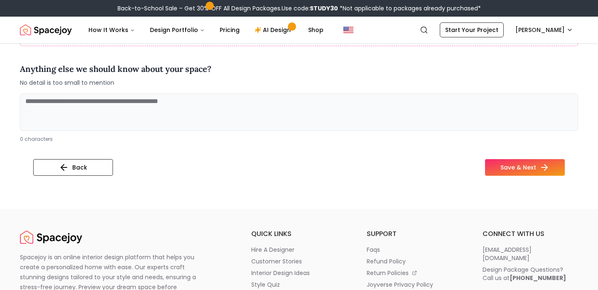
scroll to position [338, 0]
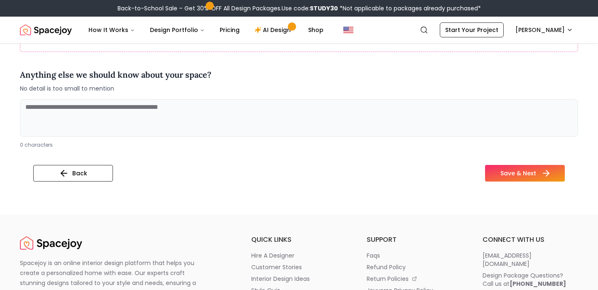
click at [515, 176] on button "Save & Next" at bounding box center [525, 173] width 80 height 17
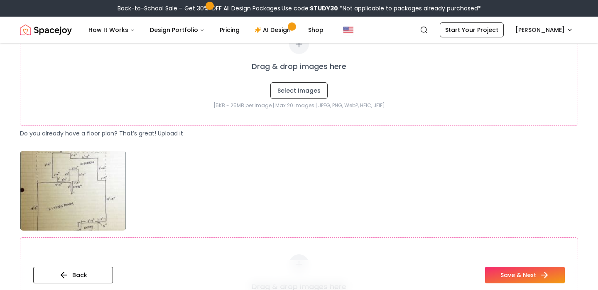
scroll to position [246, 0]
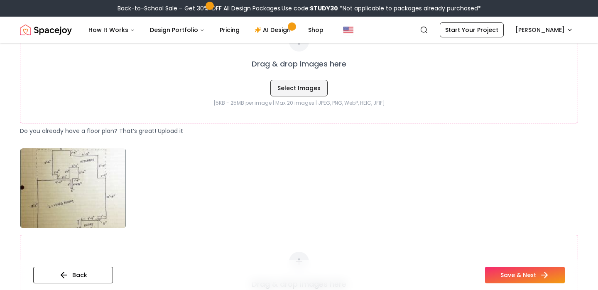
click at [304, 88] on button "Select Images" at bounding box center [298, 88] width 57 height 17
click at [303, 82] on button "Select Images" at bounding box center [298, 88] width 57 height 17
type input "**********"
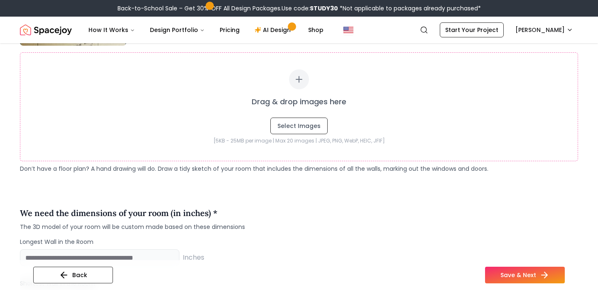
scroll to position [570, 0]
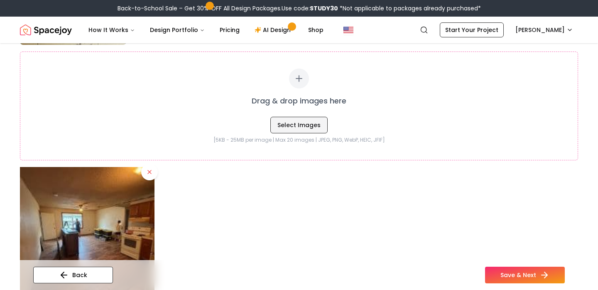
click at [303, 125] on button "Select Images" at bounding box center [298, 125] width 57 height 17
click at [474, 271] on div "Back Save & Next" at bounding box center [298, 278] width 531 height 23
click at [548, 271] on icon at bounding box center [546, 275] width 10 height 10
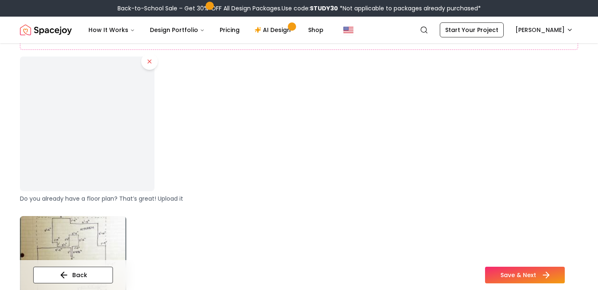
scroll to position [316, 0]
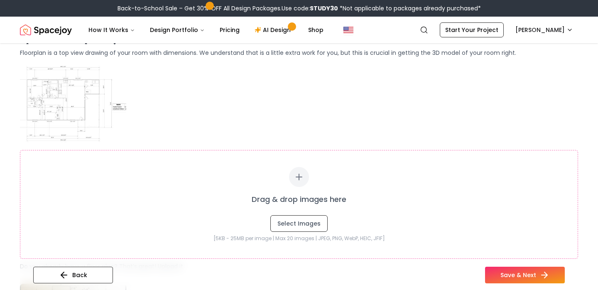
scroll to position [171, 0]
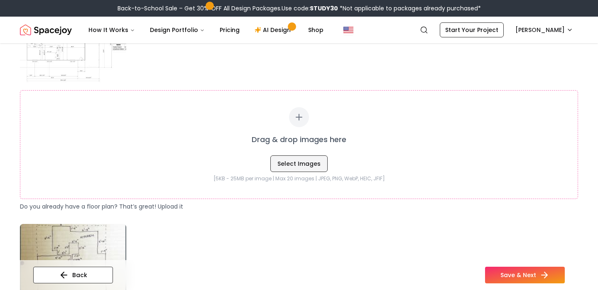
click at [299, 162] on button "Select Images" at bounding box center [298, 163] width 57 height 17
type input "**********"
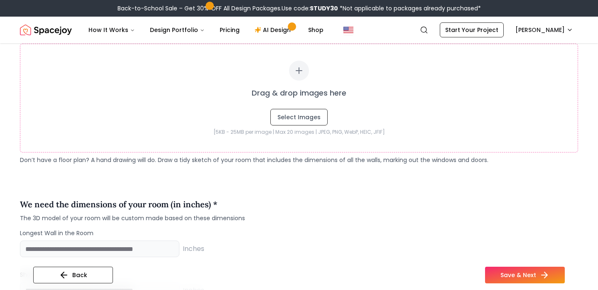
scroll to position [573, 0]
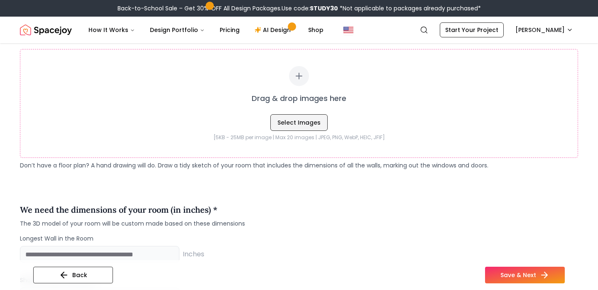
click at [300, 125] on button "Select Images" at bounding box center [298, 122] width 57 height 17
click at [305, 122] on button "Select Images" at bounding box center [298, 122] width 57 height 17
click at [373, 125] on div "Drag & drop images here Select Images" at bounding box center [299, 98] width 524 height 65
type input "**********"
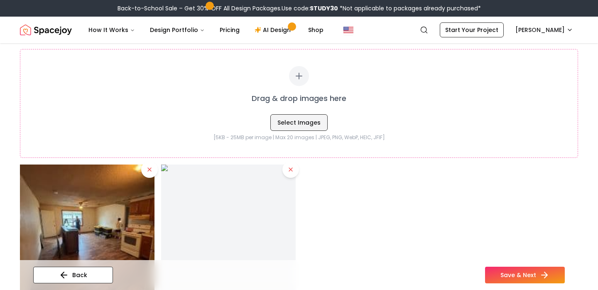
click at [296, 123] on button "Select Images" at bounding box center [298, 122] width 57 height 17
click at [289, 170] on icon at bounding box center [290, 169] width 7 height 7
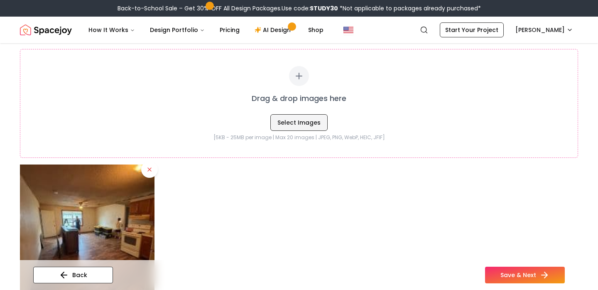
click at [292, 125] on button "Select Images" at bounding box center [298, 122] width 57 height 17
type input "**********"
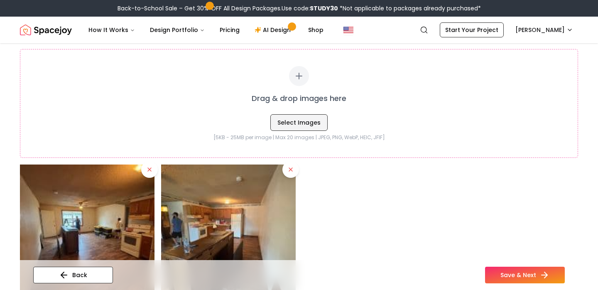
click at [306, 122] on button "Select Images" at bounding box center [298, 122] width 57 height 17
type input "**********"
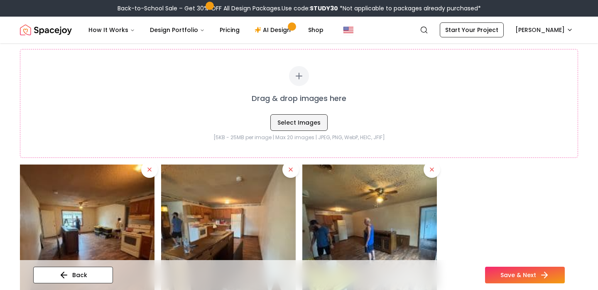
click at [298, 125] on button "Select Images" at bounding box center [298, 122] width 57 height 17
type input "**********"
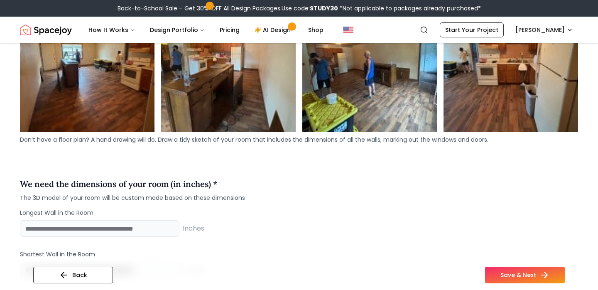
scroll to position [746, 0]
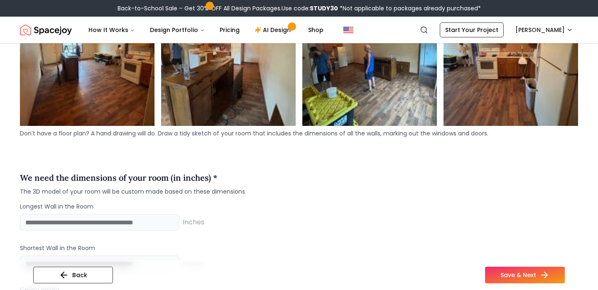
drag, startPoint x: 511, startPoint y: 276, endPoint x: 335, endPoint y: 205, distance: 189.7
click at [335, 205] on div "Upload the floor plan of your room * Floorplan is a top view drawing of your ro…" at bounding box center [299, 267] width 558 height 1761
click at [111, 222] on input "number" at bounding box center [99, 222] width 159 height 17
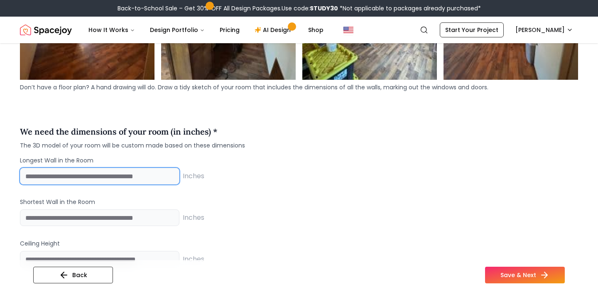
scroll to position [798, 0]
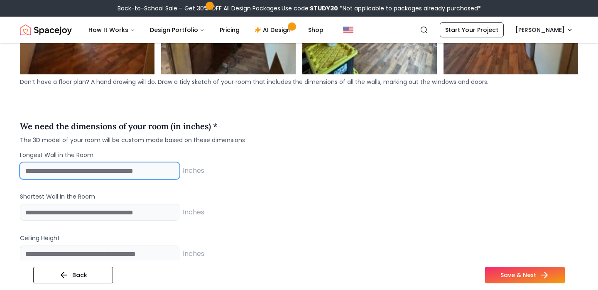
type input "***"
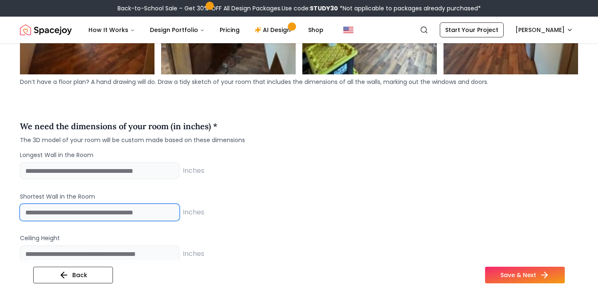
click at [137, 212] on input "number" at bounding box center [99, 212] width 159 height 17
type input "**"
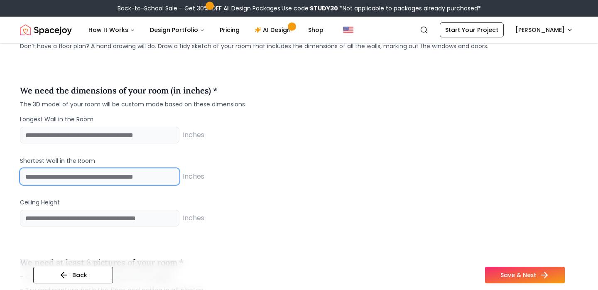
scroll to position [842, 0]
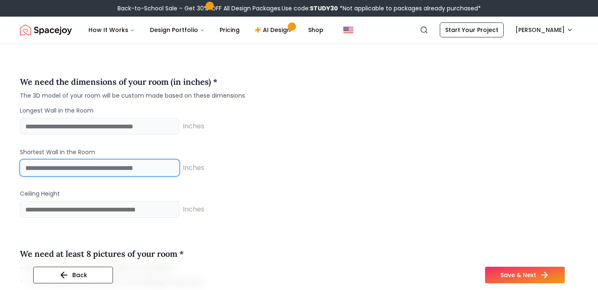
drag, startPoint x: 50, startPoint y: 166, endPoint x: 14, endPoint y: 166, distance: 36.1
click at [14, 166] on div "Usage Style and Color Existing Products 4 Room Images 5 Personalize Upload the …" at bounding box center [299, 140] width 598 height 1878
type input "***"
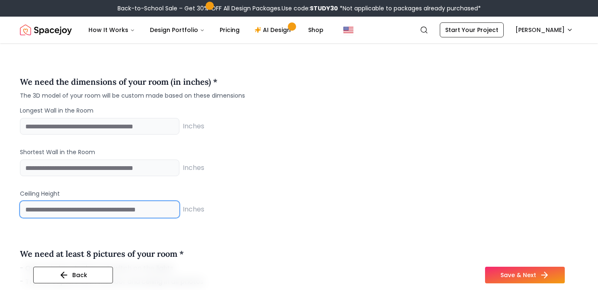
click at [35, 209] on input "number" at bounding box center [99, 209] width 159 height 17
paste input "***"
type input "***"
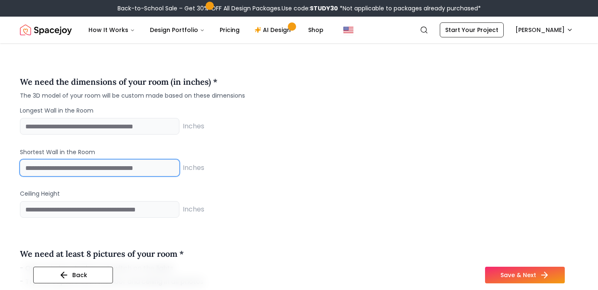
drag, startPoint x: 52, startPoint y: 168, endPoint x: 15, endPoint y: 165, distance: 37.0
click at [15, 165] on div "Usage Style and Color Existing Products 4 Room Images 5 Personalize Upload the …" at bounding box center [299, 140] width 598 height 1878
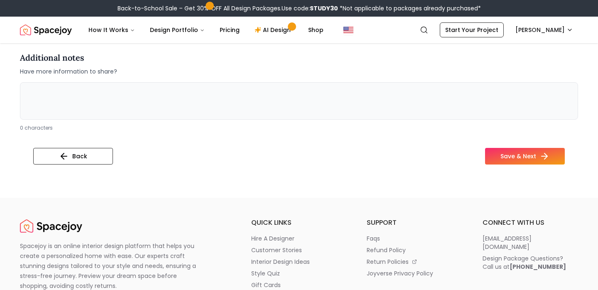
scroll to position [1726, 0]
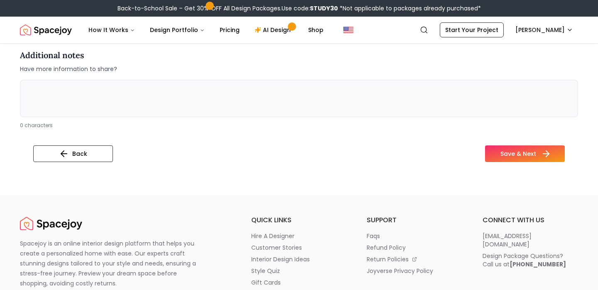
type input "***"
click at [515, 152] on button "Save & Next" at bounding box center [525, 153] width 80 height 17
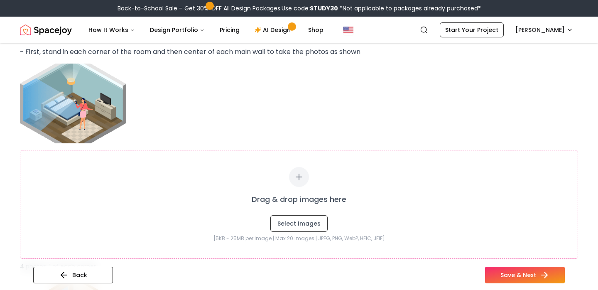
scroll to position [1083, 0]
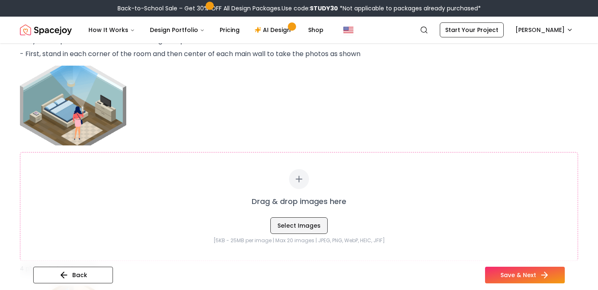
click at [295, 225] on button "Select Images" at bounding box center [298, 225] width 57 height 17
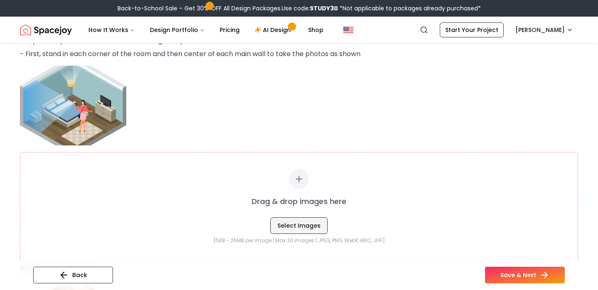
type input "**********"
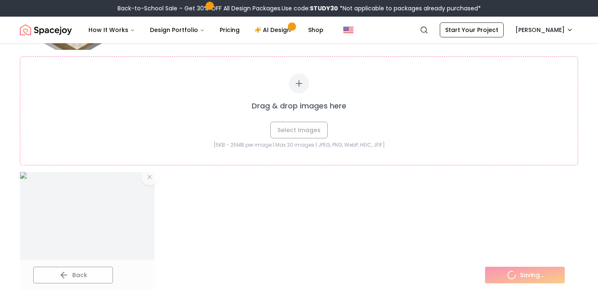
scroll to position [1179, 0]
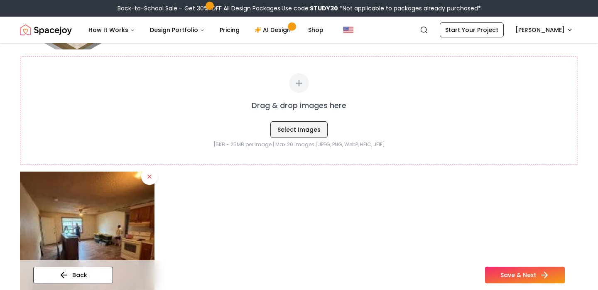
click at [294, 130] on button "Select Images" at bounding box center [298, 129] width 57 height 17
type input "**********"
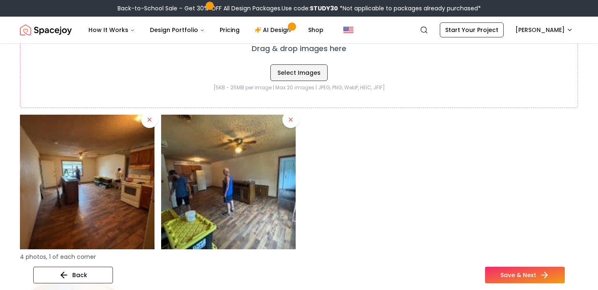
scroll to position [1236, 0]
click at [300, 72] on button "Select Images" at bounding box center [298, 72] width 57 height 17
type input "**********"
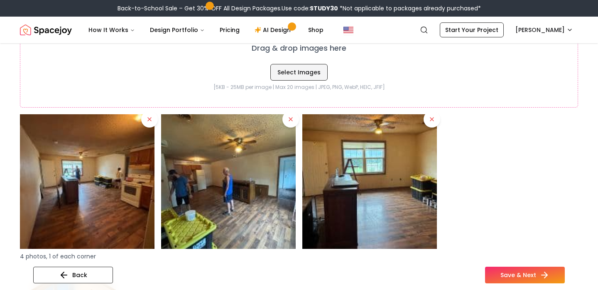
click at [297, 72] on button "Select Images" at bounding box center [298, 72] width 57 height 17
type input "**********"
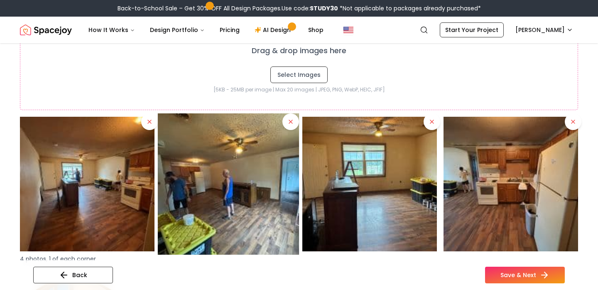
scroll to position [1232, 0]
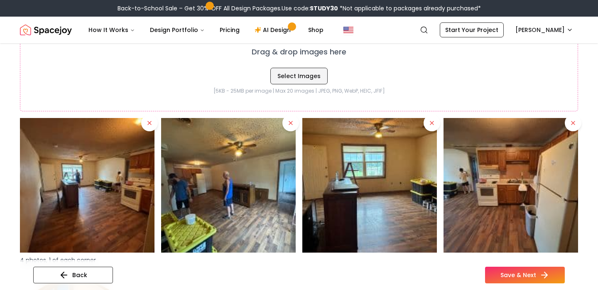
click at [294, 76] on button "Select Images" at bounding box center [298, 76] width 57 height 17
type input "**********"
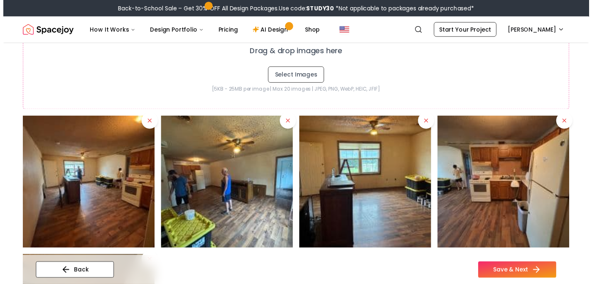
scroll to position [1229, 0]
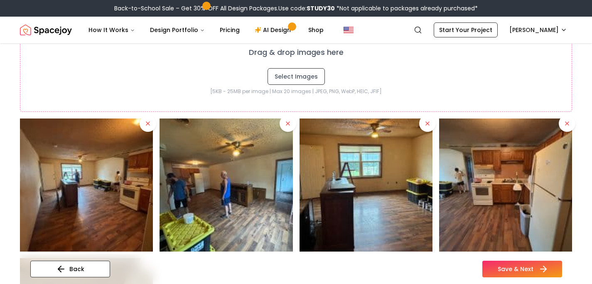
click at [517, 269] on button "Save & Next" at bounding box center [522, 268] width 80 height 17
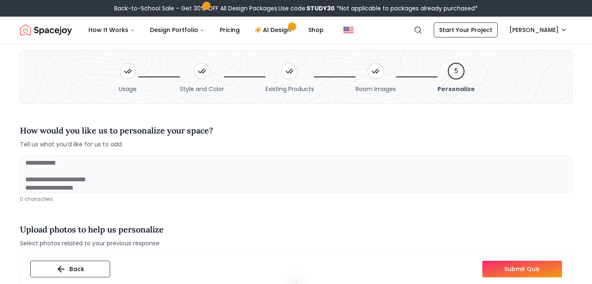
scroll to position [23, 0]
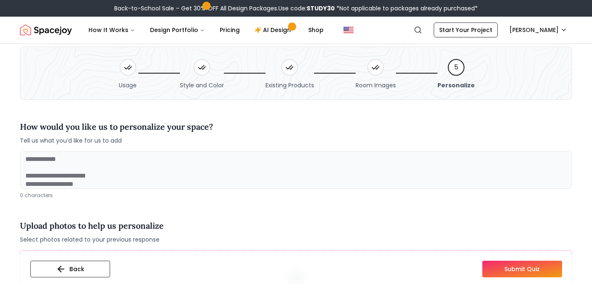
click at [92, 164] on textarea at bounding box center [296, 169] width 552 height 37
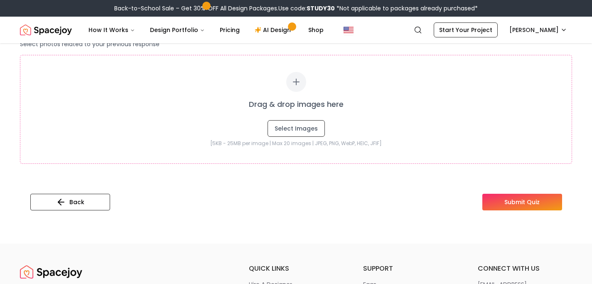
scroll to position [225, 0]
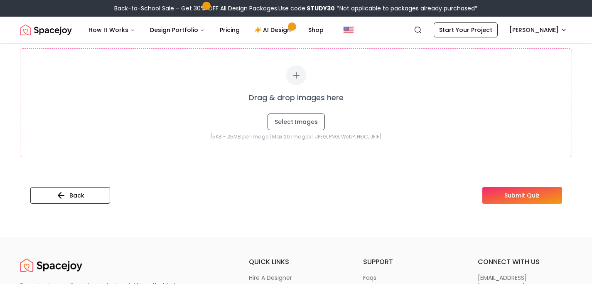
click at [506, 200] on button "Submit Quiz" at bounding box center [522, 195] width 80 height 17
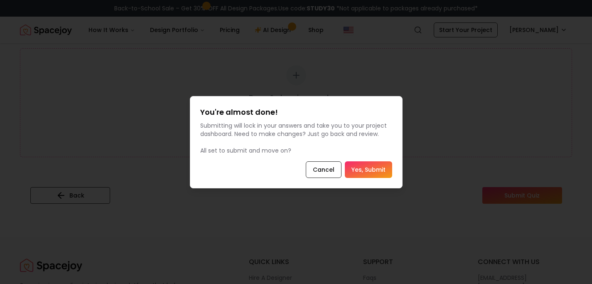
click at [374, 170] on button "Yes, Submit" at bounding box center [368, 169] width 47 height 17
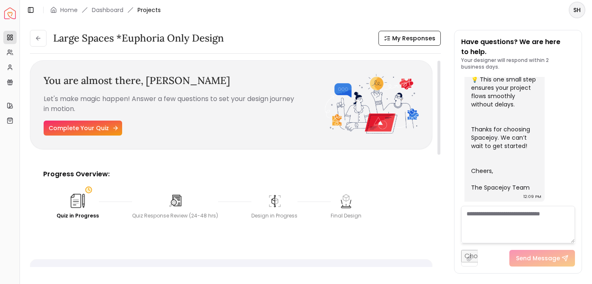
click at [76, 127] on link "Complete Your Quiz" at bounding box center [83, 127] width 78 height 15
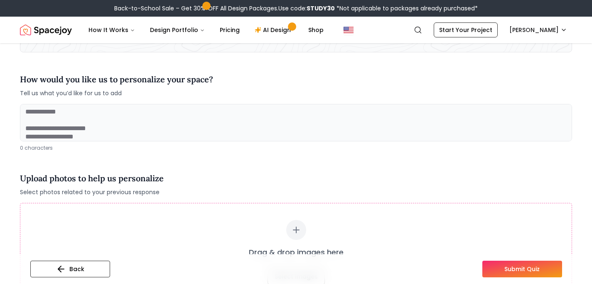
scroll to position [68, 0]
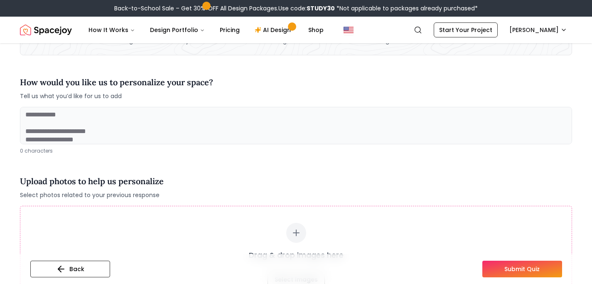
click at [87, 129] on textarea at bounding box center [296, 125] width 552 height 37
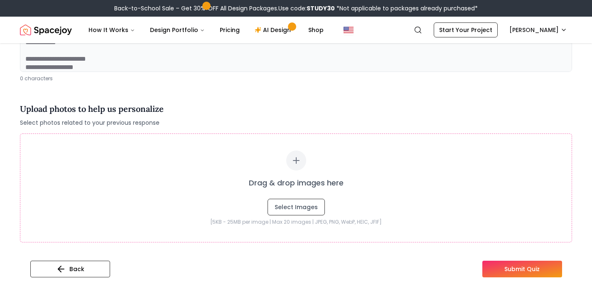
scroll to position [139, 0]
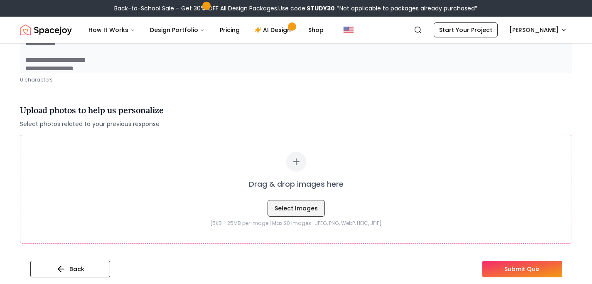
click at [309, 211] on button "Select Images" at bounding box center [295, 208] width 57 height 17
type input "**********"
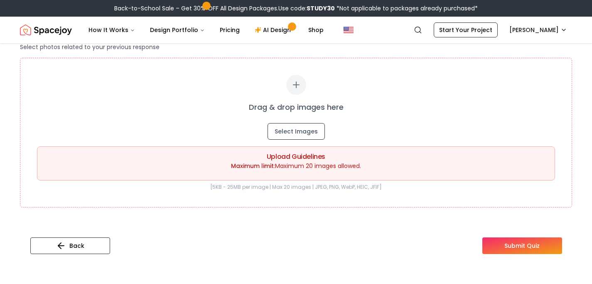
scroll to position [216, 0]
click at [302, 128] on button "Select Images" at bounding box center [295, 130] width 57 height 17
type input "**********"
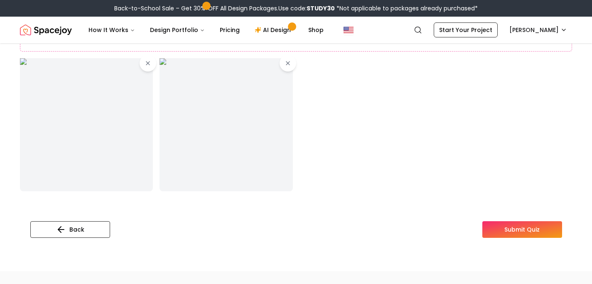
scroll to position [427, 0]
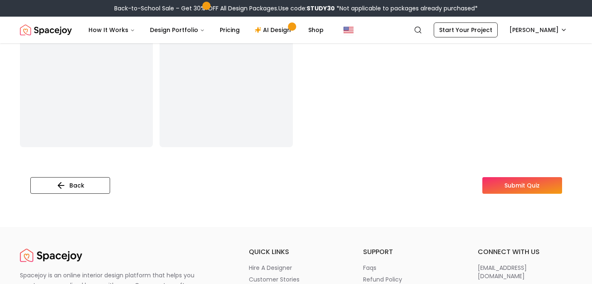
click at [497, 193] on button "Submit Quiz" at bounding box center [522, 185] width 80 height 17
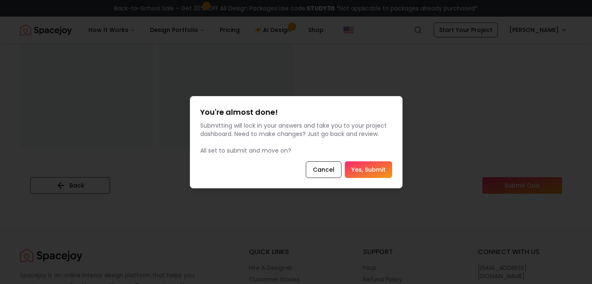
click at [375, 168] on button "Yes, Submit" at bounding box center [368, 169] width 47 height 17
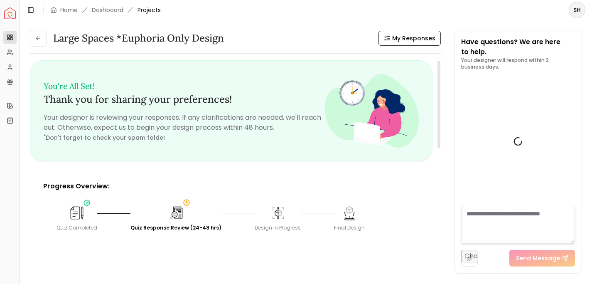
scroll to position [361, 0]
